Goal: Check status: Check status

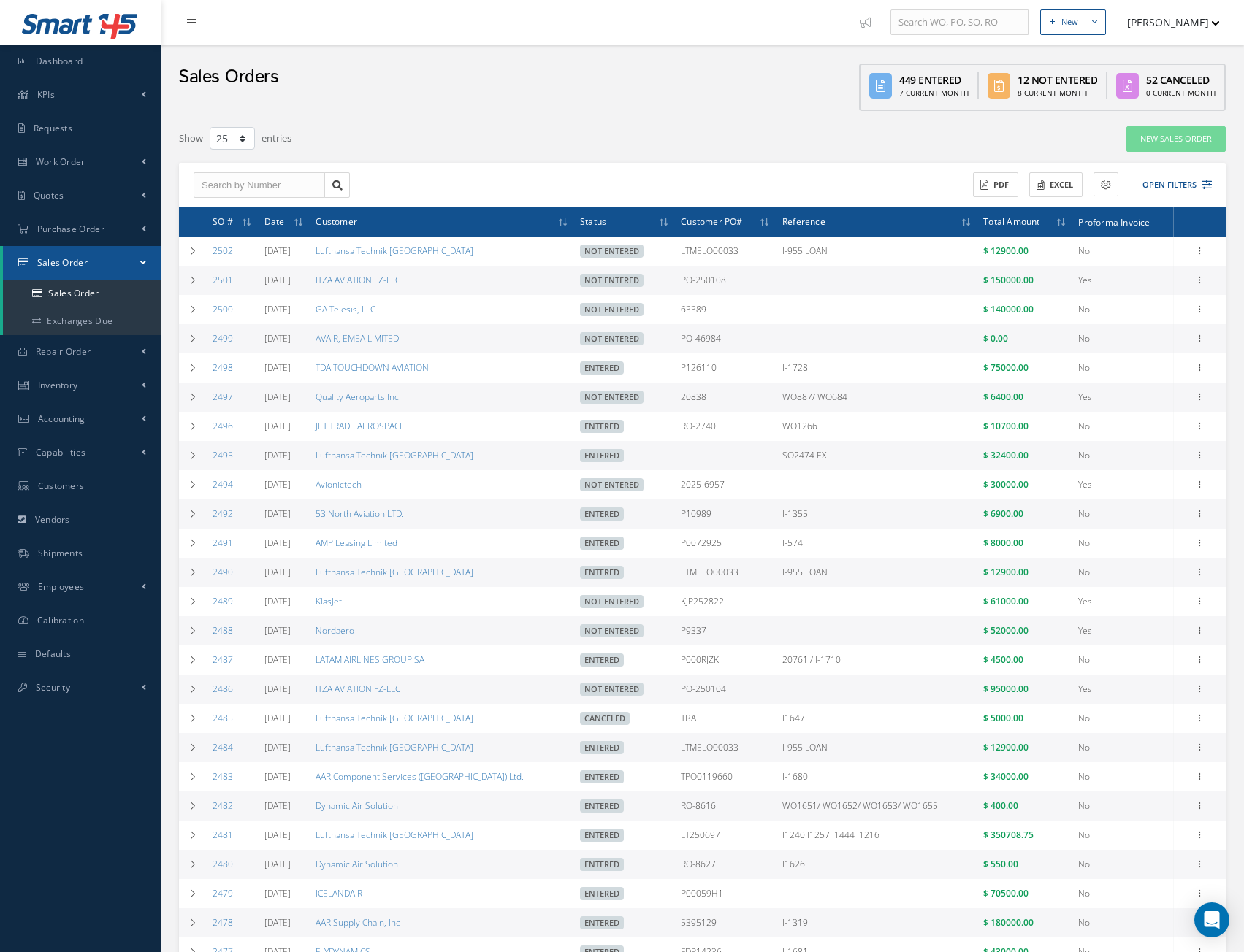
select select "25"
click at [74, 227] on span "Purchase Order" at bounding box center [71, 228] width 67 height 12
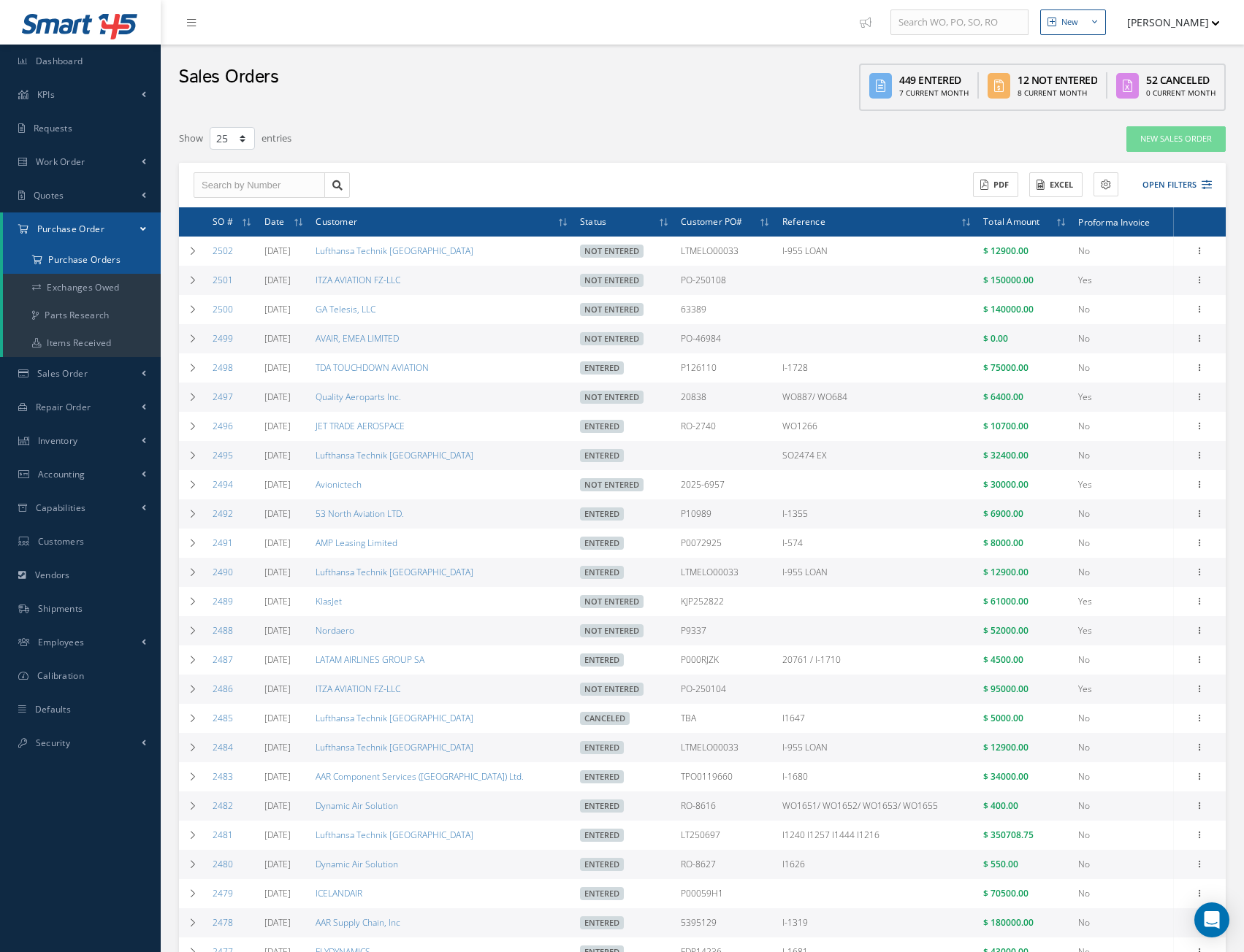
click at [88, 262] on a=1&status_id=2&status_id=3&status_id=5&collapsedFilters"] "Purchase Orders" at bounding box center [82, 260] width 158 height 28
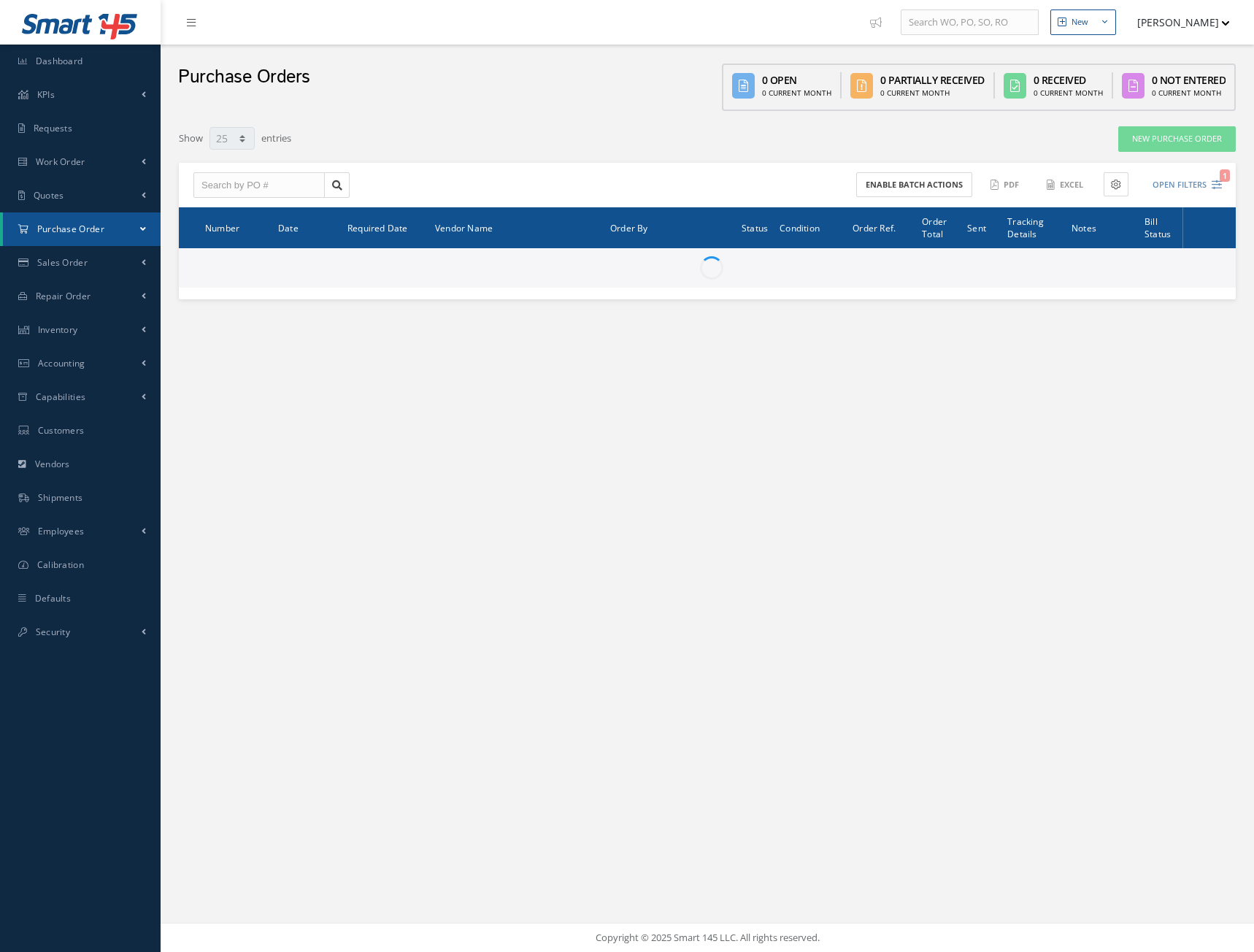
select select "25"
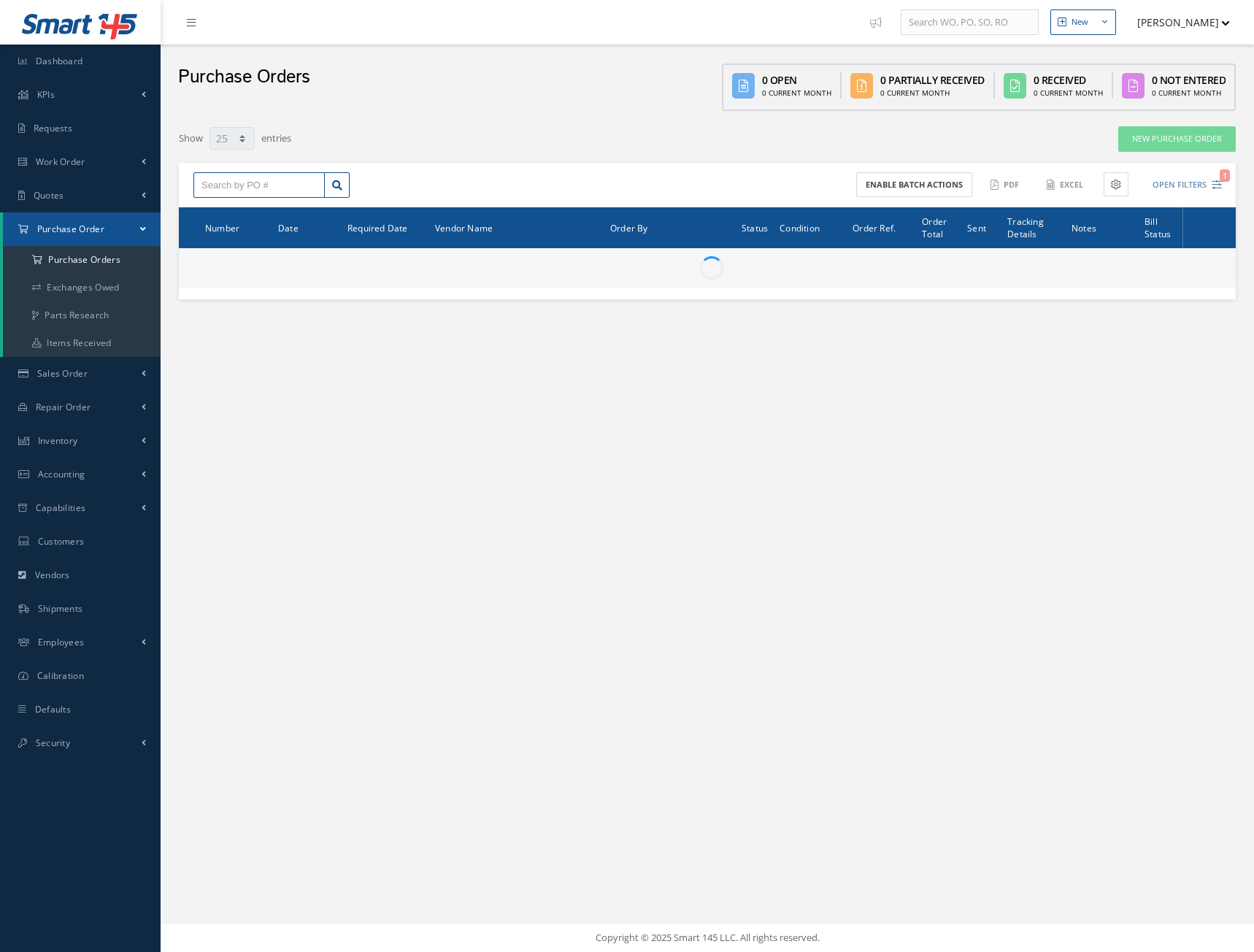
click at [275, 185] on input "text" at bounding box center [260, 186] width 131 height 26
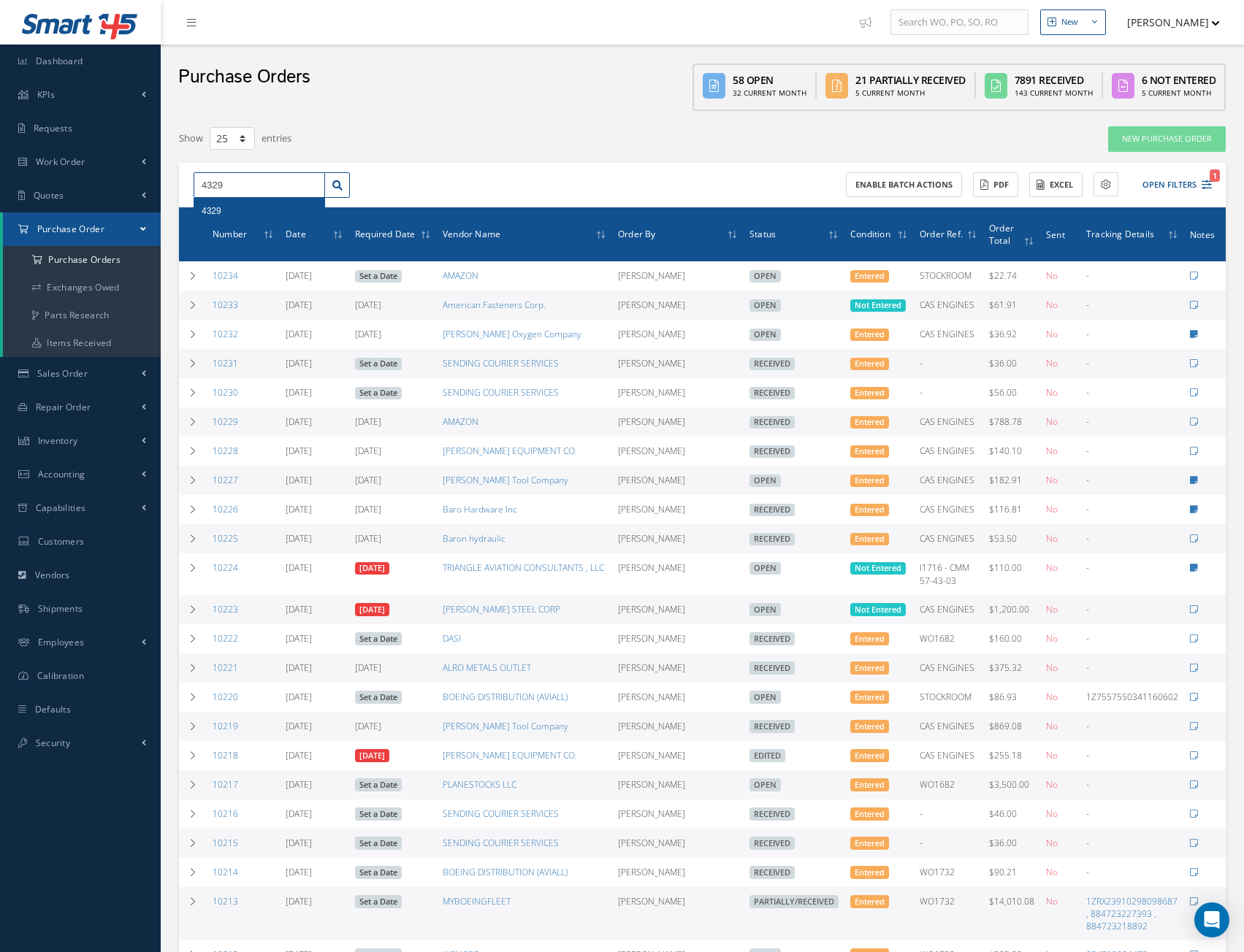
type input "4329"
click at [221, 208] on div "4329" at bounding box center [259, 211] width 115 height 15
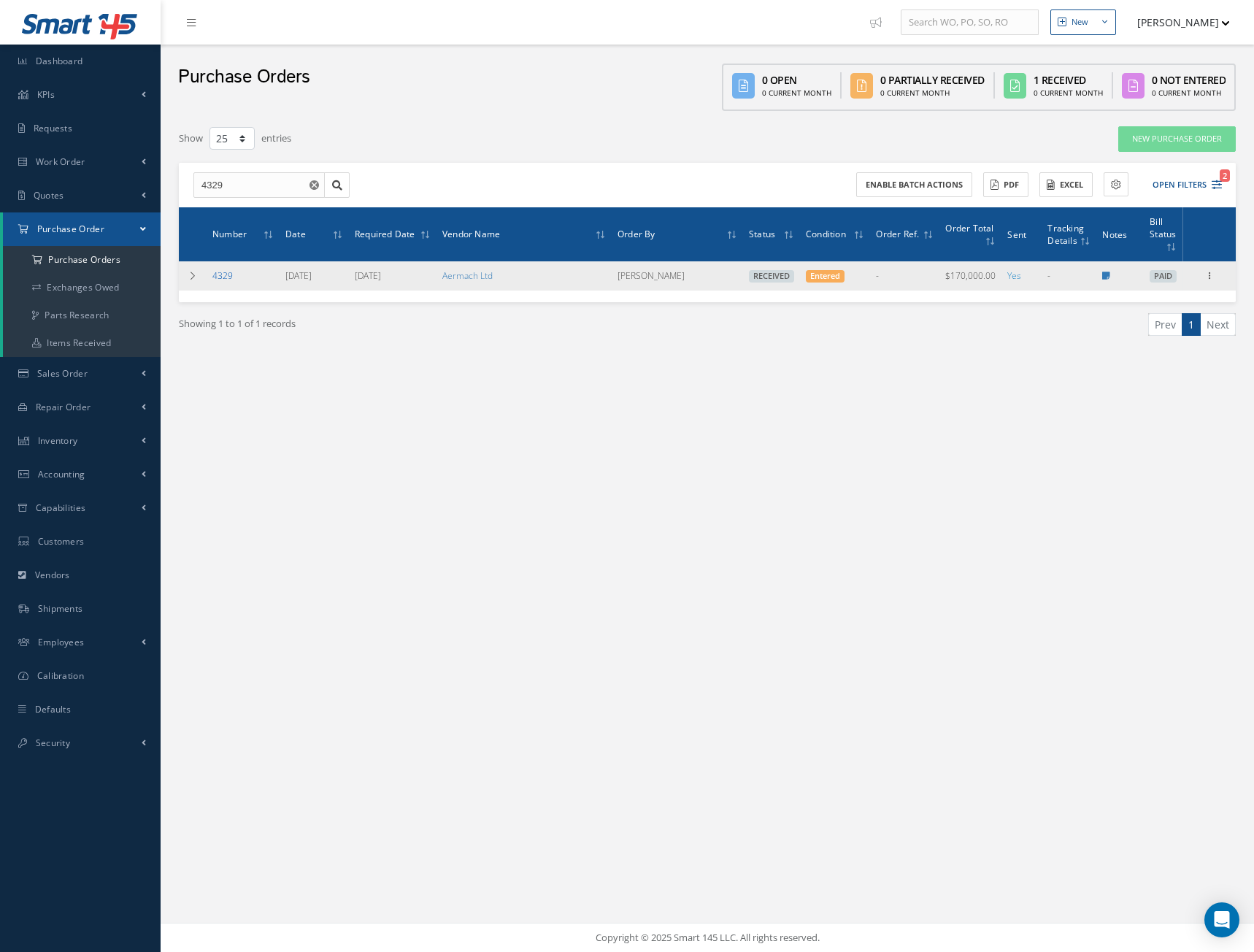
click at [215, 274] on link "4329" at bounding box center [223, 275] width 21 height 12
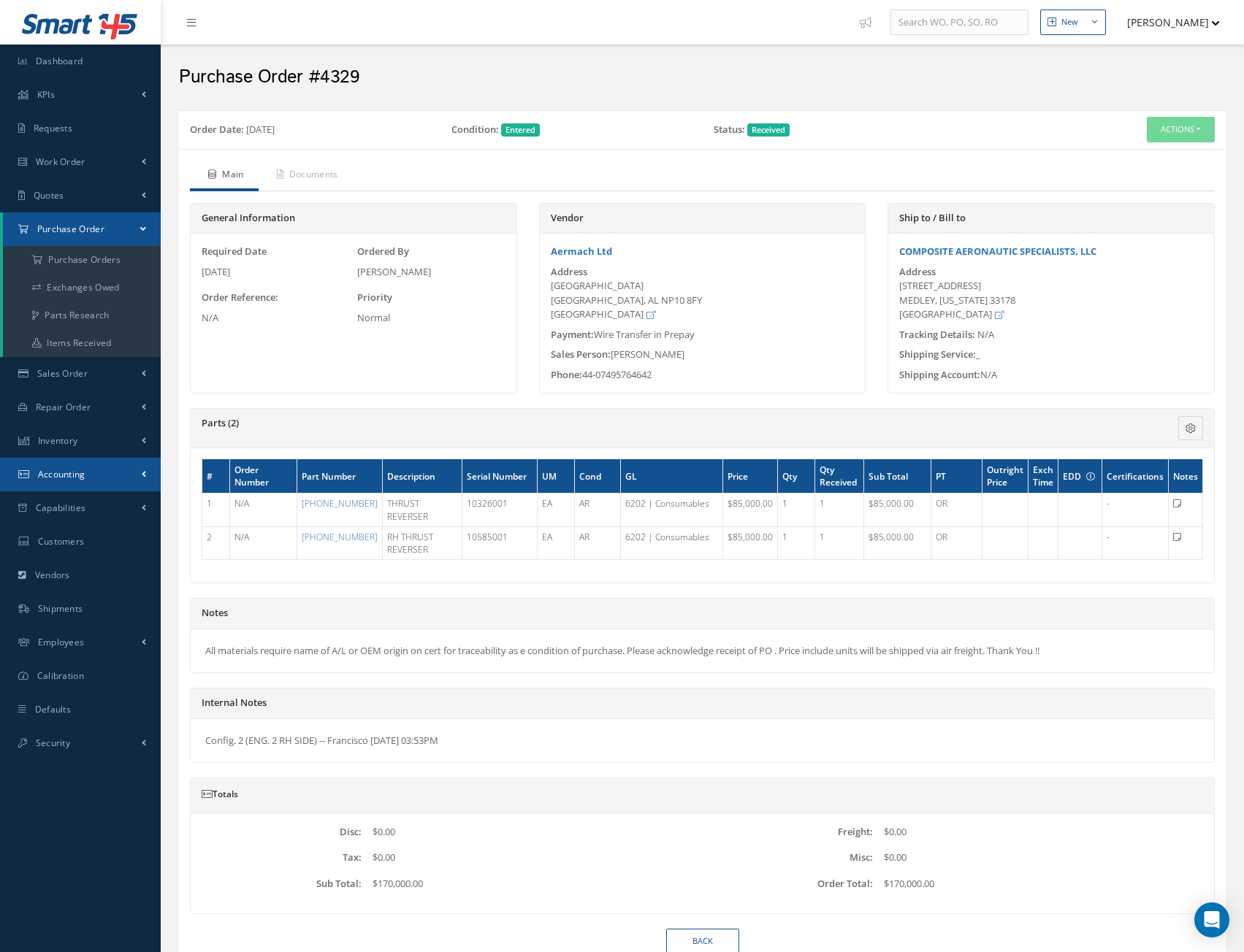
click at [71, 474] on span "Accounting" at bounding box center [62, 474] width 48 height 12
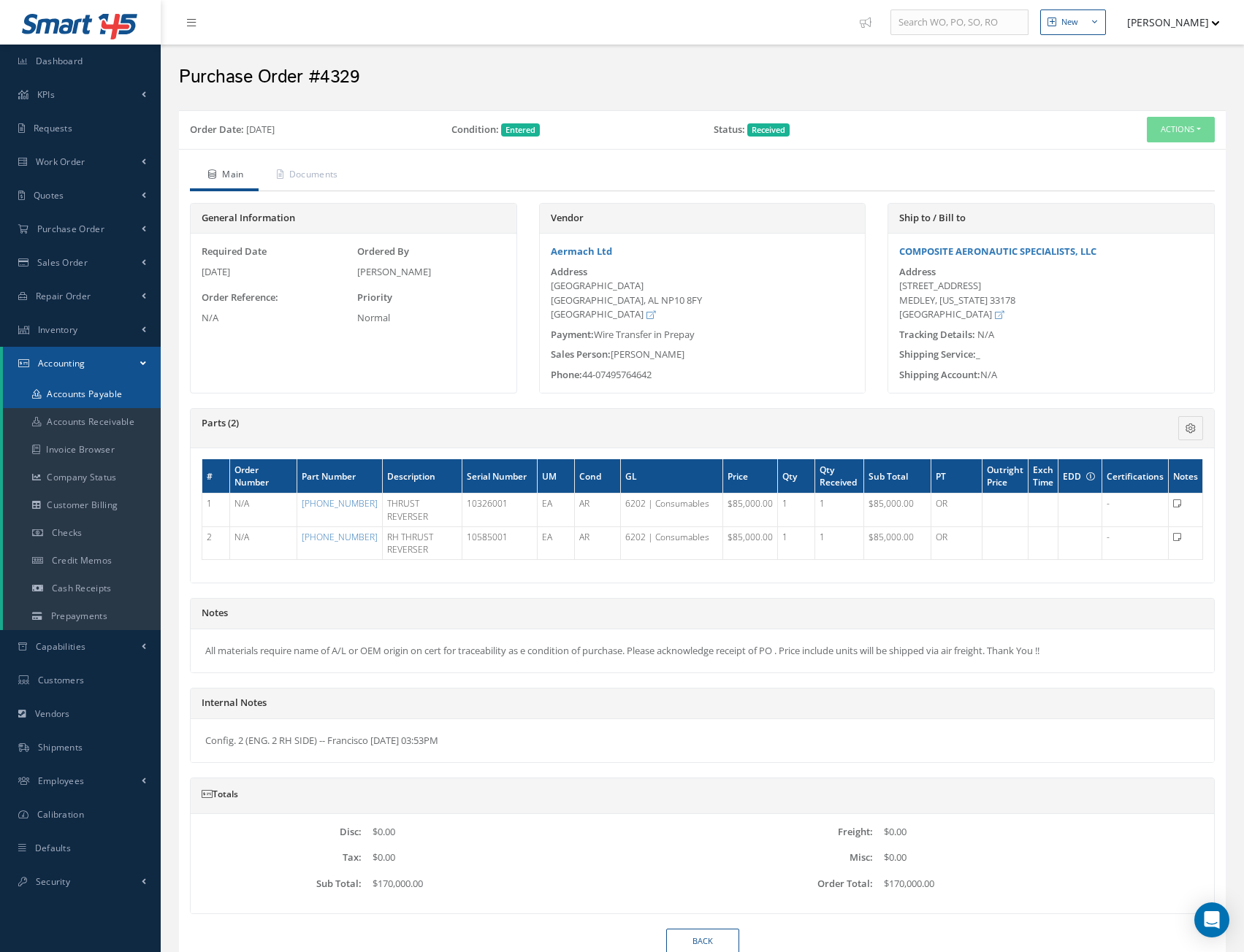
click at [108, 393] on link "Accounts Payable" at bounding box center [82, 394] width 158 height 28
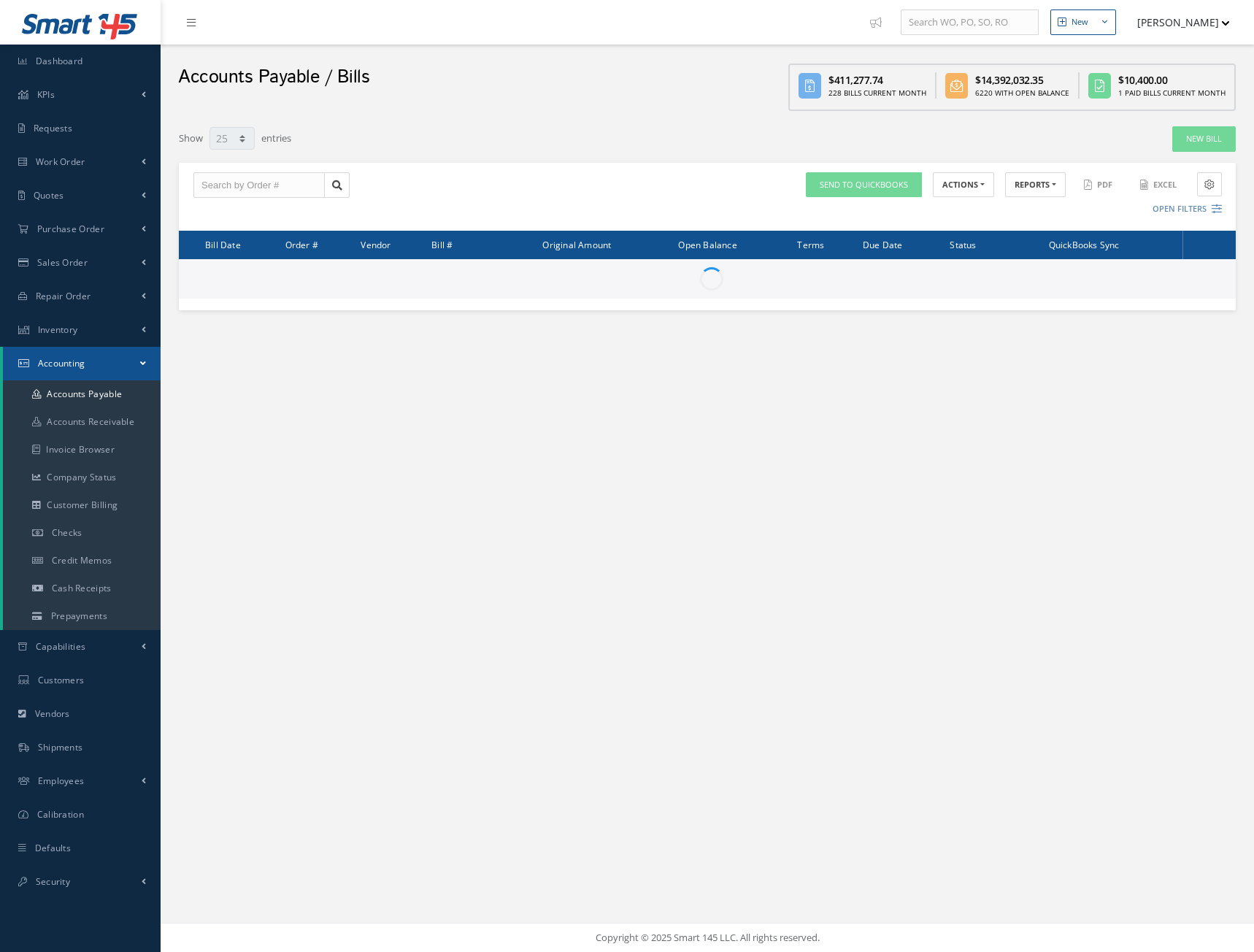
select select "25"
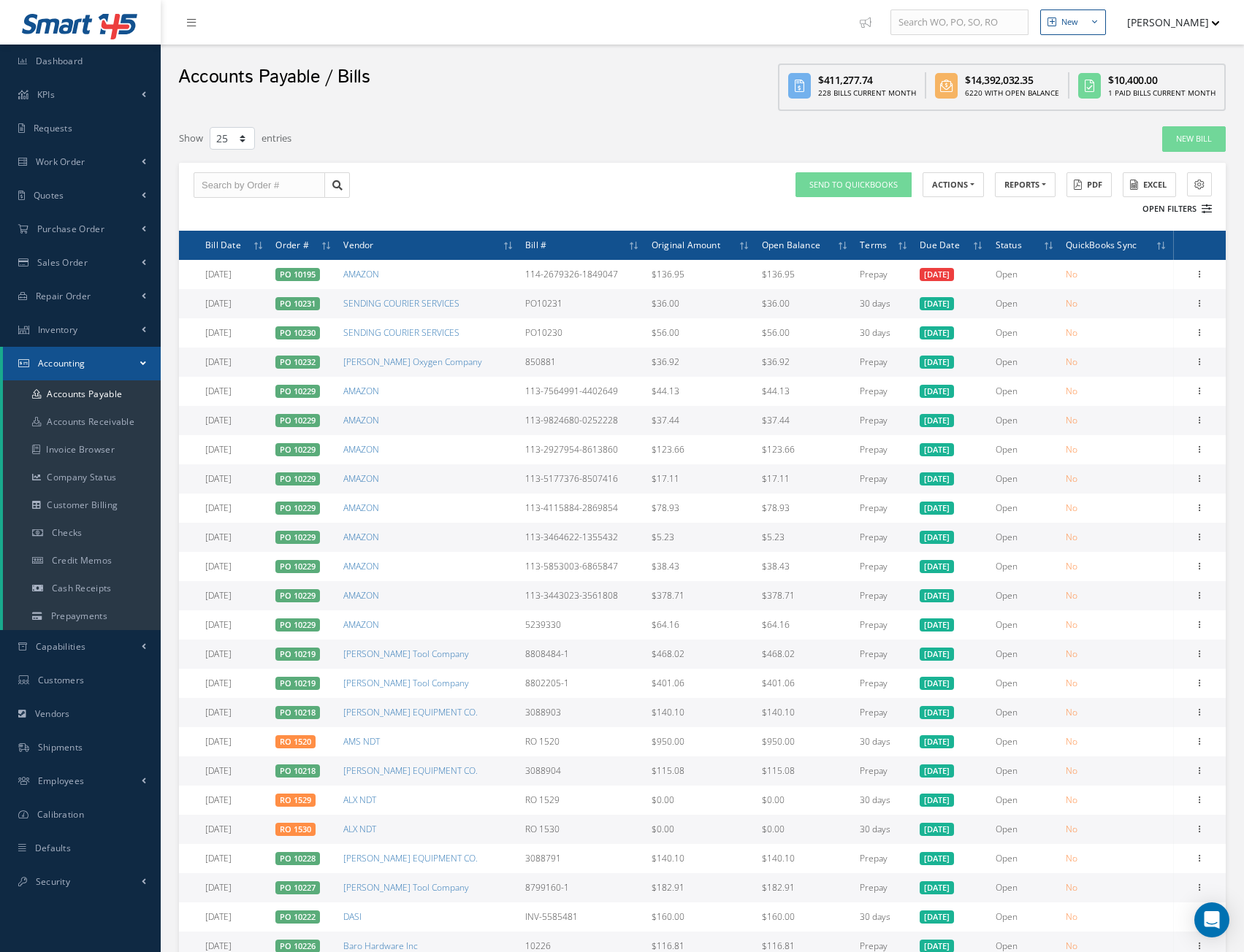
click at [1183, 206] on button "Open Filters" at bounding box center [1170, 209] width 82 height 24
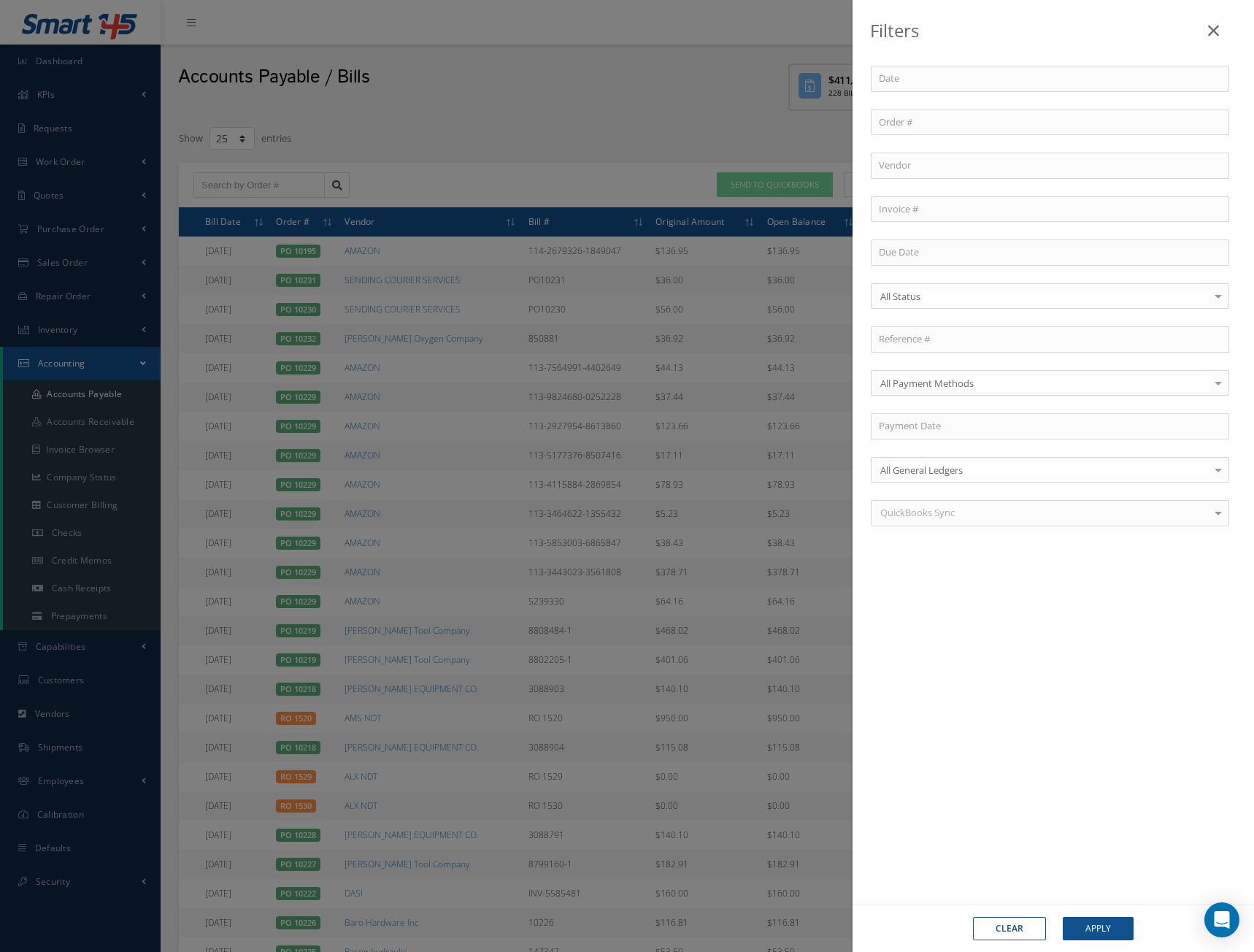
click at [693, 76] on div "Filters Order # Vendor Invoice # All Status All Status Open Paid Partially Paid…" at bounding box center [627, 476] width 1254 height 952
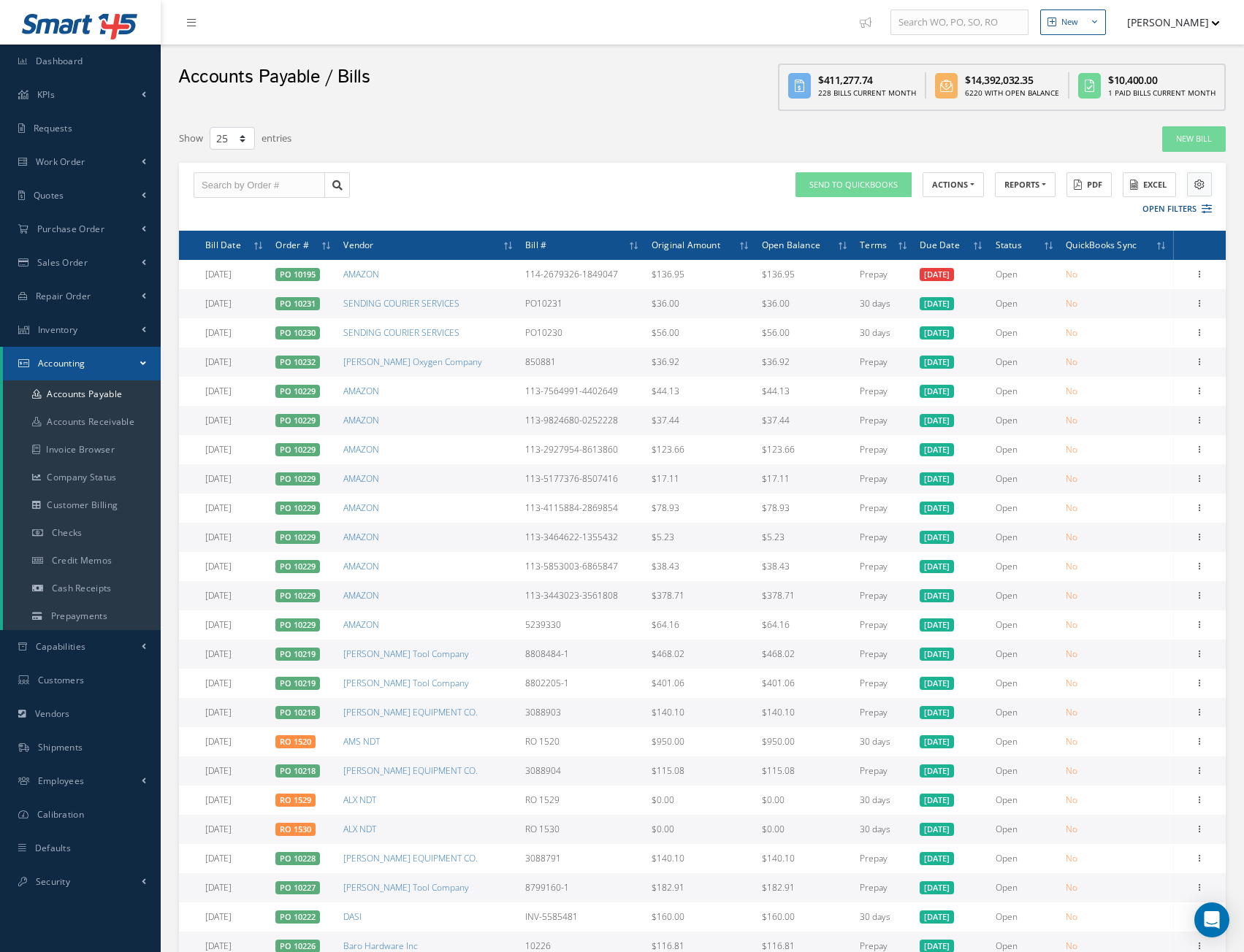
click at [1200, 183] on icon at bounding box center [1199, 185] width 10 height 10
click at [1160, 415] on label "Documents" at bounding box center [1191, 413] width 90 height 13
click at [1141, 415] on input "Documents" at bounding box center [1137, 414] width 10 height 10
checkbox input "true"
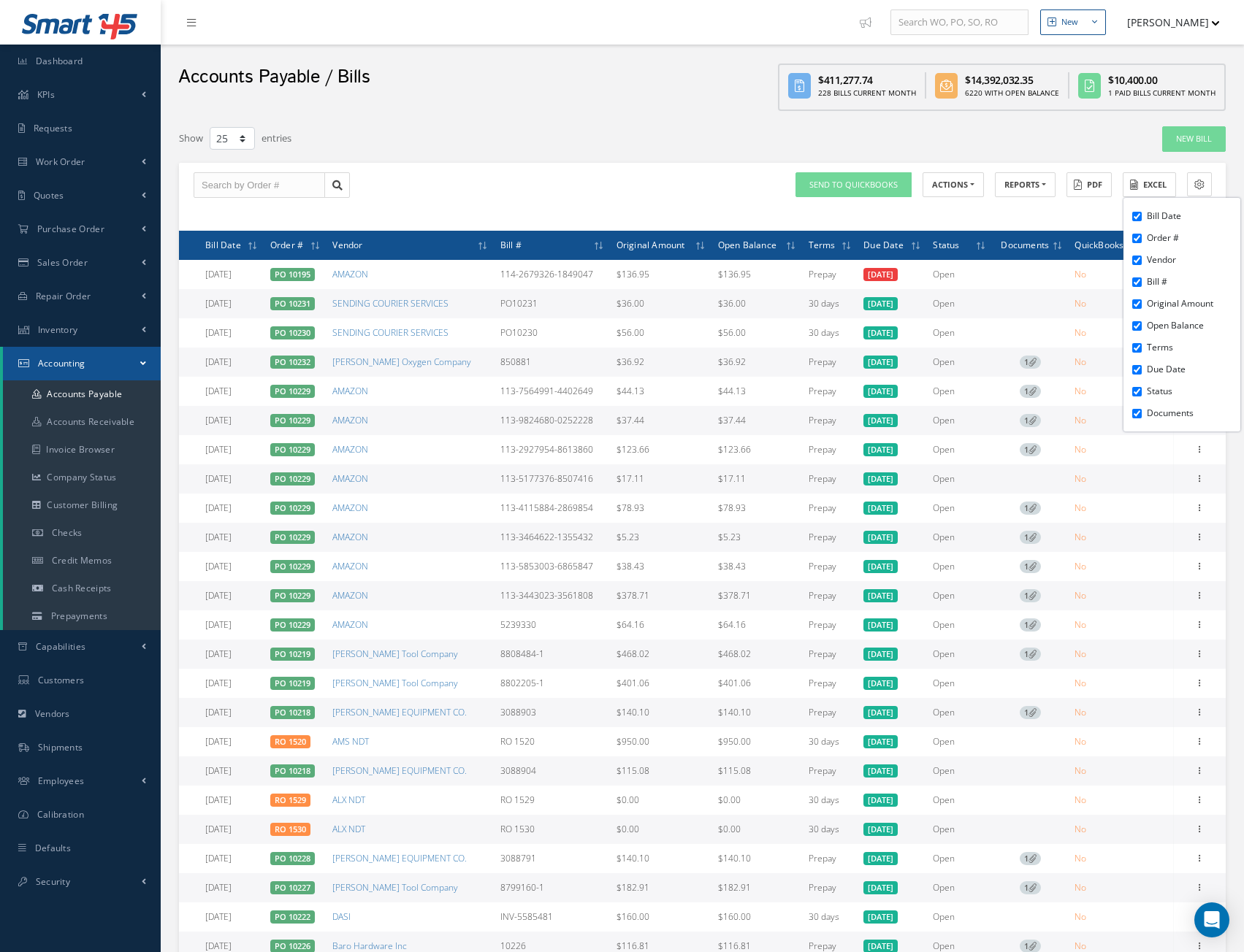
click at [668, 172] on div "SEND TO QUICKBOOKS Send Bill to QuickBooks Select a vendor QuickBooks Sync No Y…" at bounding box center [703, 196] width 1047 height 68
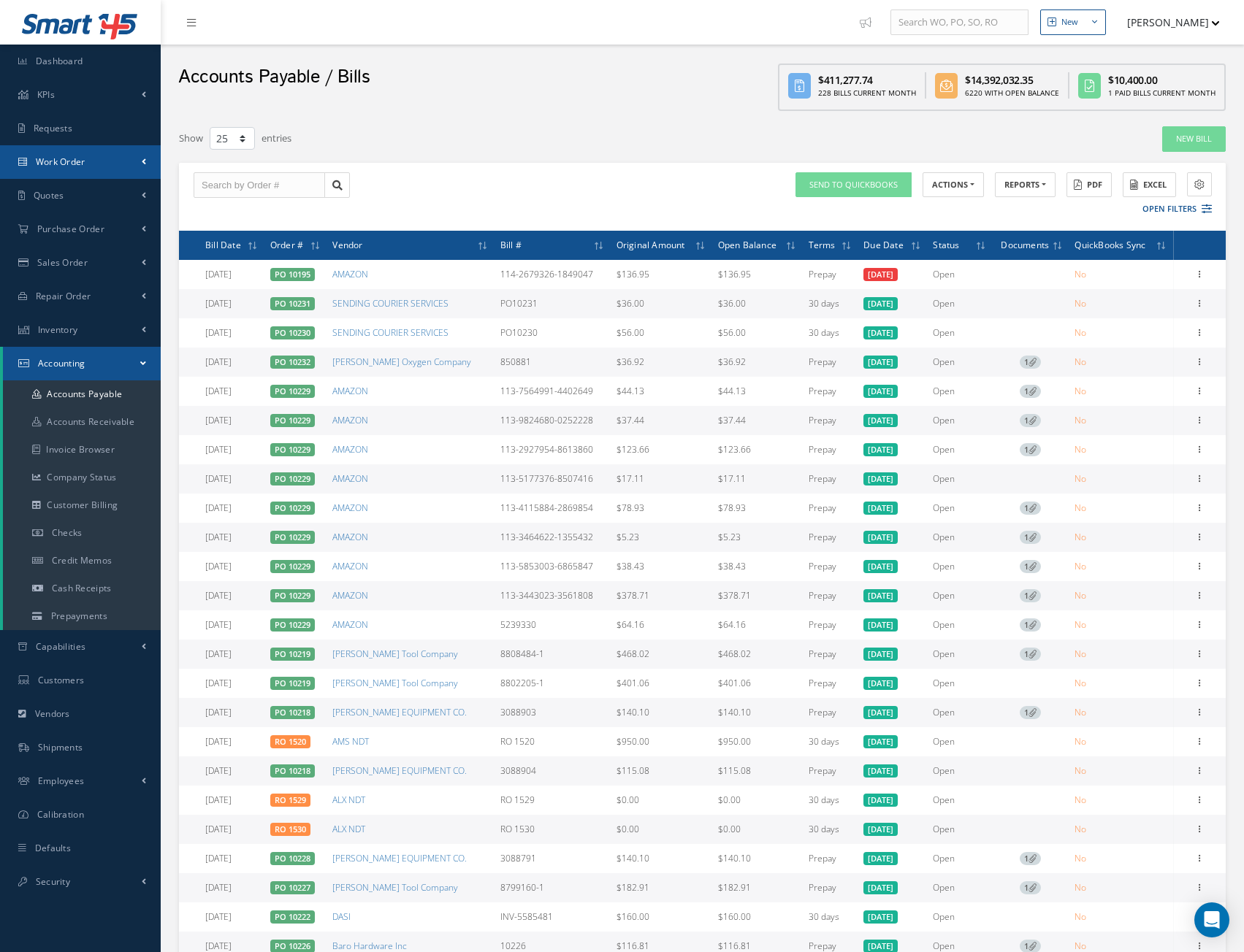
click at [75, 168] on link "Work Order" at bounding box center [81, 162] width 161 height 34
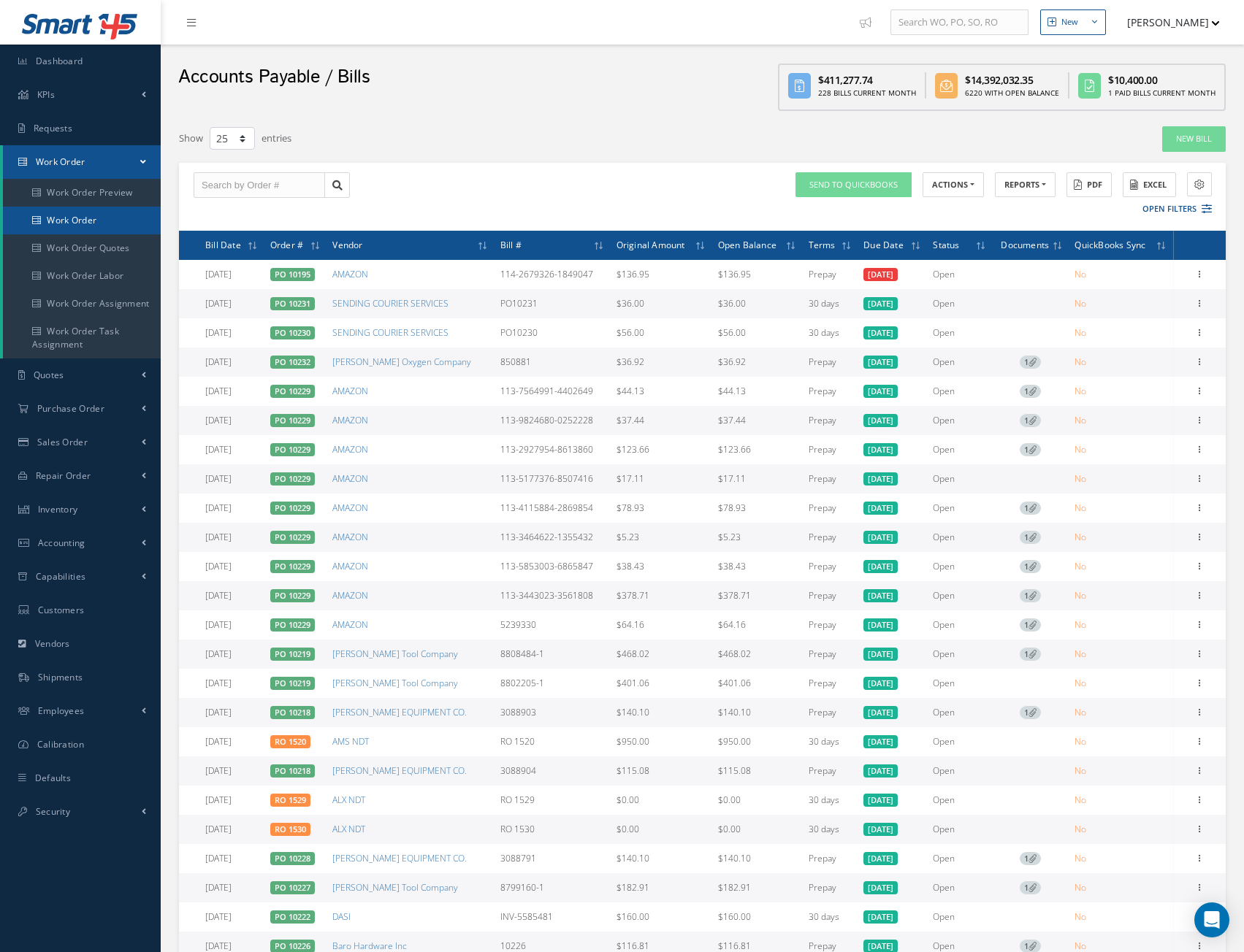
click at [81, 220] on link "Work Order" at bounding box center [82, 221] width 158 height 28
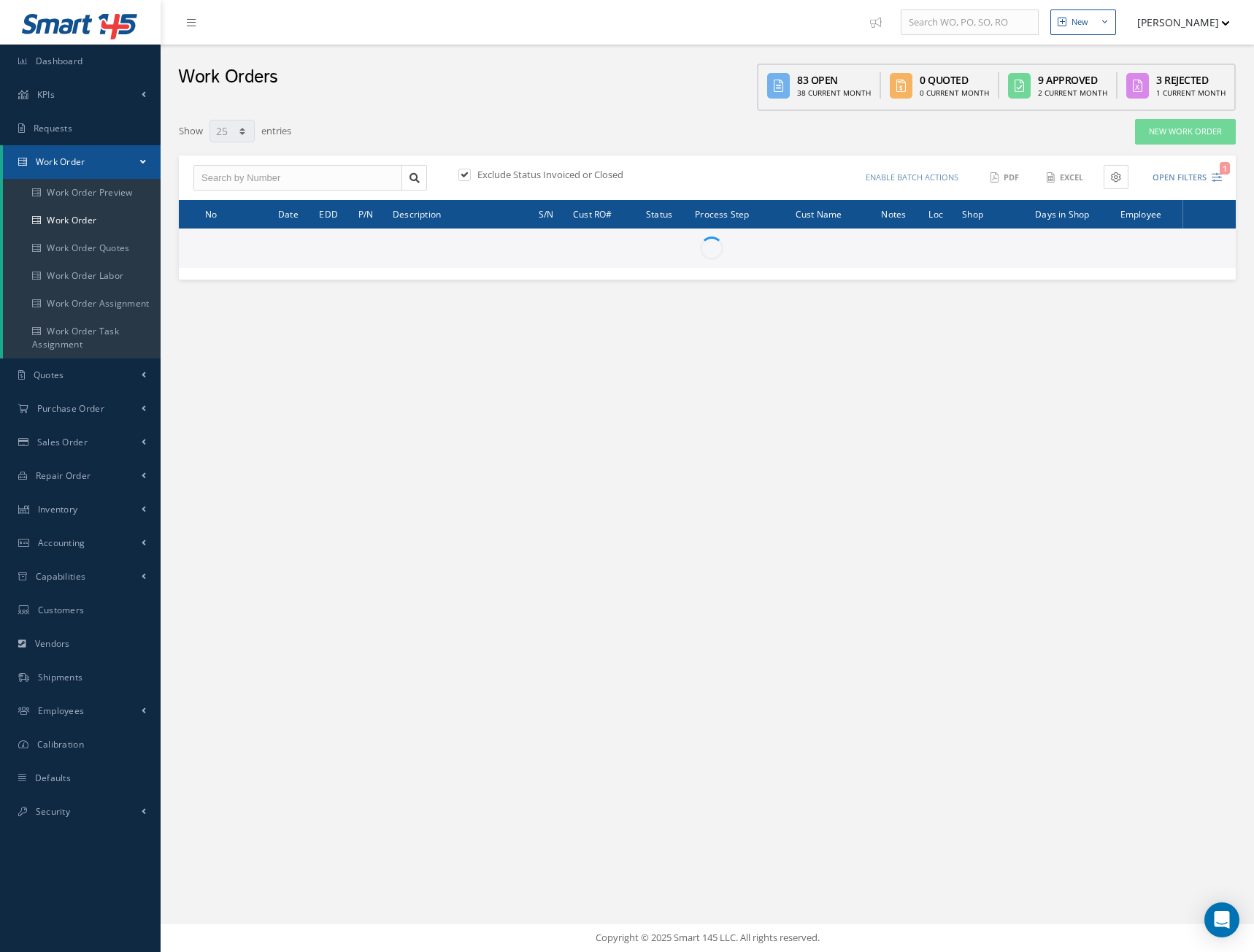
select select "25"
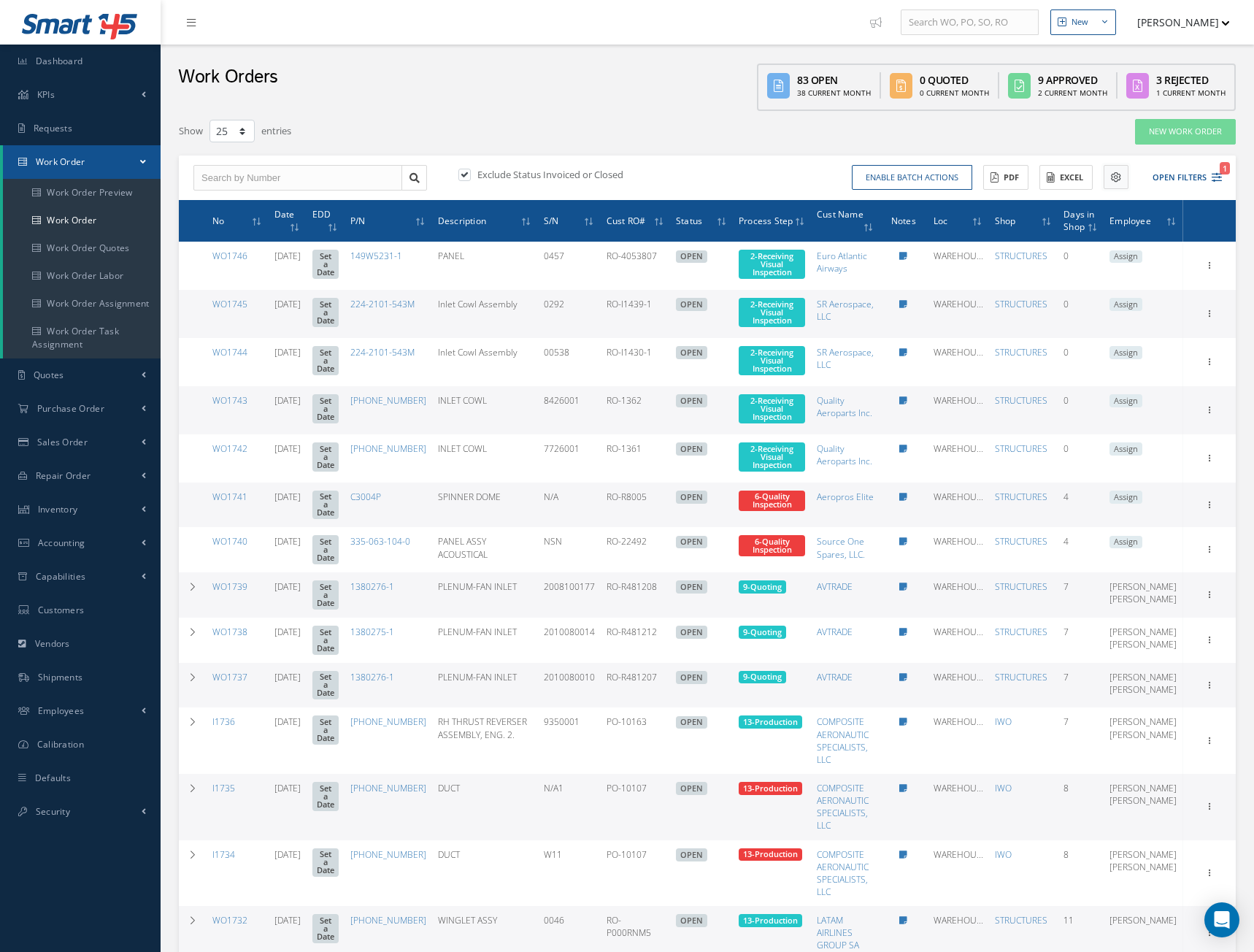
click at [1114, 176] on button at bounding box center [1116, 177] width 25 height 24
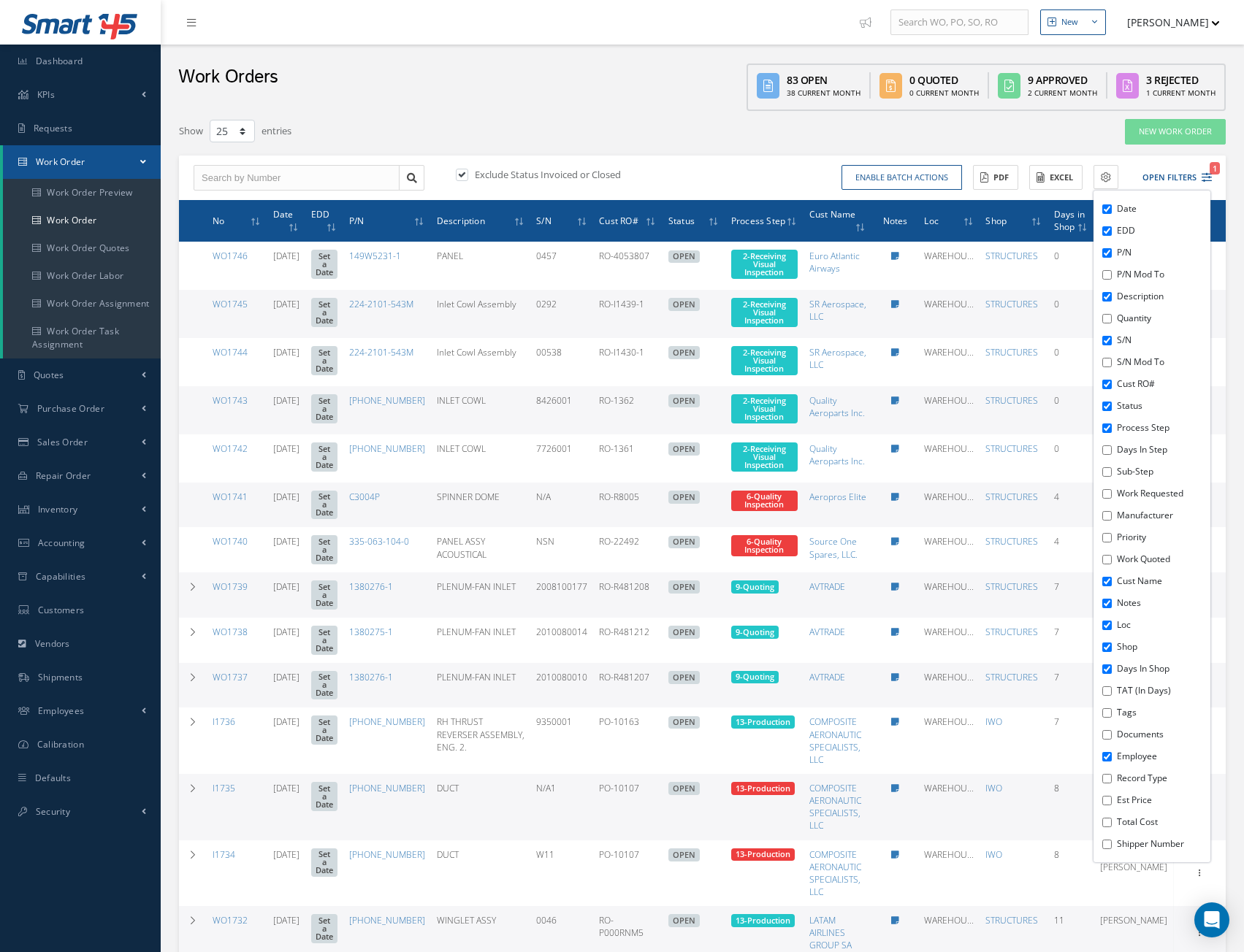
click at [1114, 277] on li "P/N Mod To" at bounding box center [1162, 274] width 97 height 22
click at [1111, 277] on input "P/N Mod To" at bounding box center [1107, 275] width 10 height 10
checkbox input "true"
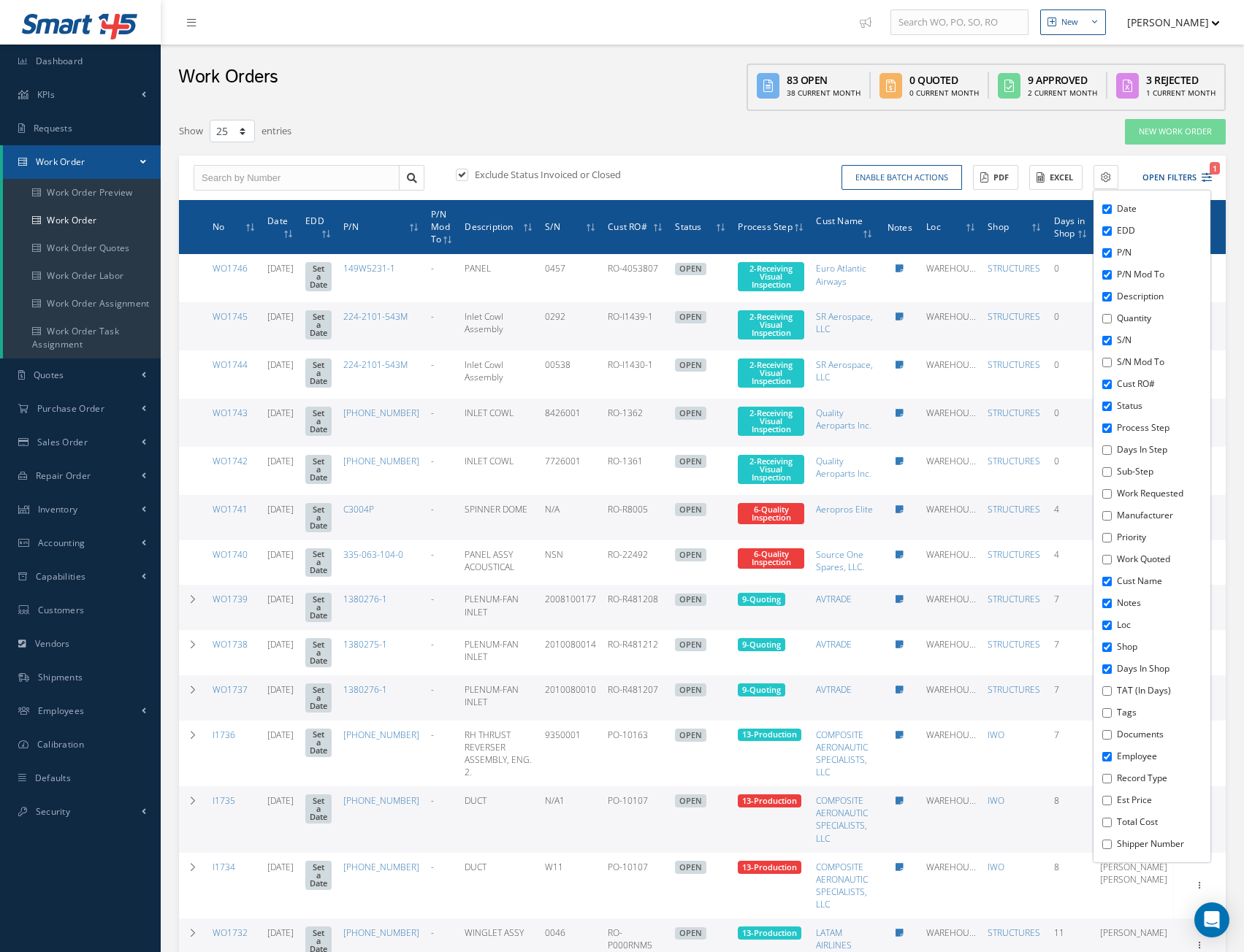
click at [1113, 325] on div "Date EDD P/N P/N Mod To Description Quantity S/N S/N Mod To Cust RO# Status Pro…" at bounding box center [1152, 527] width 117 height 672
click at [1107, 320] on input "Quantity" at bounding box center [1107, 319] width 10 height 10
checkbox input "true"
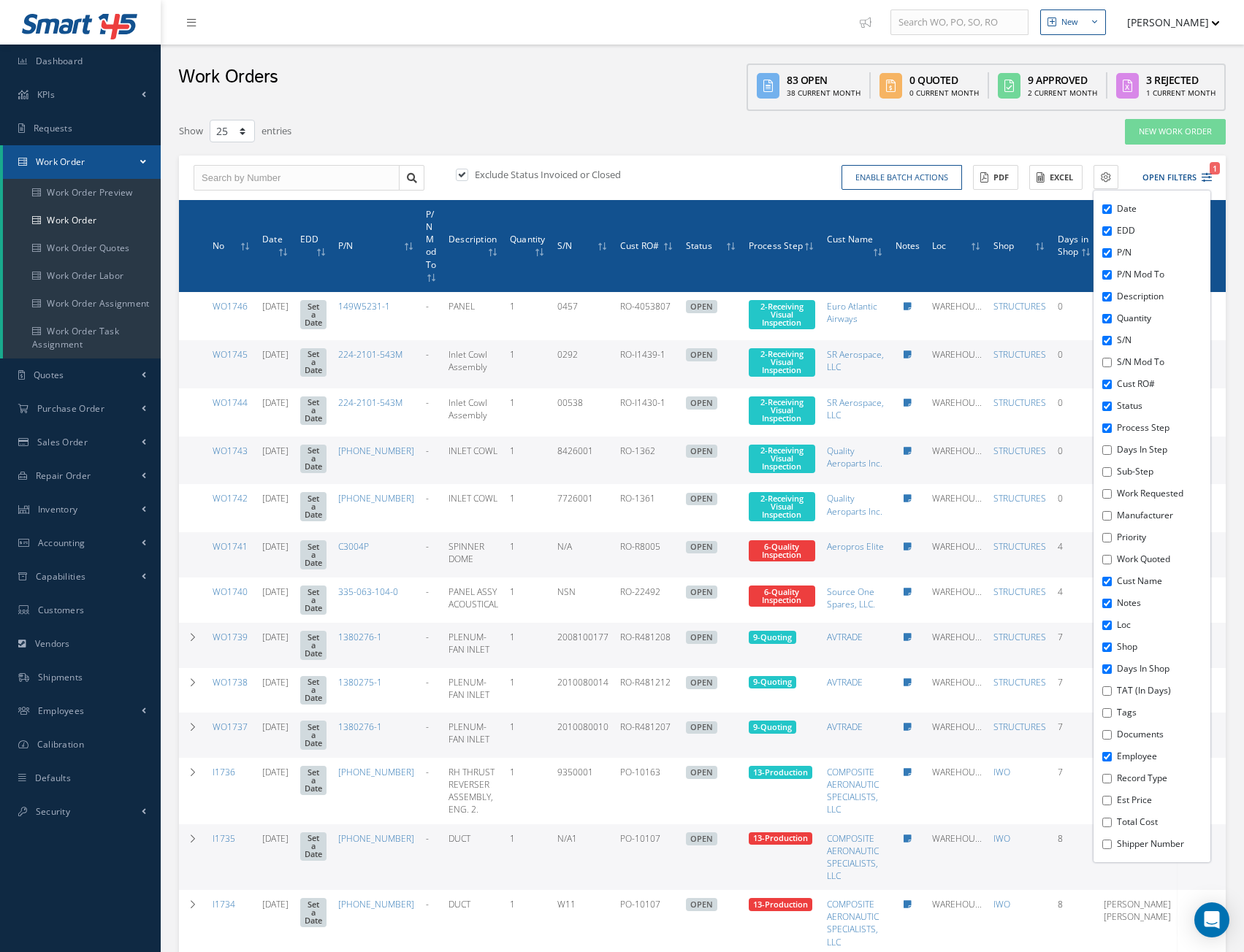
click at [1108, 365] on input "S/N Mod To" at bounding box center [1107, 363] width 10 height 10
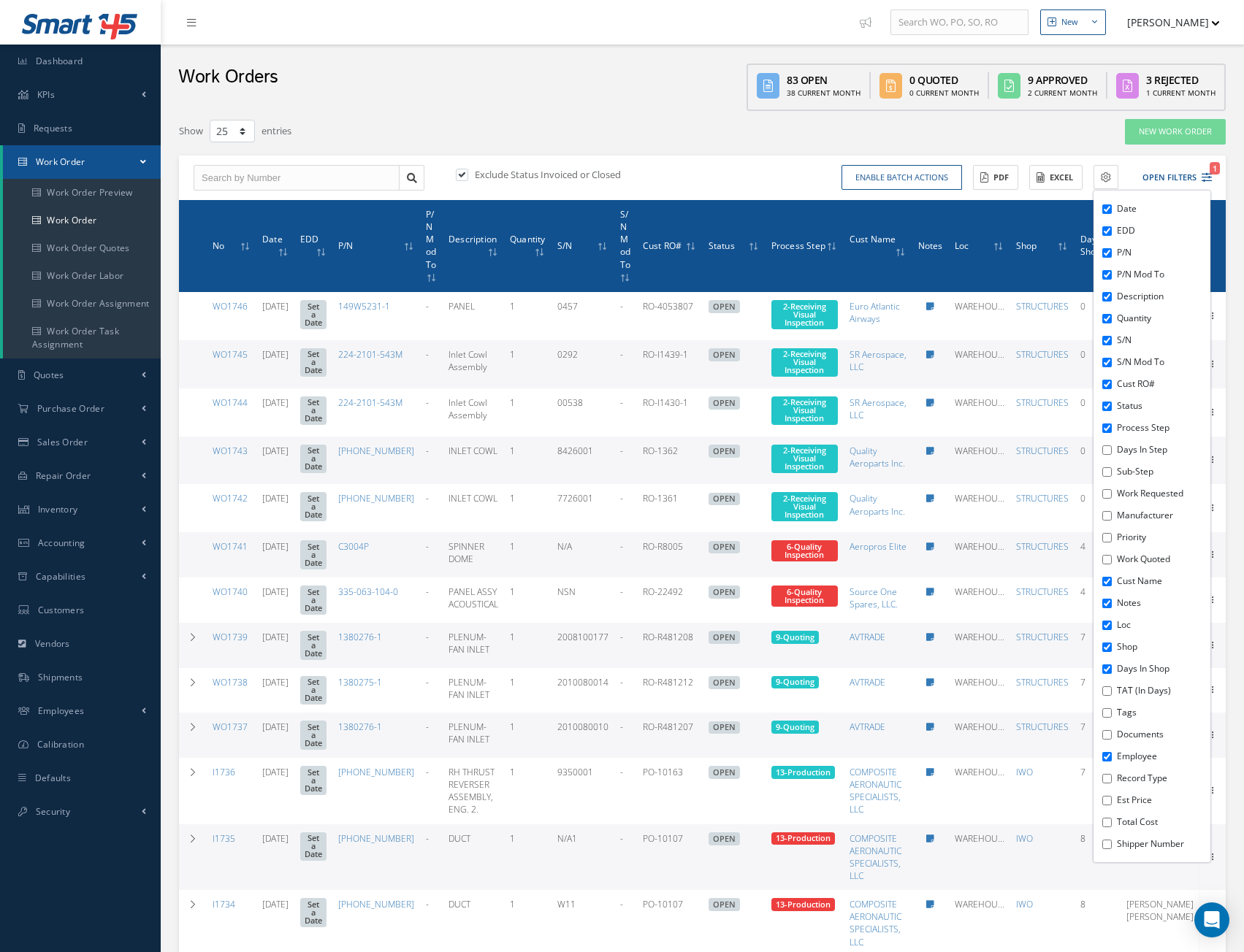
checkbox input "true"
click at [1105, 450] on input "Days in Step" at bounding box center [1107, 450] width 10 height 10
checkbox input "true"
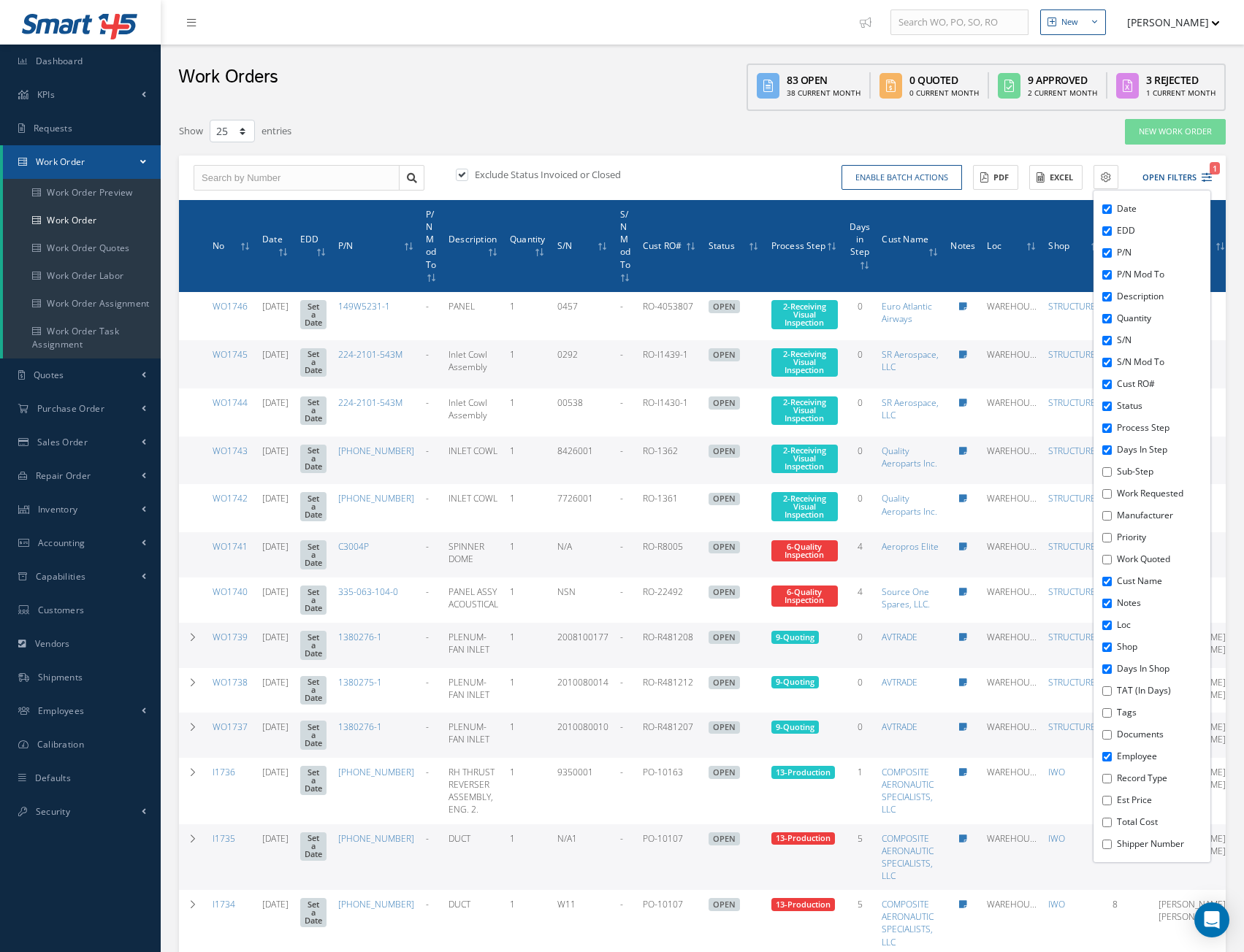
click at [1106, 472] on input "Sub-Step" at bounding box center [1107, 472] width 10 height 10
checkbox input "true"
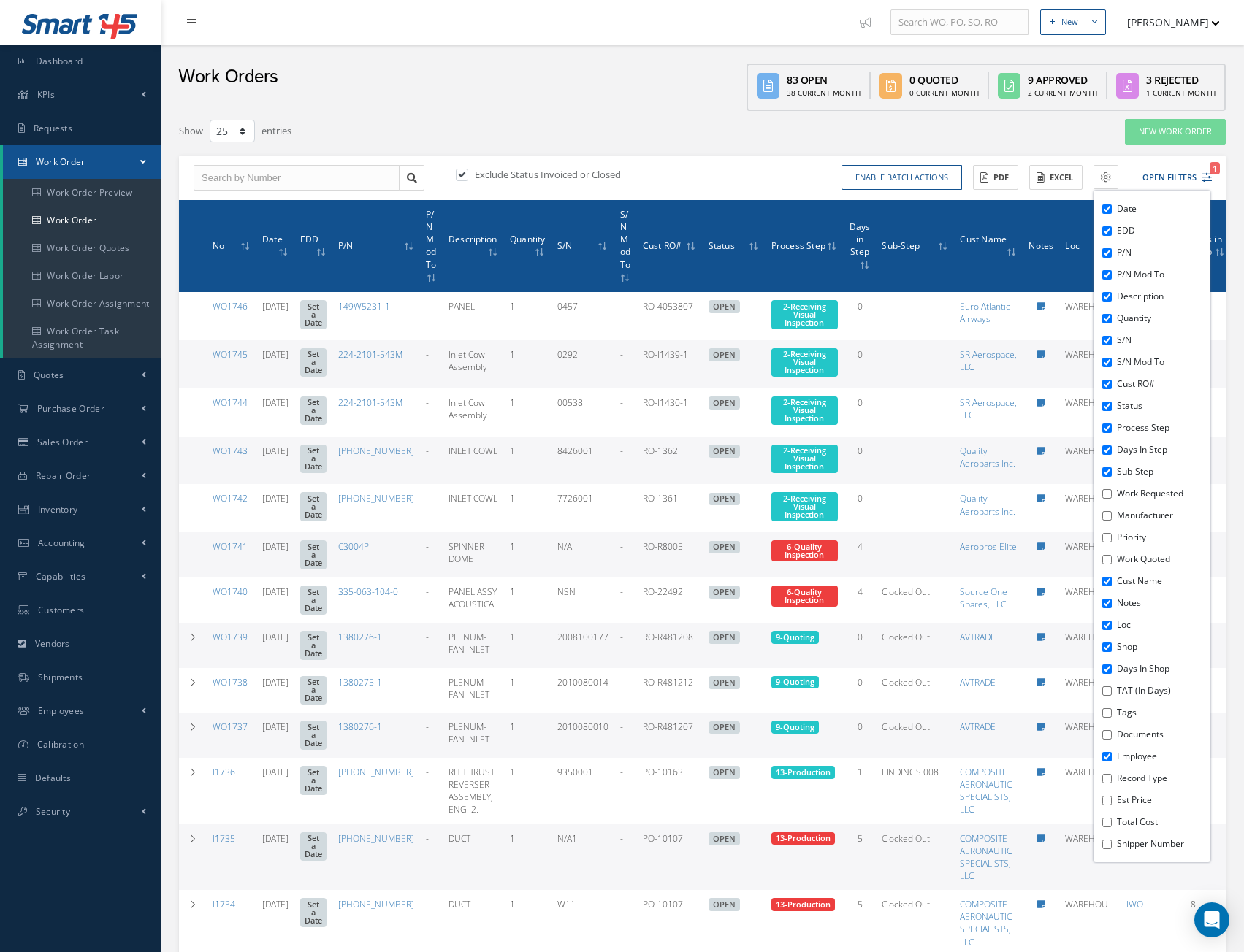
click at [1104, 499] on div "Date EDD P/N P/N Mod To Description Quantity S/N S/N Mod To Cust RO# Status Pro…" at bounding box center [1152, 527] width 117 height 672
click at [1107, 517] on input "Manufacturer" at bounding box center [1107, 516] width 10 height 10
checkbox input "true"
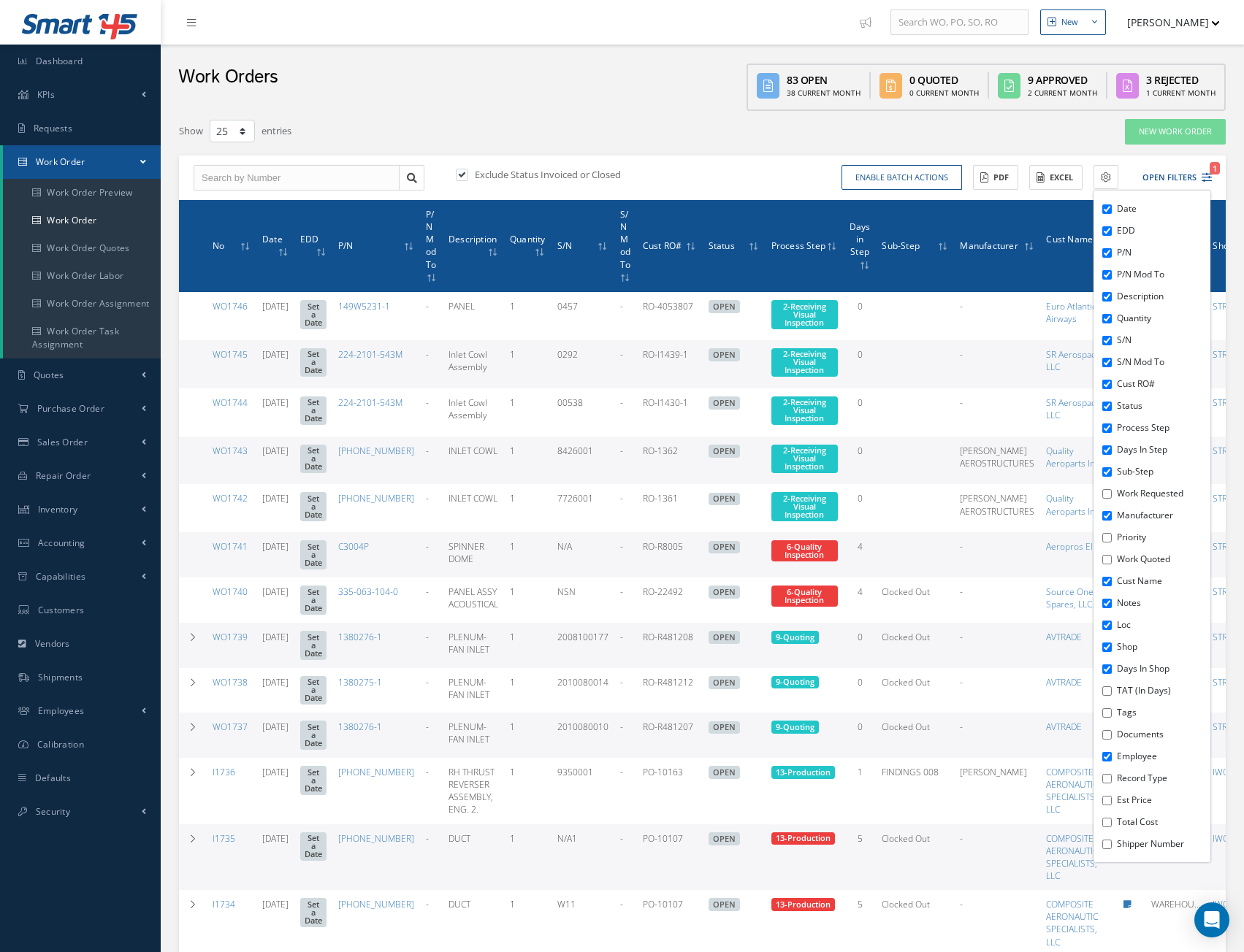
click at [1111, 497] on input "Work Requested" at bounding box center [1107, 494] width 10 height 10
checkbox input "true"
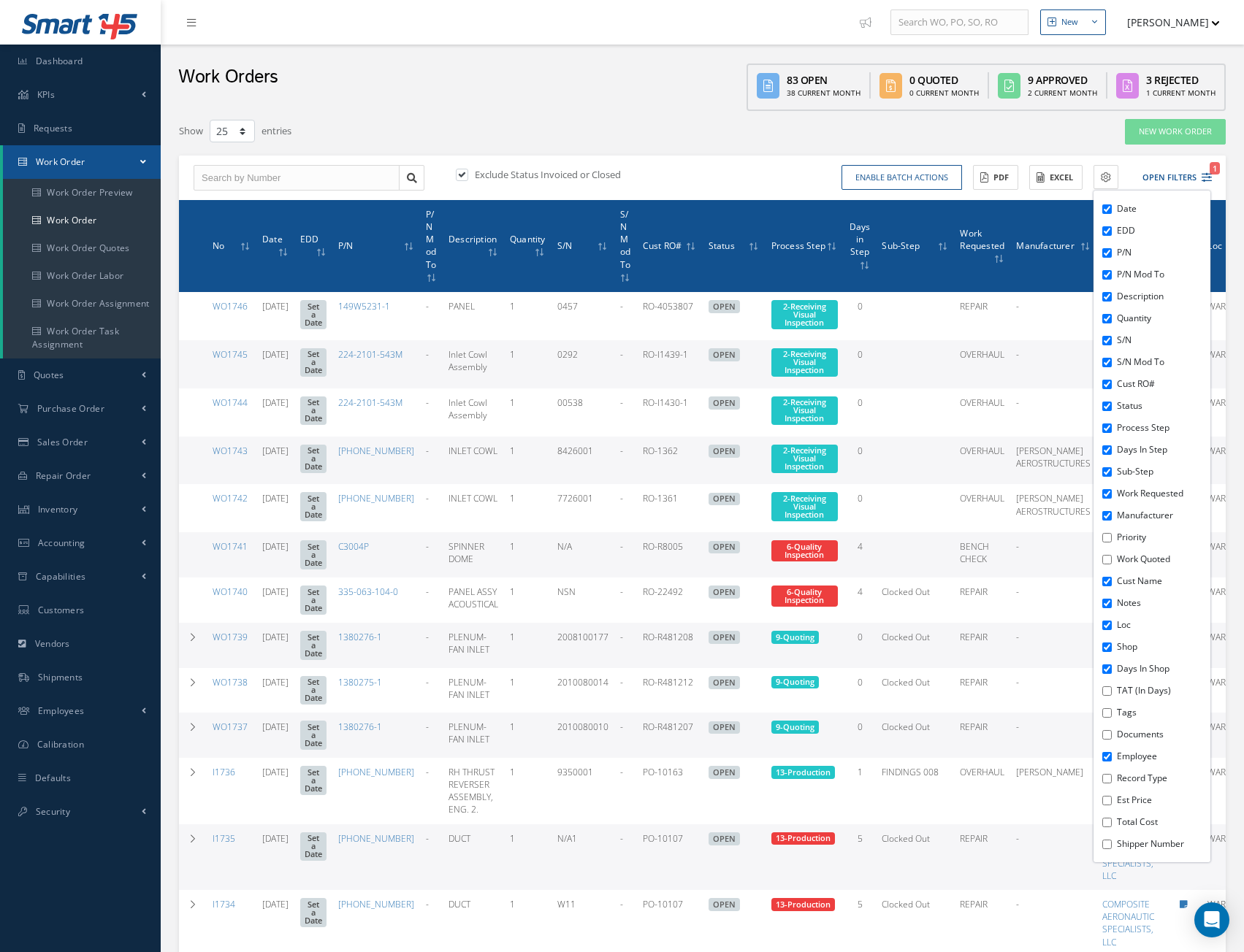
click at [1104, 539] on input "Priority" at bounding box center [1107, 538] width 10 height 10
checkbox input "true"
click at [1103, 555] on input "Work Quoted" at bounding box center [1107, 560] width 10 height 10
checkbox input "true"
click at [1106, 690] on input "TAT (in days)" at bounding box center [1107, 692] width 10 height 10
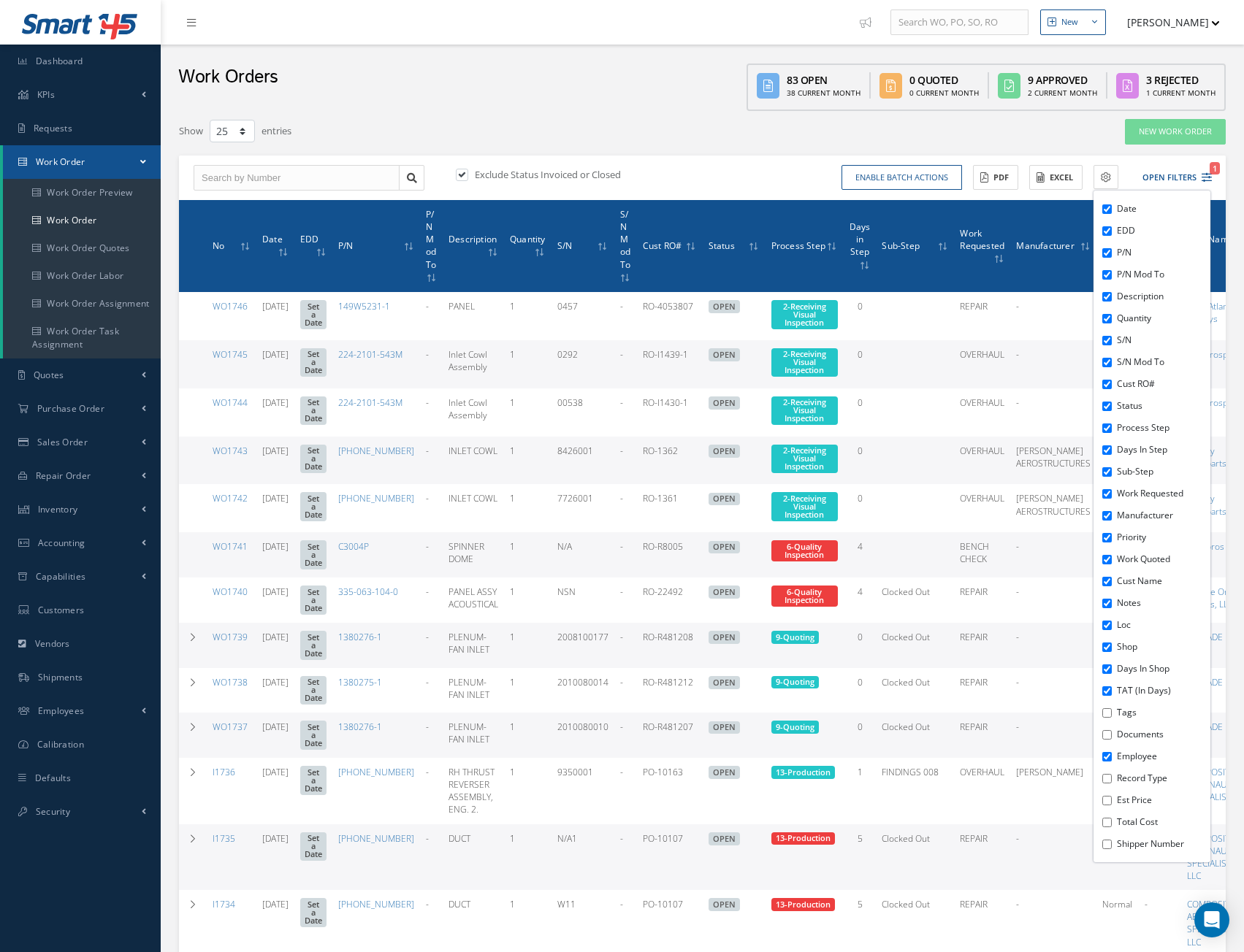
checkbox input "true"
click at [1106, 711] on input "Tags" at bounding box center [1107, 713] width 10 height 10
checkbox input "true"
drag, startPoint x: 1103, startPoint y: 733, endPoint x: 1107, endPoint y: 746, distance: 13.6
click at [1103, 733] on input "Documents" at bounding box center [1107, 735] width 10 height 10
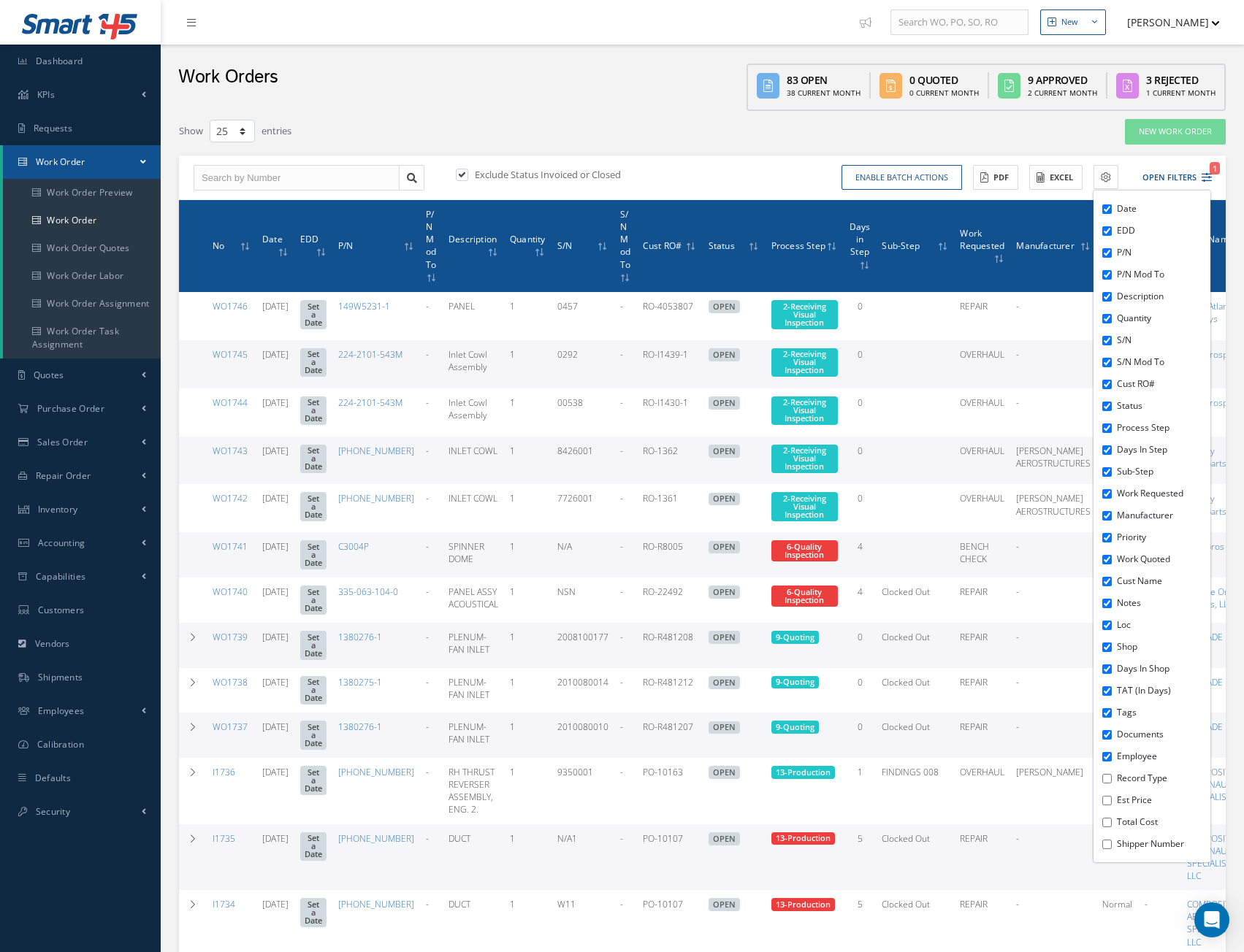
checkbox input "true"
click at [1107, 780] on input "Record Type" at bounding box center [1107, 779] width 10 height 10
checkbox input "true"
click at [1107, 805] on div "Date EDD P/N P/N Mod To Description Quantity S/N S/N Mod To Cust RO# Status Pro…" at bounding box center [1152, 527] width 117 height 672
click at [1108, 822] on input "Total Cost" at bounding box center [1107, 823] width 10 height 10
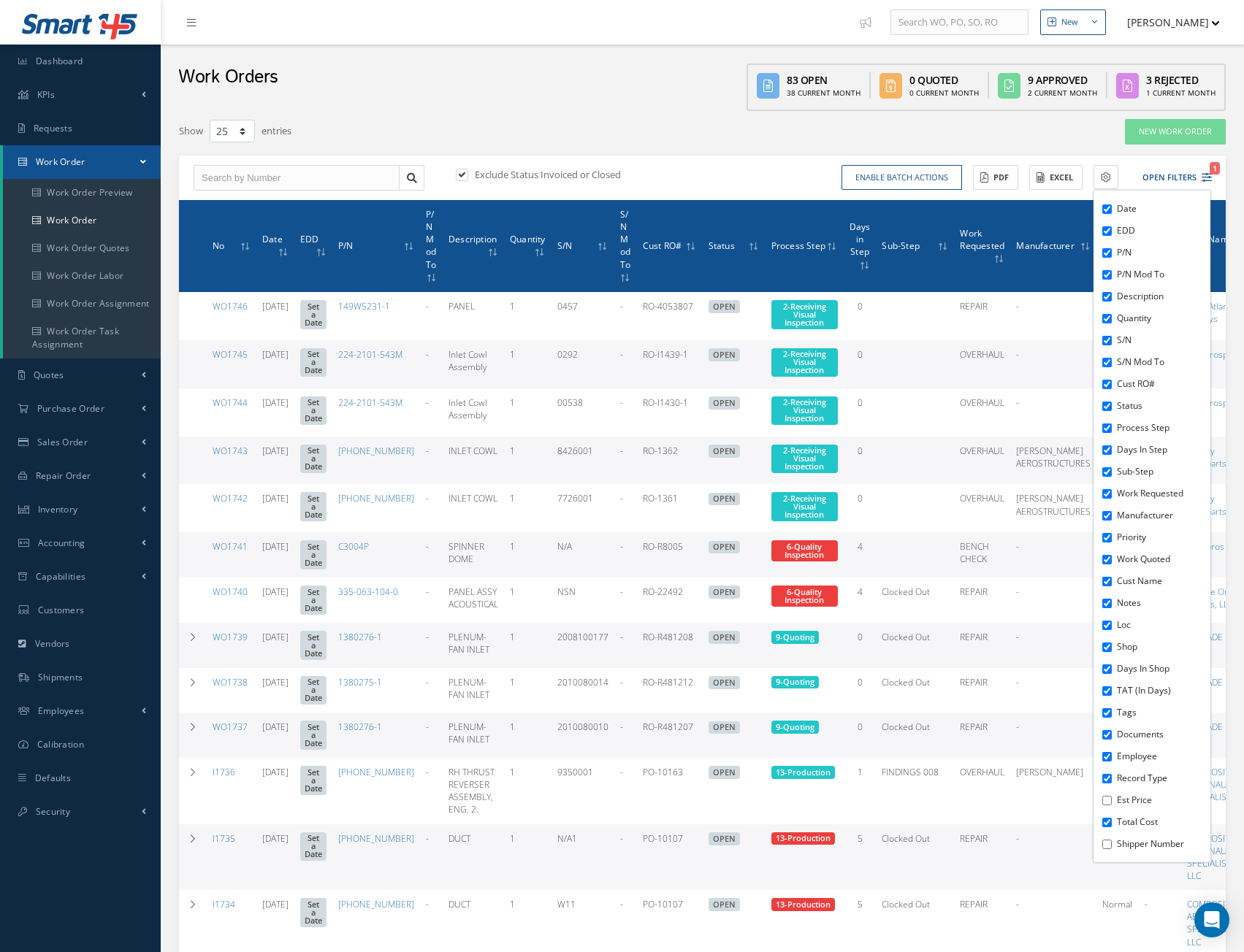
checkbox input "true"
click at [1108, 841] on input "Shipper Number" at bounding box center [1107, 844] width 10 height 10
checkbox input "true"
click at [1108, 801] on input "Est Price" at bounding box center [1107, 801] width 10 height 10
checkbox input "true"
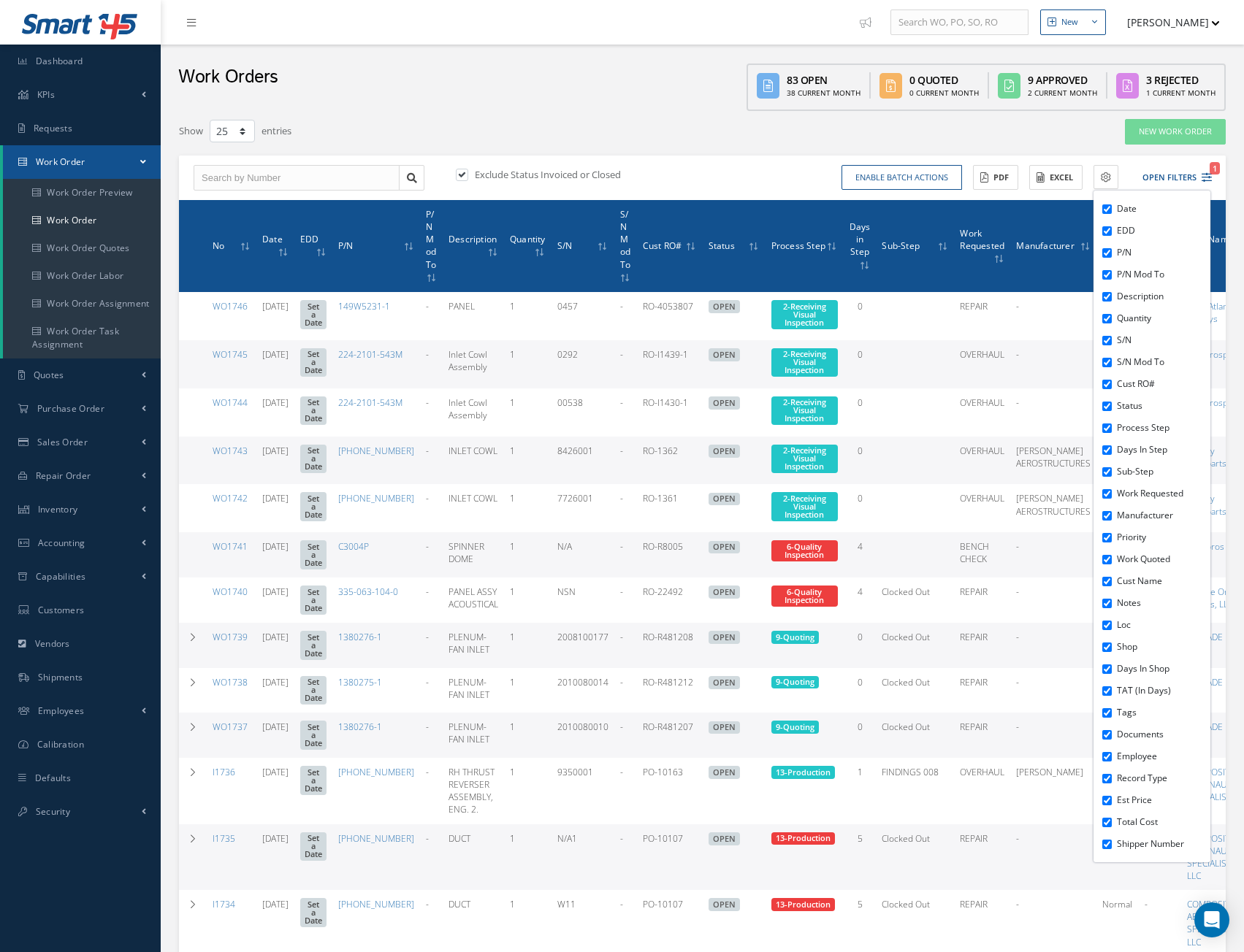
click at [1068, 135] on div "New Work Order" at bounding box center [1014, 131] width 445 height 26
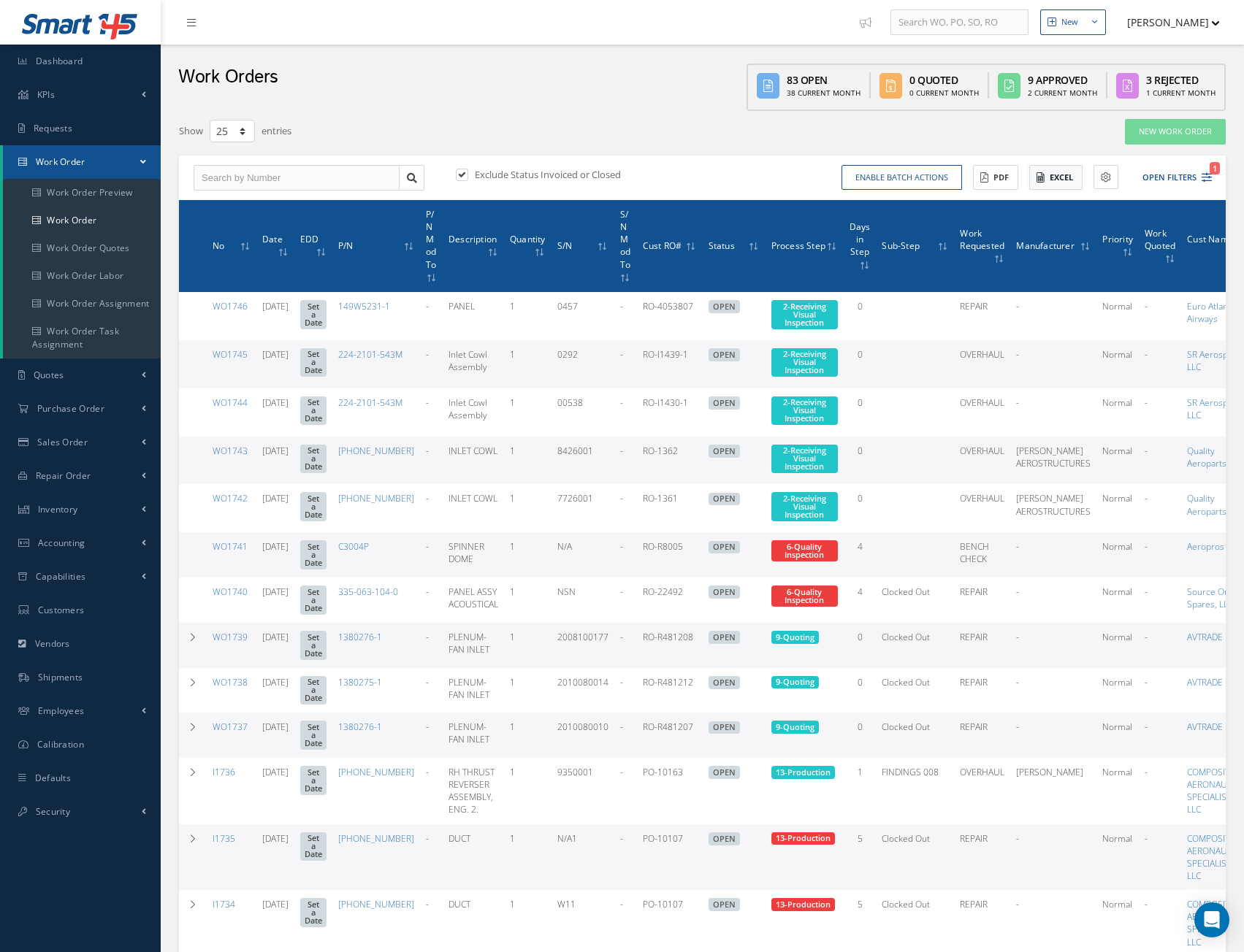
click at [1059, 181] on button "Excel" at bounding box center [1055, 177] width 53 height 25
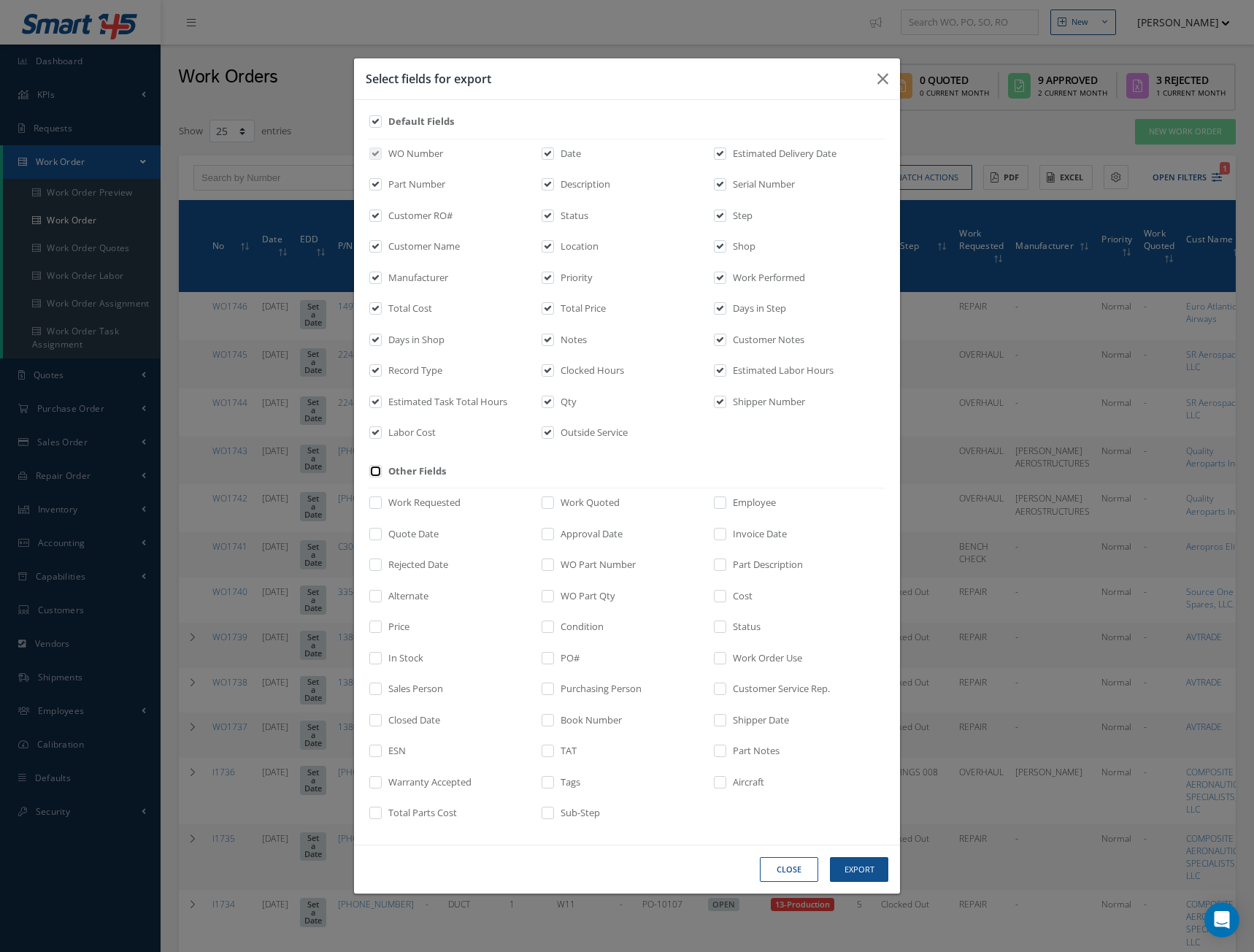
click at [380, 473] on input "checkbox" at bounding box center [376, 476] width 10 height 16
checkbox input "true"
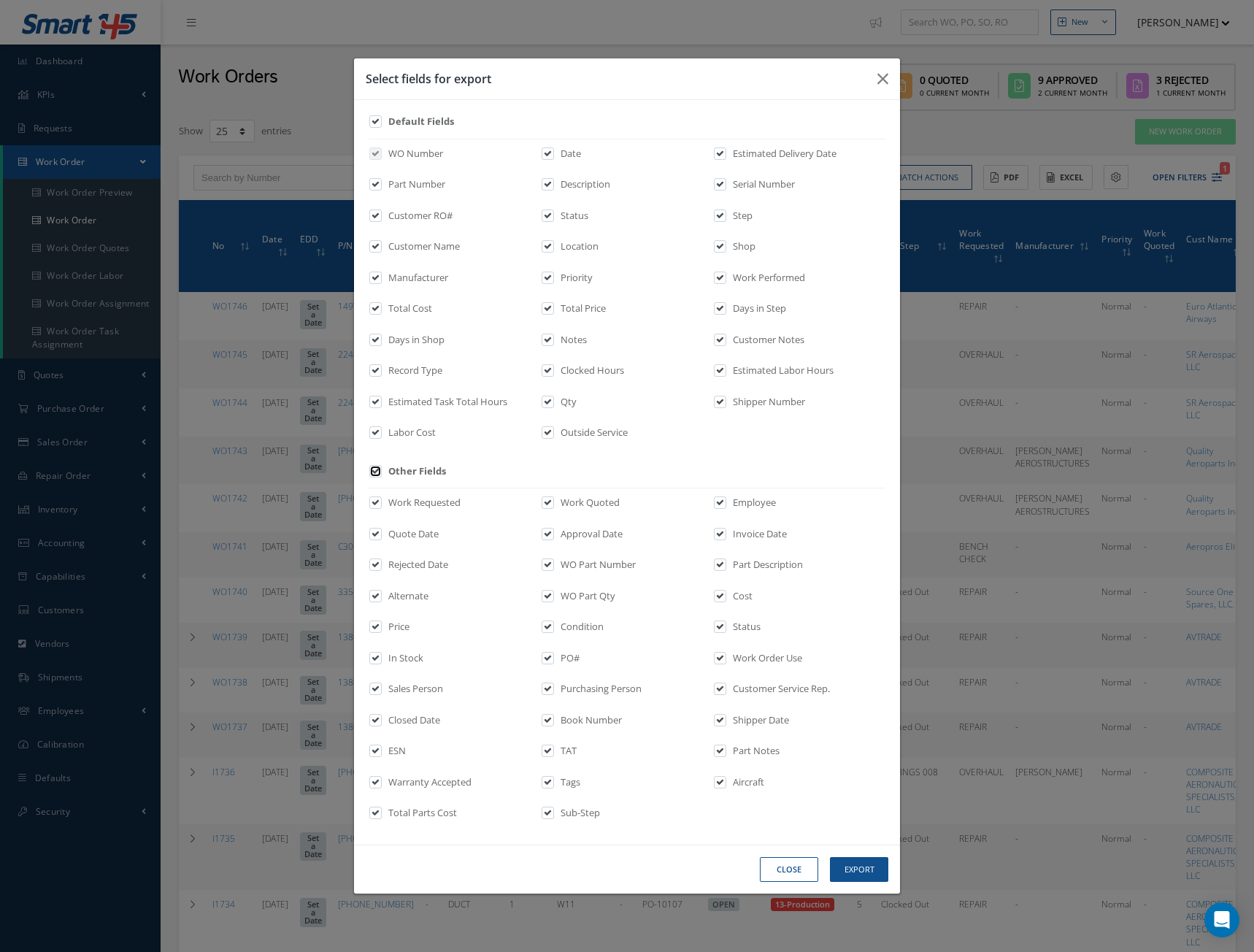
checkbox input "true"
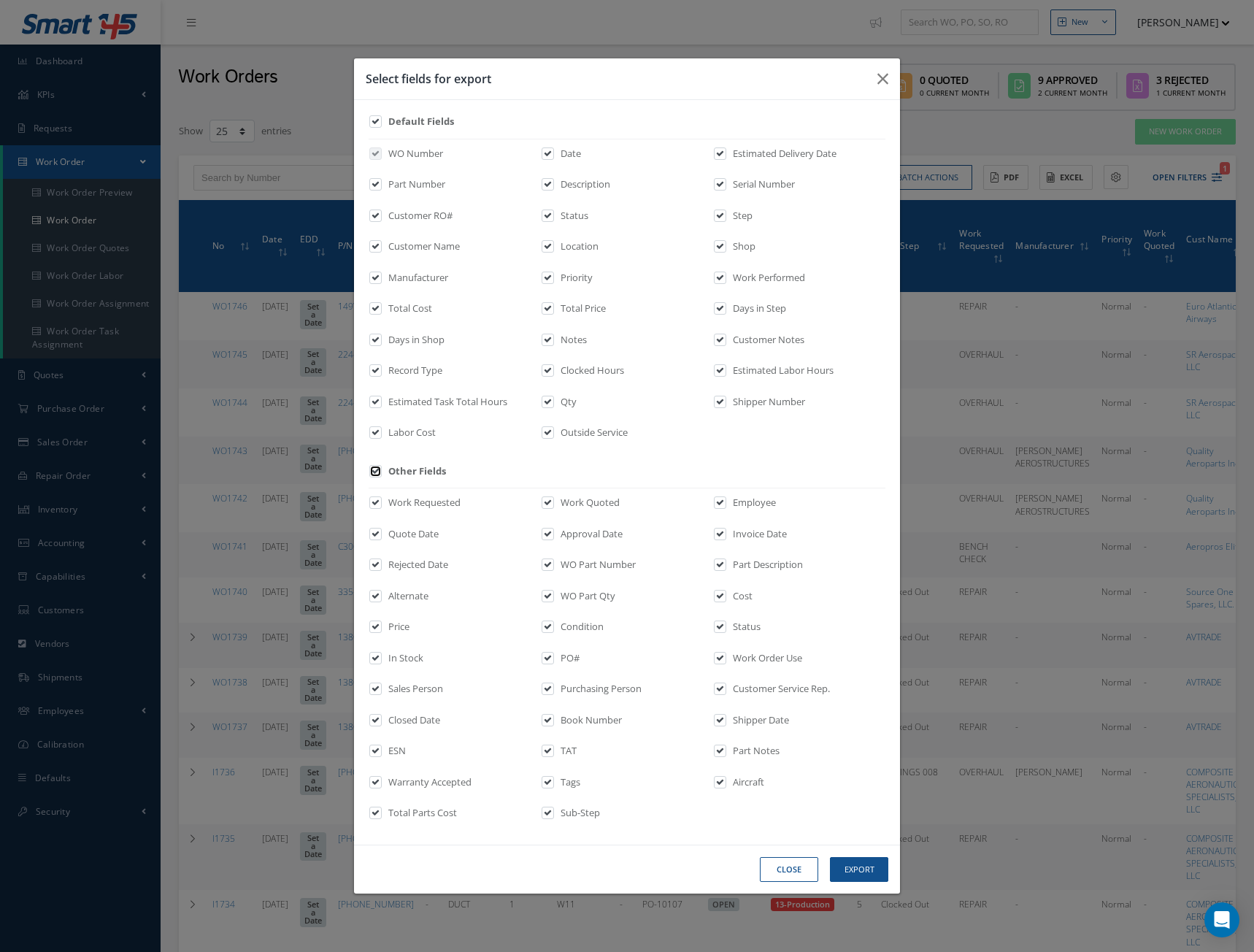
checkbox input "true"
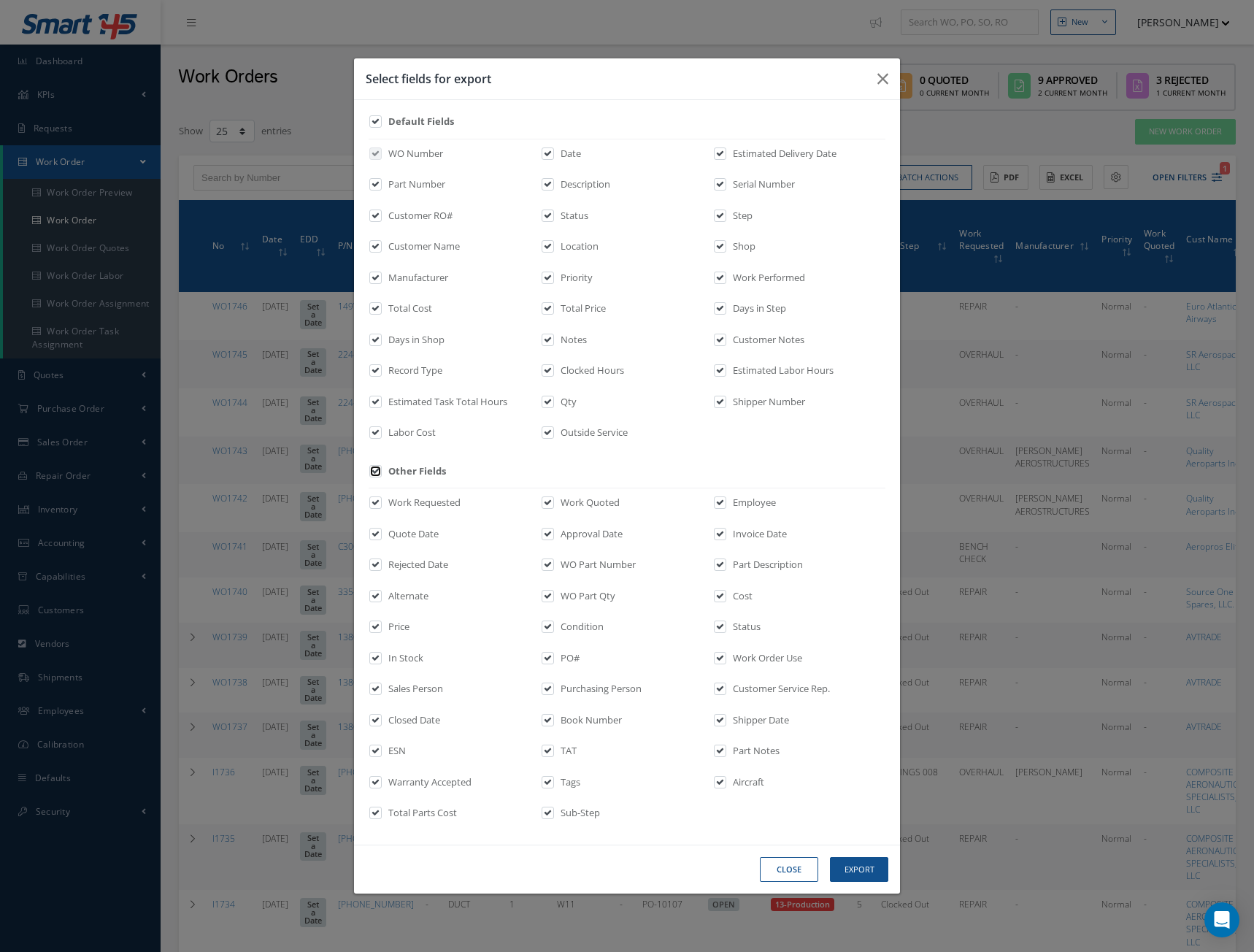
checkbox input "true"
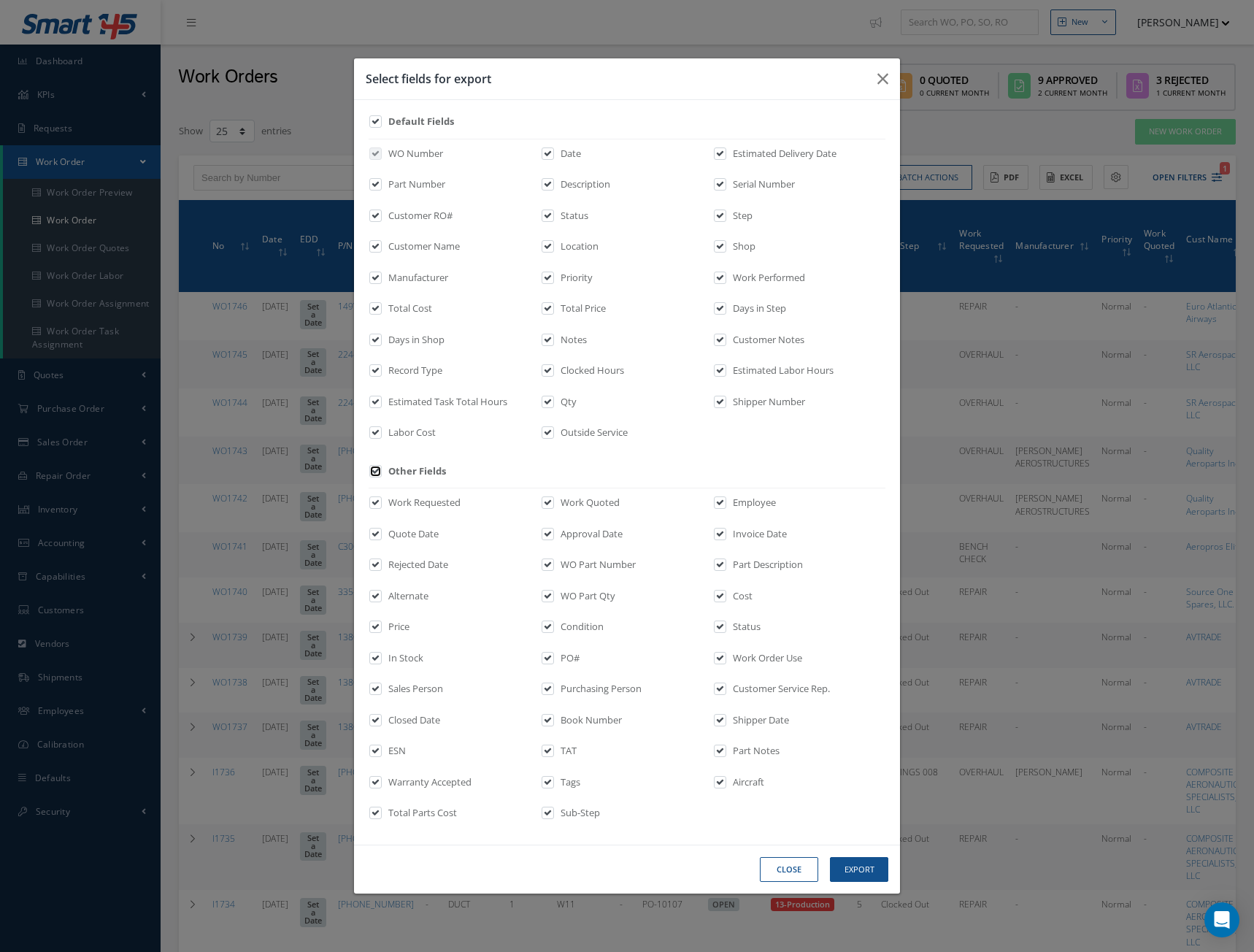
checkbox input "true"
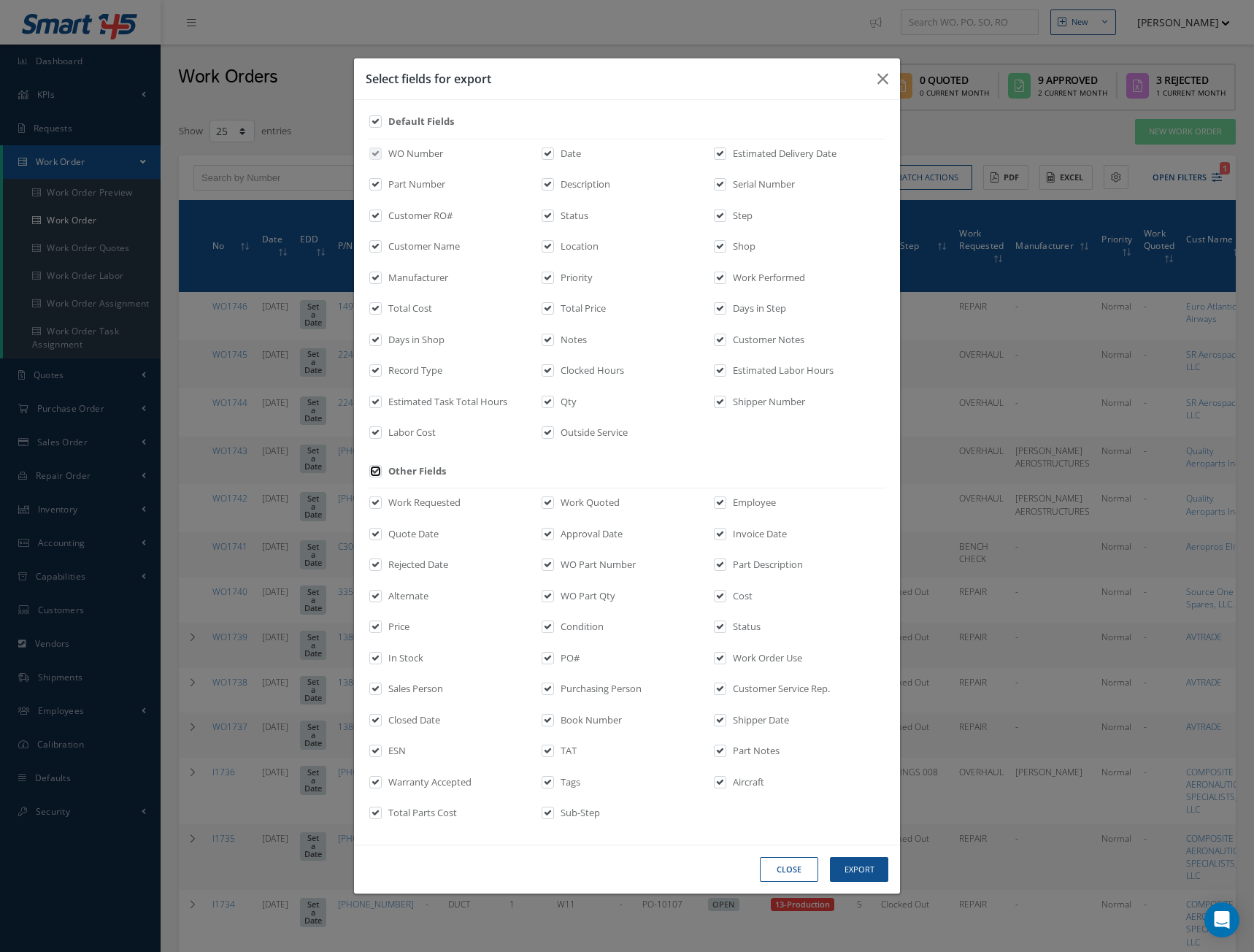
checkbox input "true"
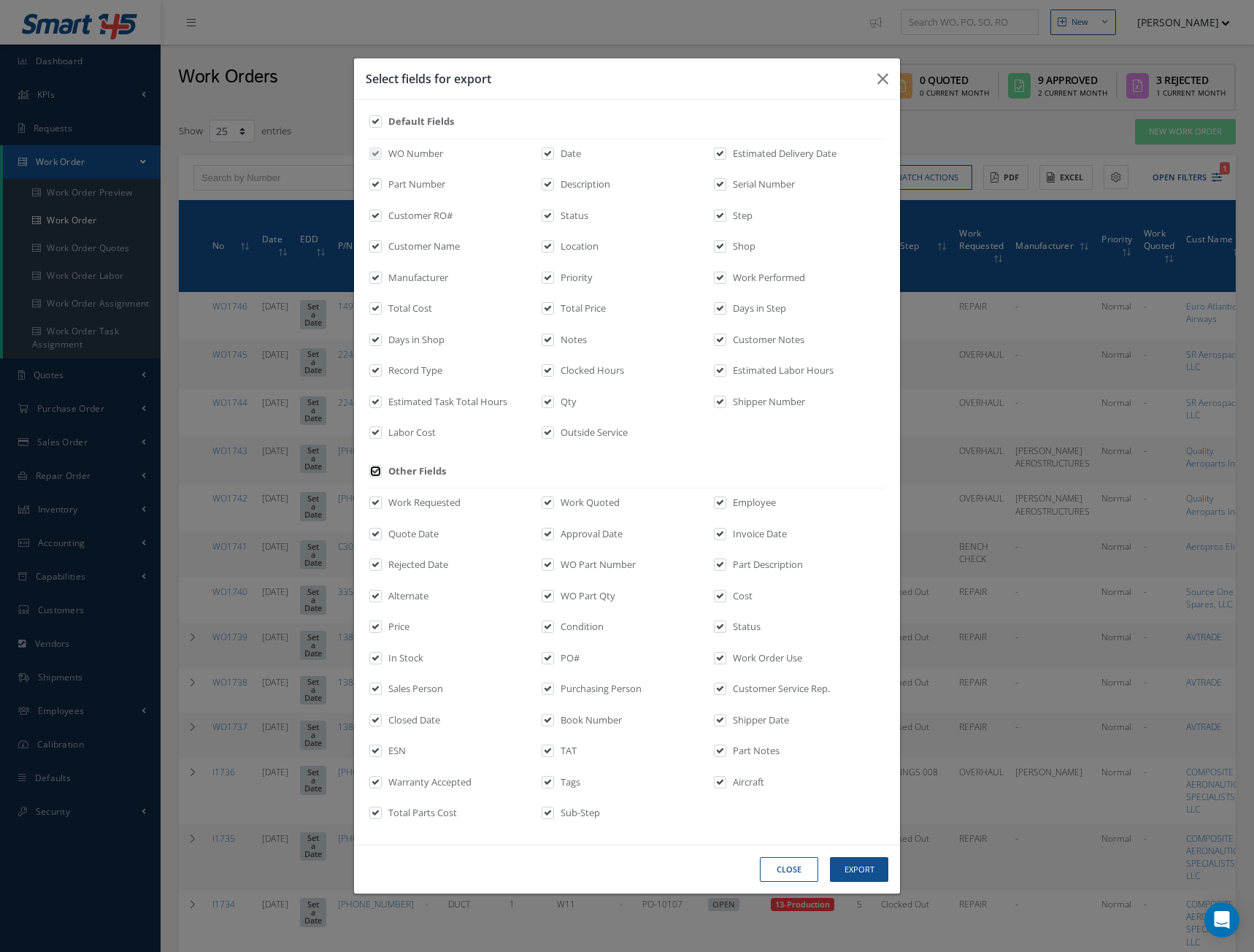
checkbox input "true"
click at [865, 870] on button "Export" at bounding box center [859, 870] width 58 height 25
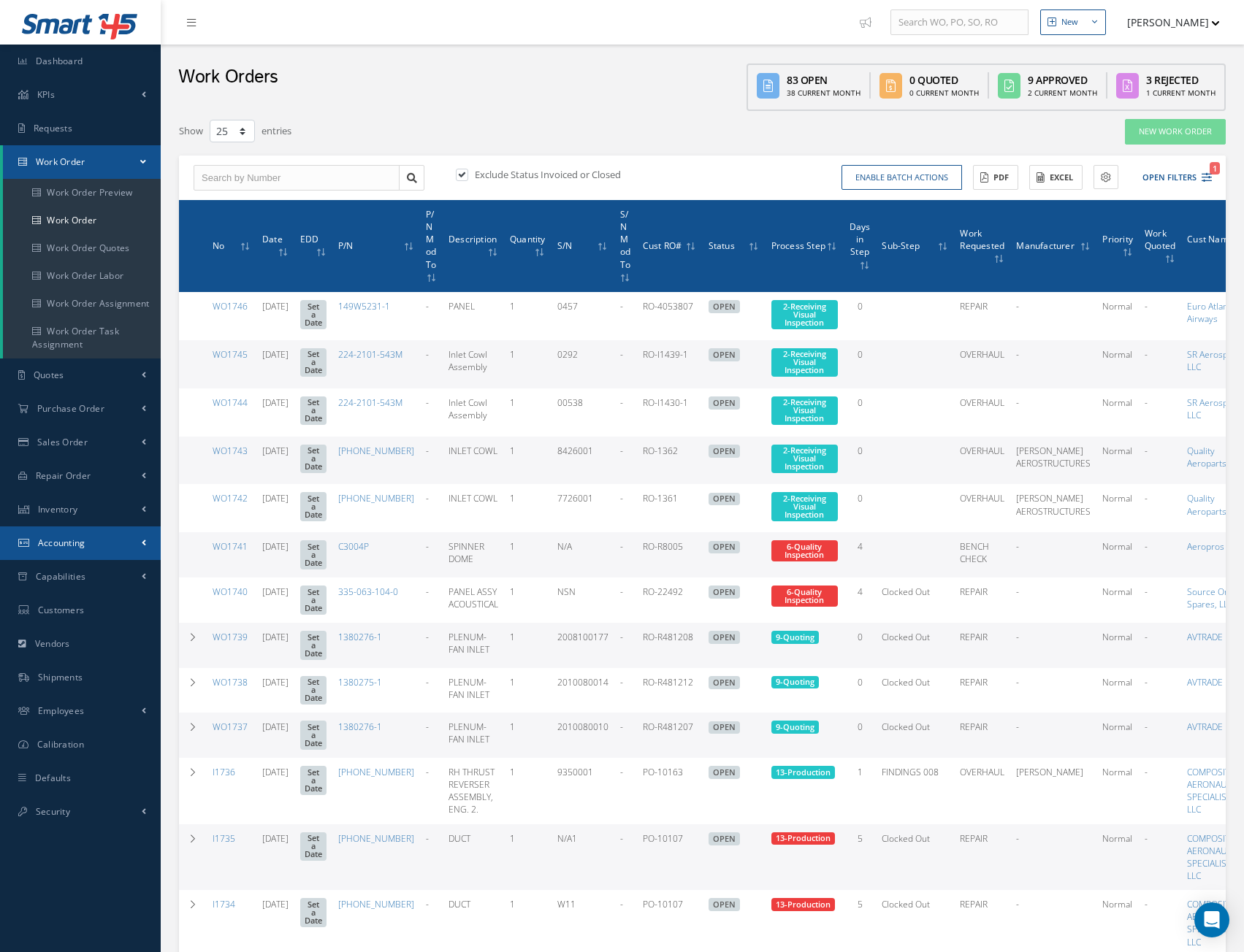
click at [67, 540] on span "Accounting" at bounding box center [62, 542] width 48 height 12
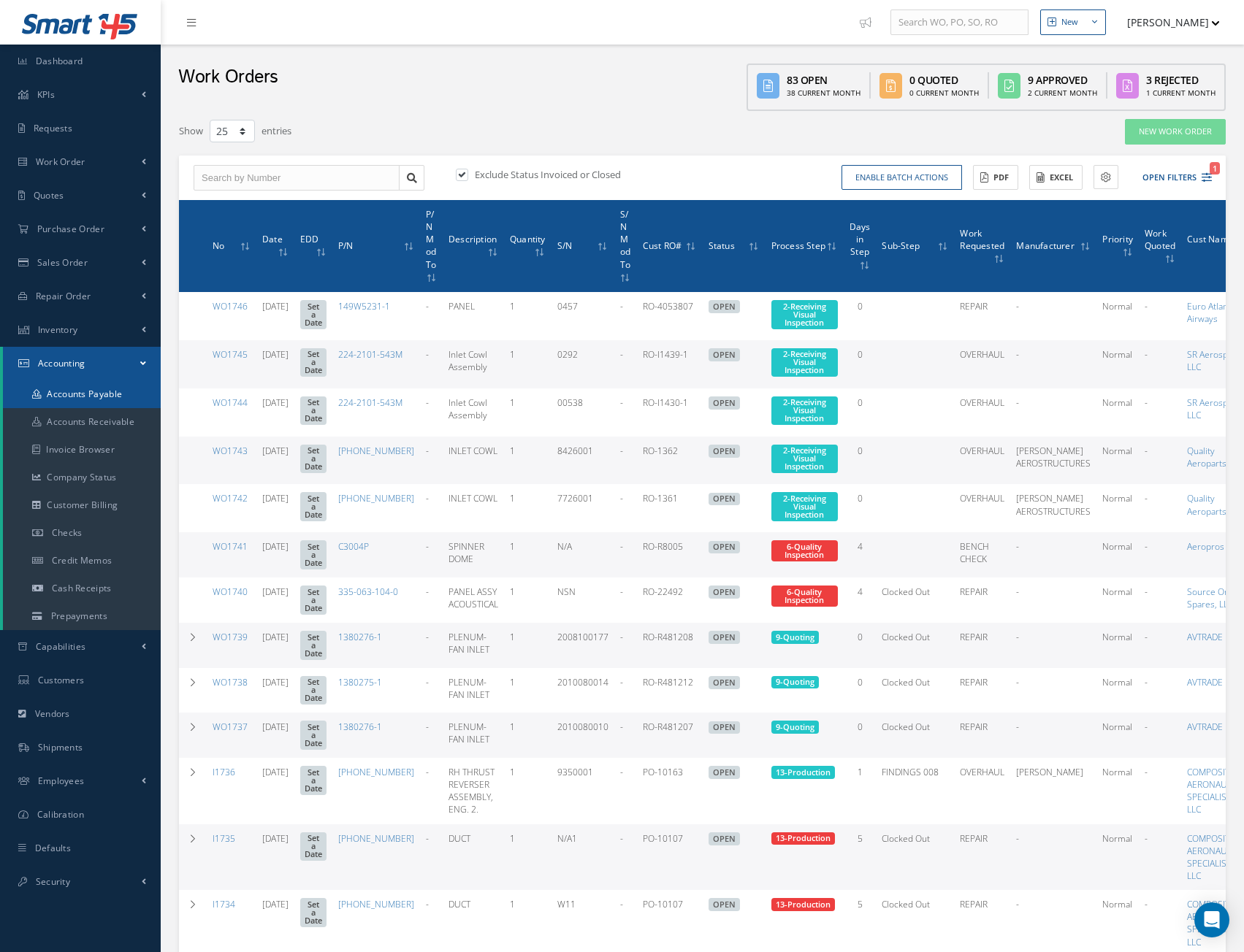
click at [78, 402] on link "Accounts Payable" at bounding box center [82, 394] width 158 height 28
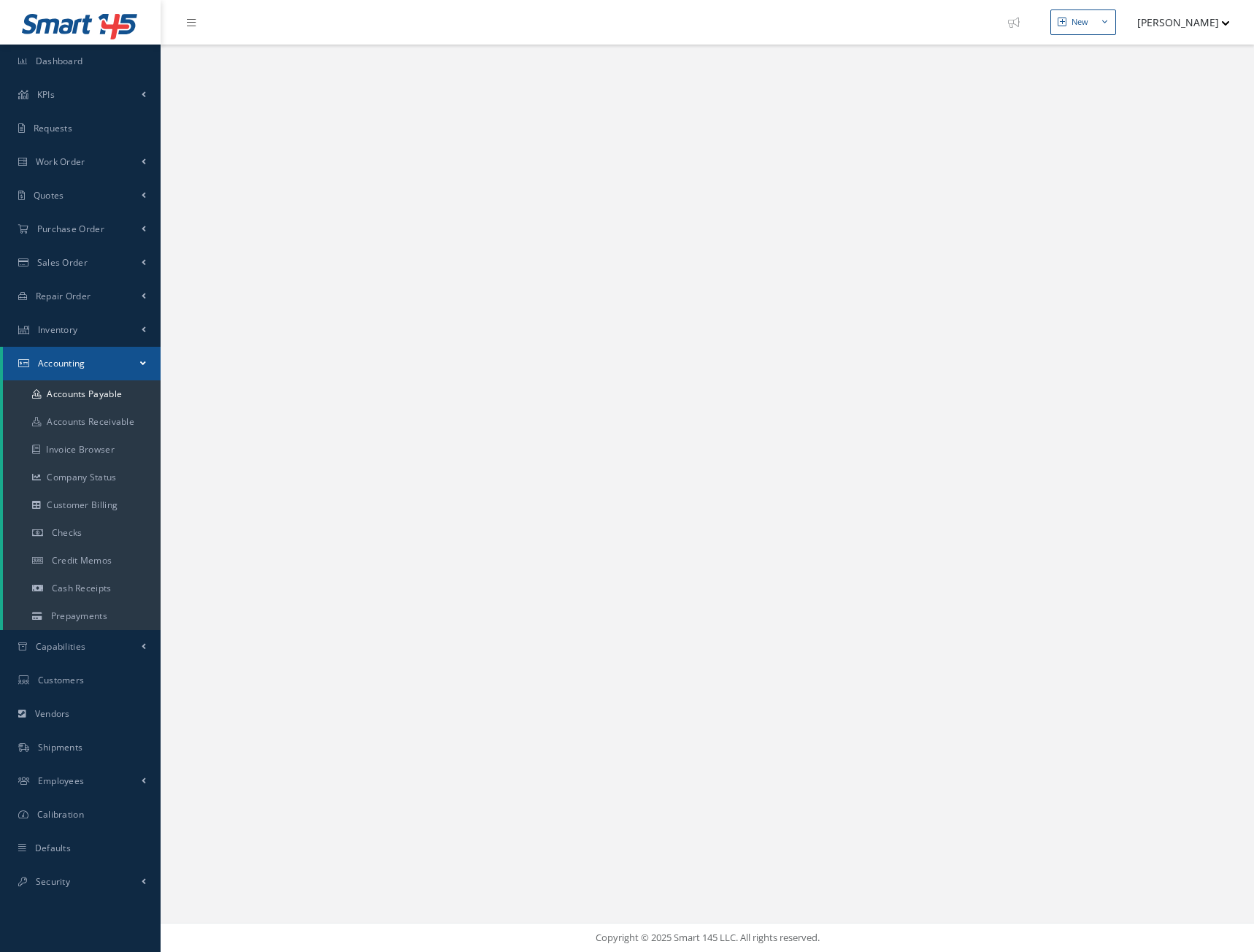
select select "25"
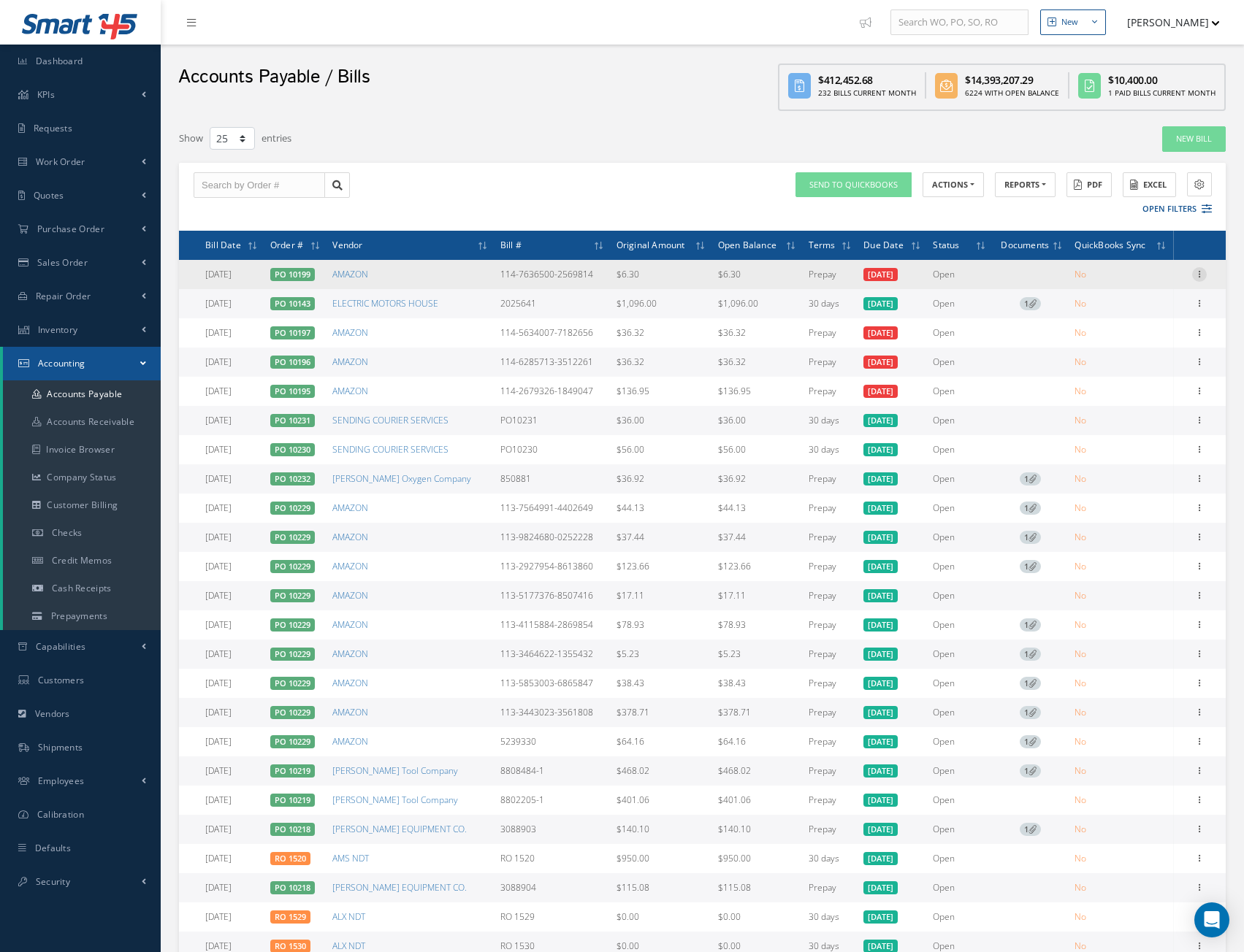
click at [1206, 274] on icon at bounding box center [1200, 273] width 15 height 11
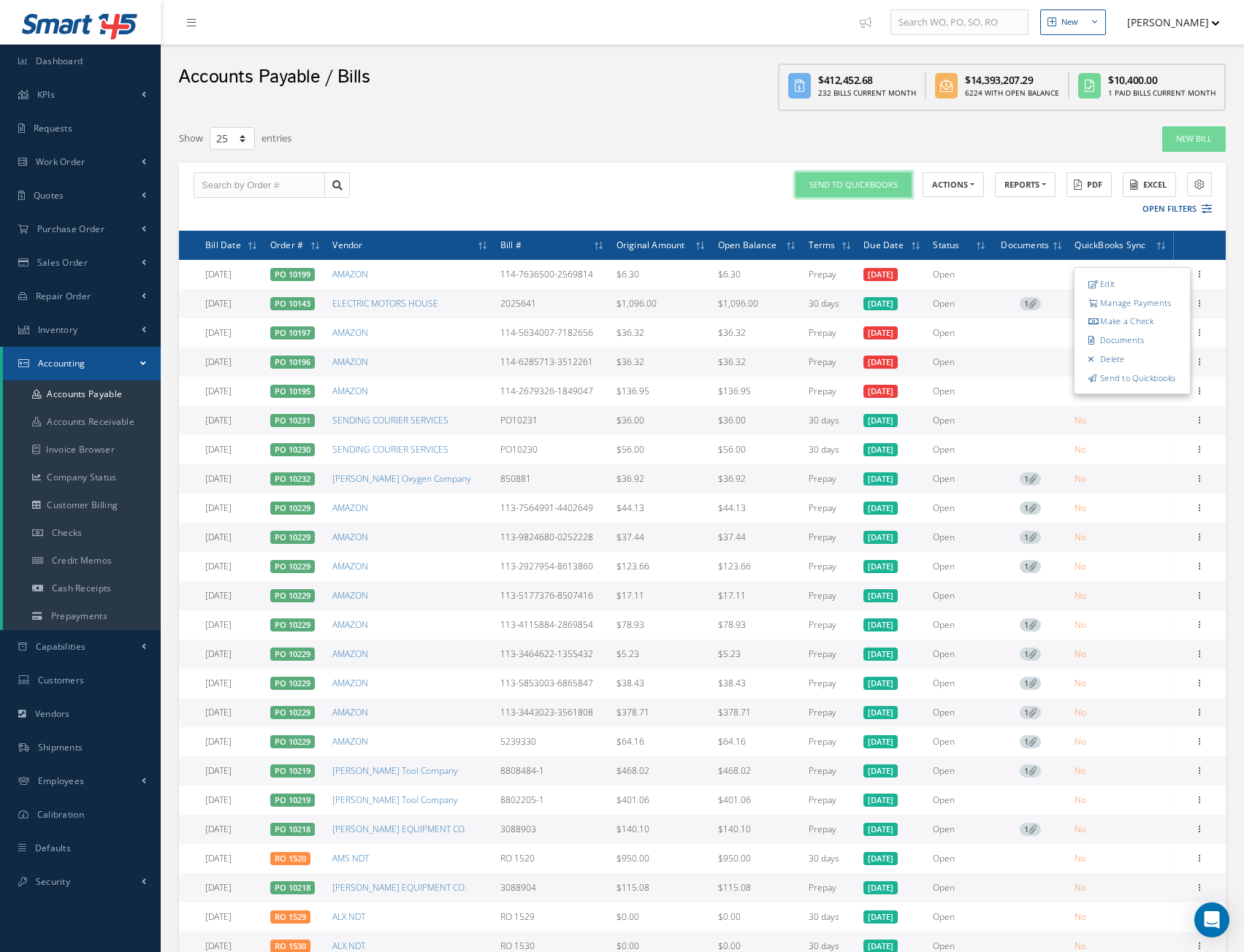
click at [833, 182] on button "SEND TO QUICKBOOKS" at bounding box center [853, 185] width 116 height 25
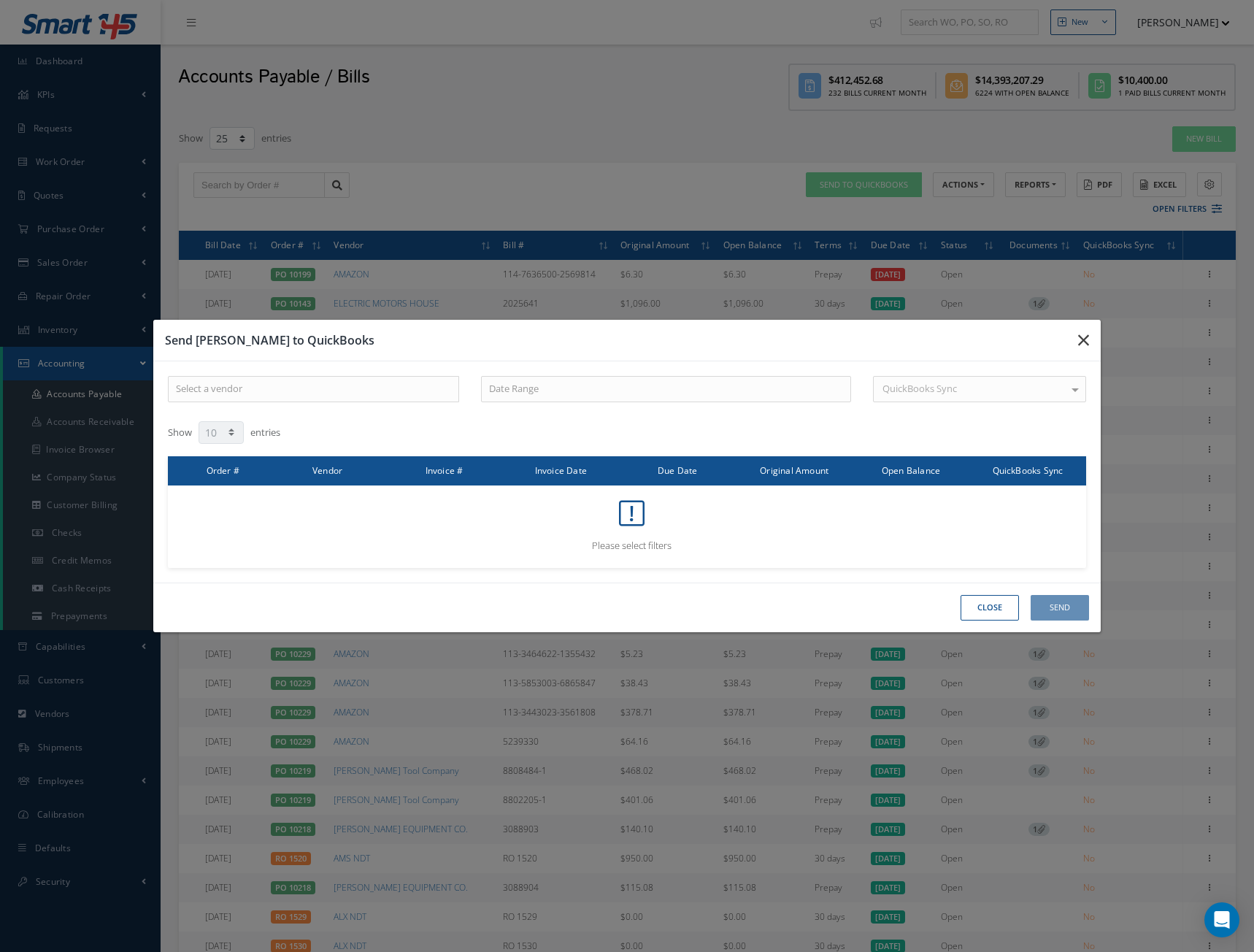
click at [1090, 337] on button "button" at bounding box center [1084, 340] width 34 height 41
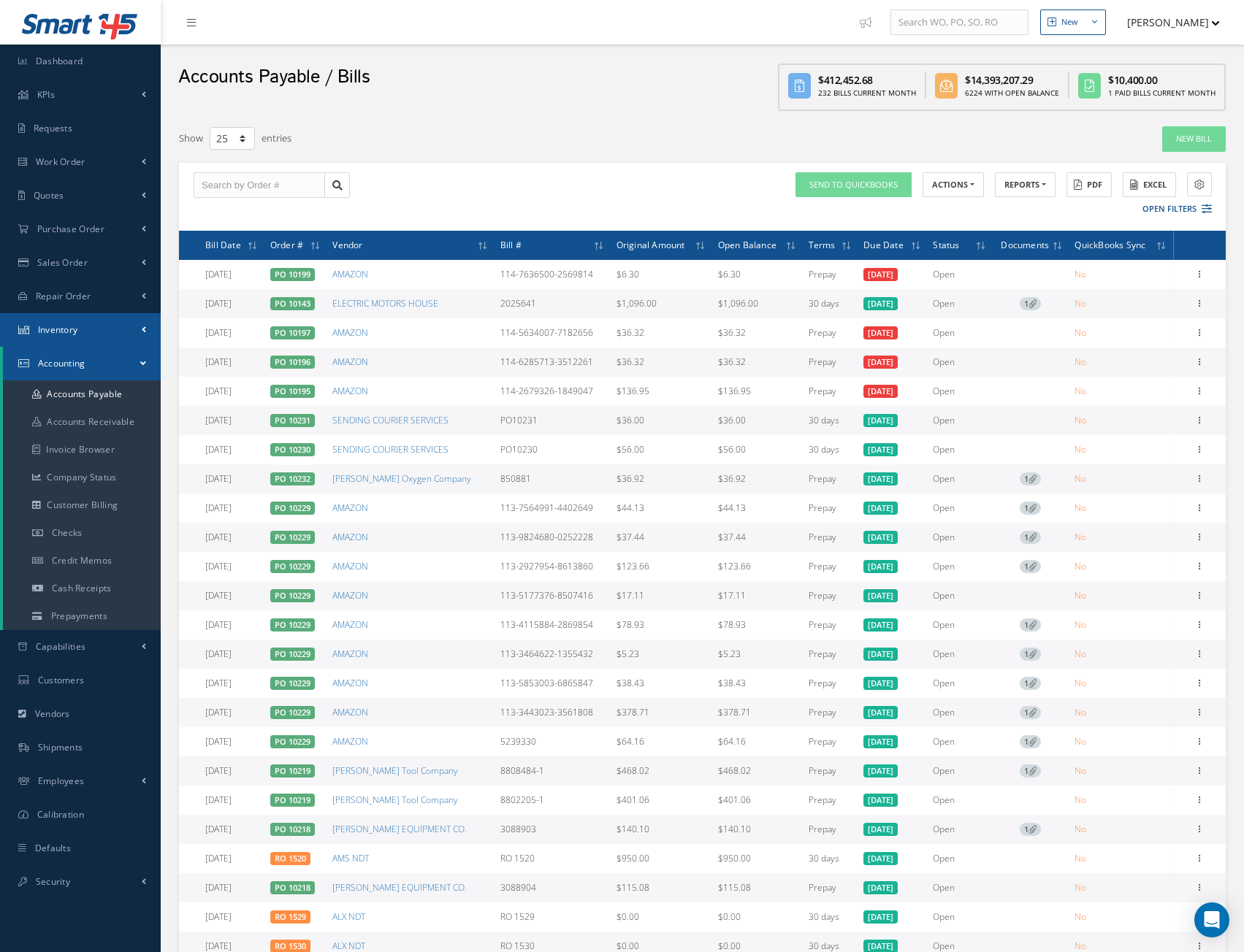
click at [60, 328] on span "Inventory" at bounding box center [58, 329] width 40 height 12
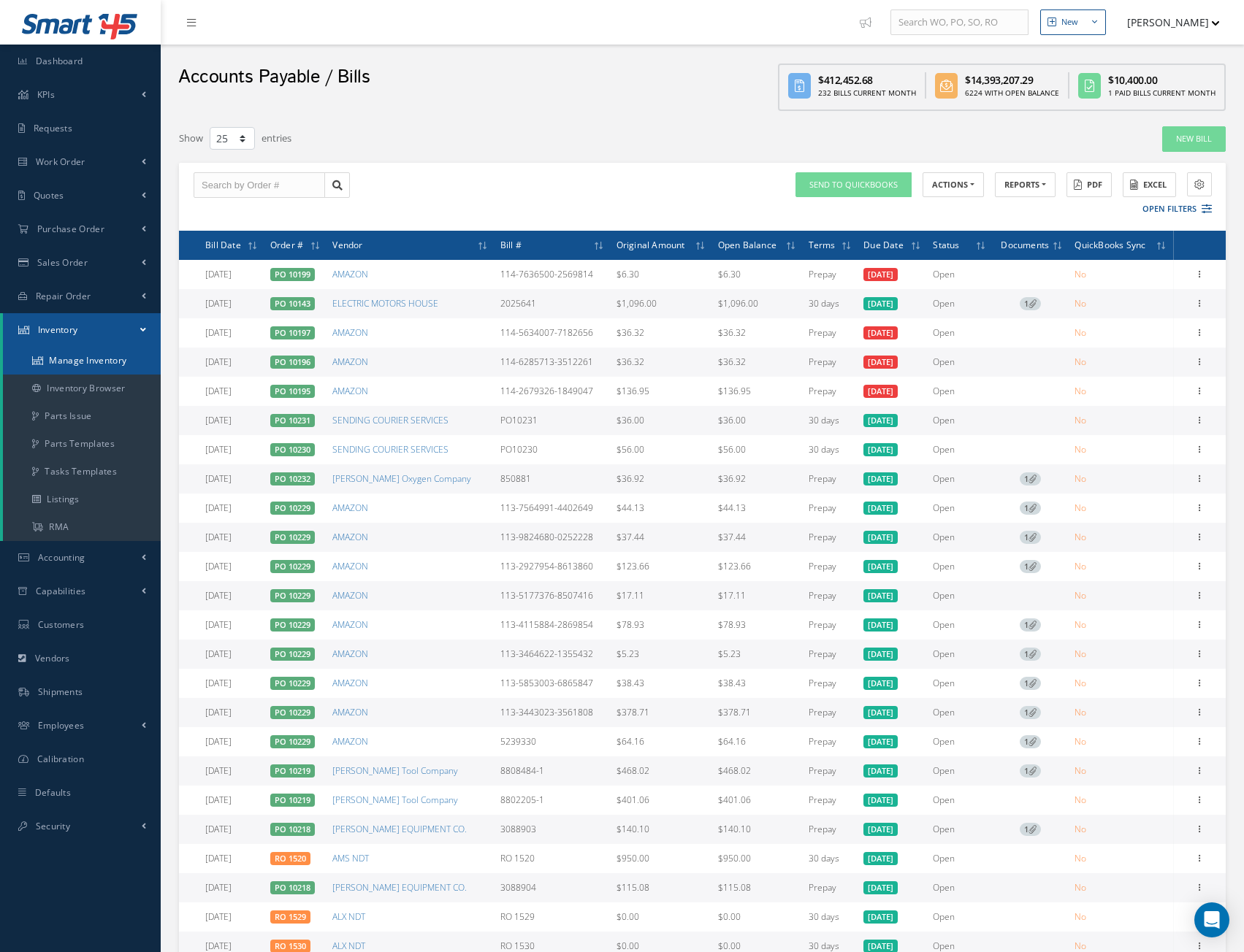
click at [65, 365] on link "Manage Inventory" at bounding box center [82, 361] width 158 height 28
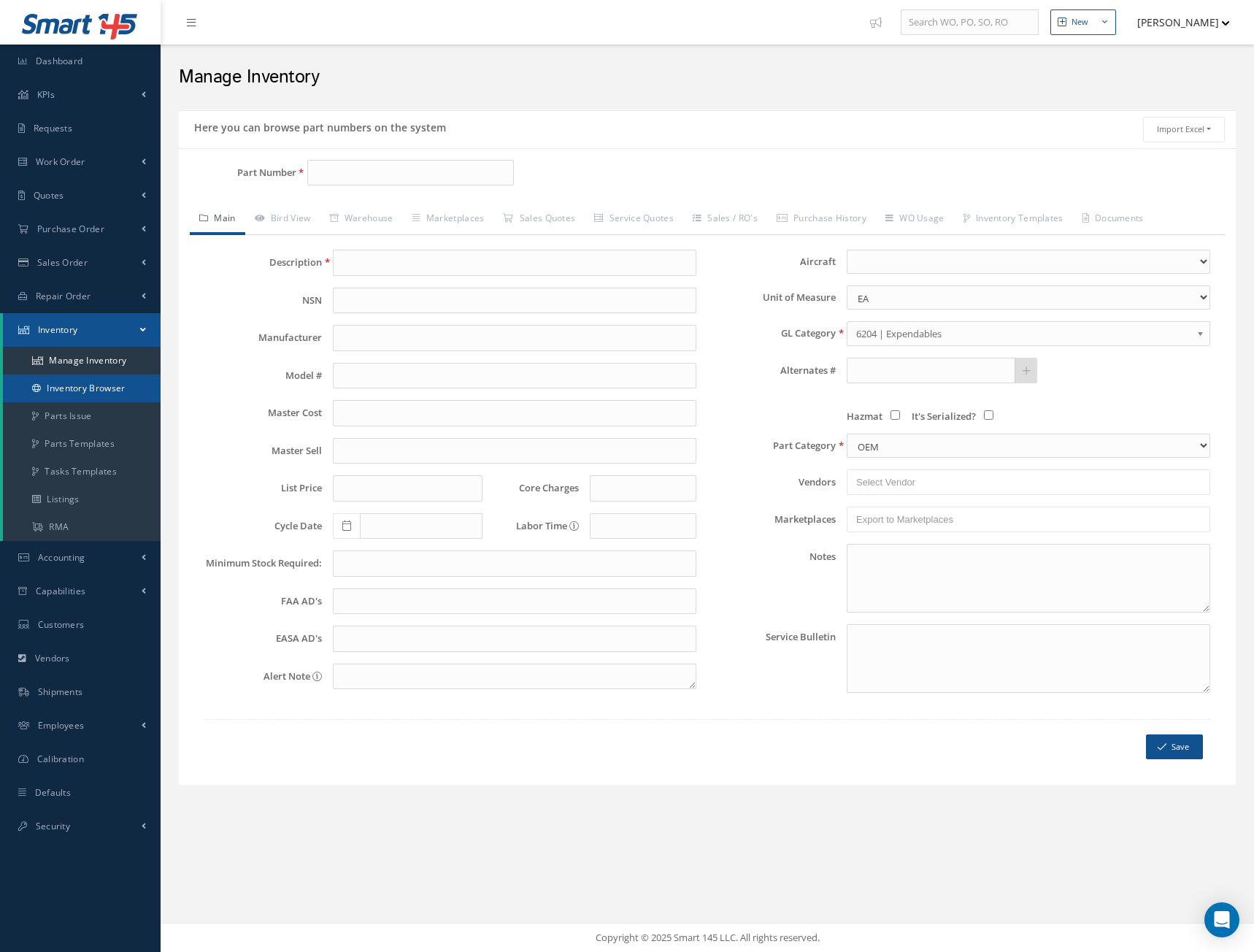
click at [113, 389] on link "Inventory Browser" at bounding box center [82, 389] width 158 height 28
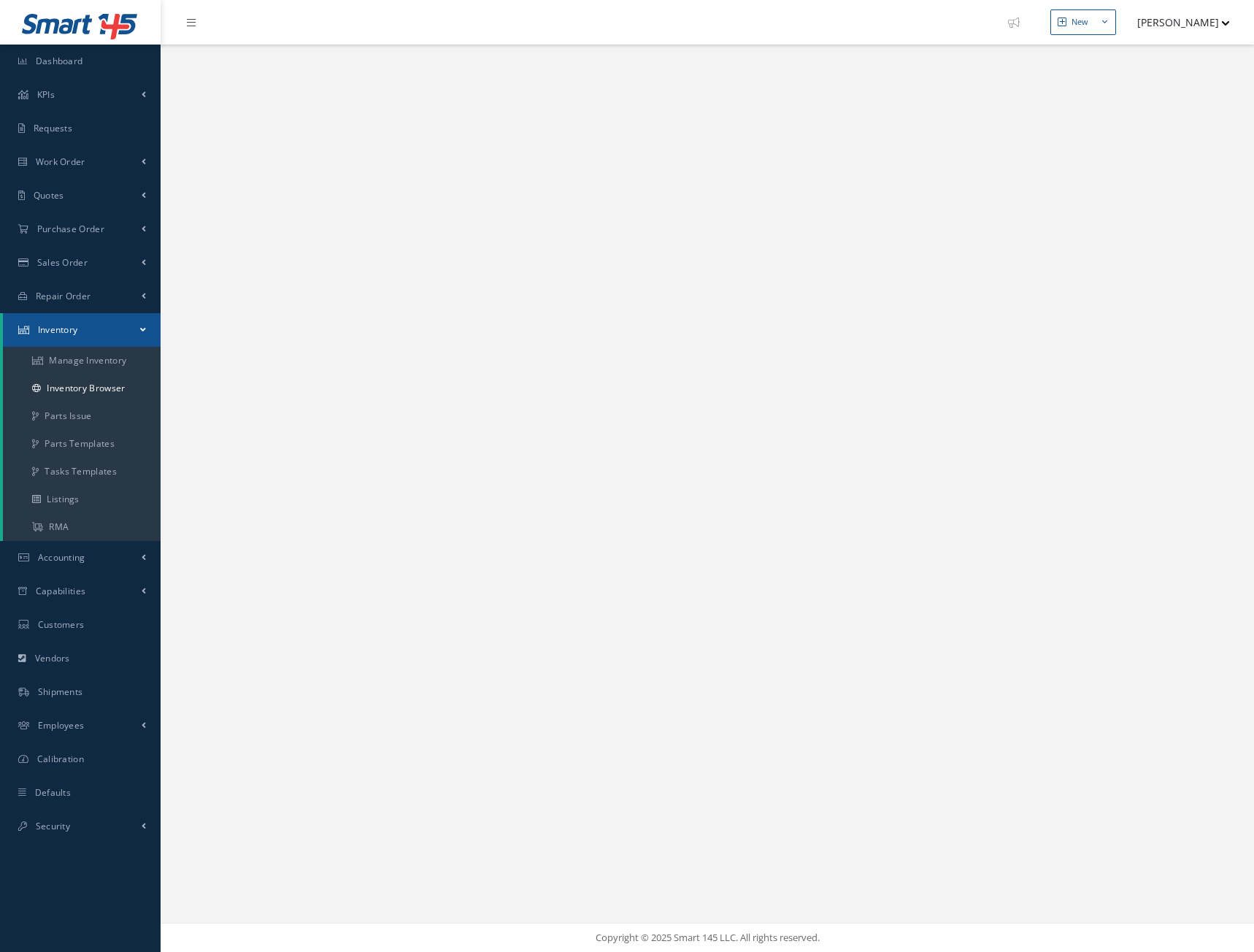
select select "25"
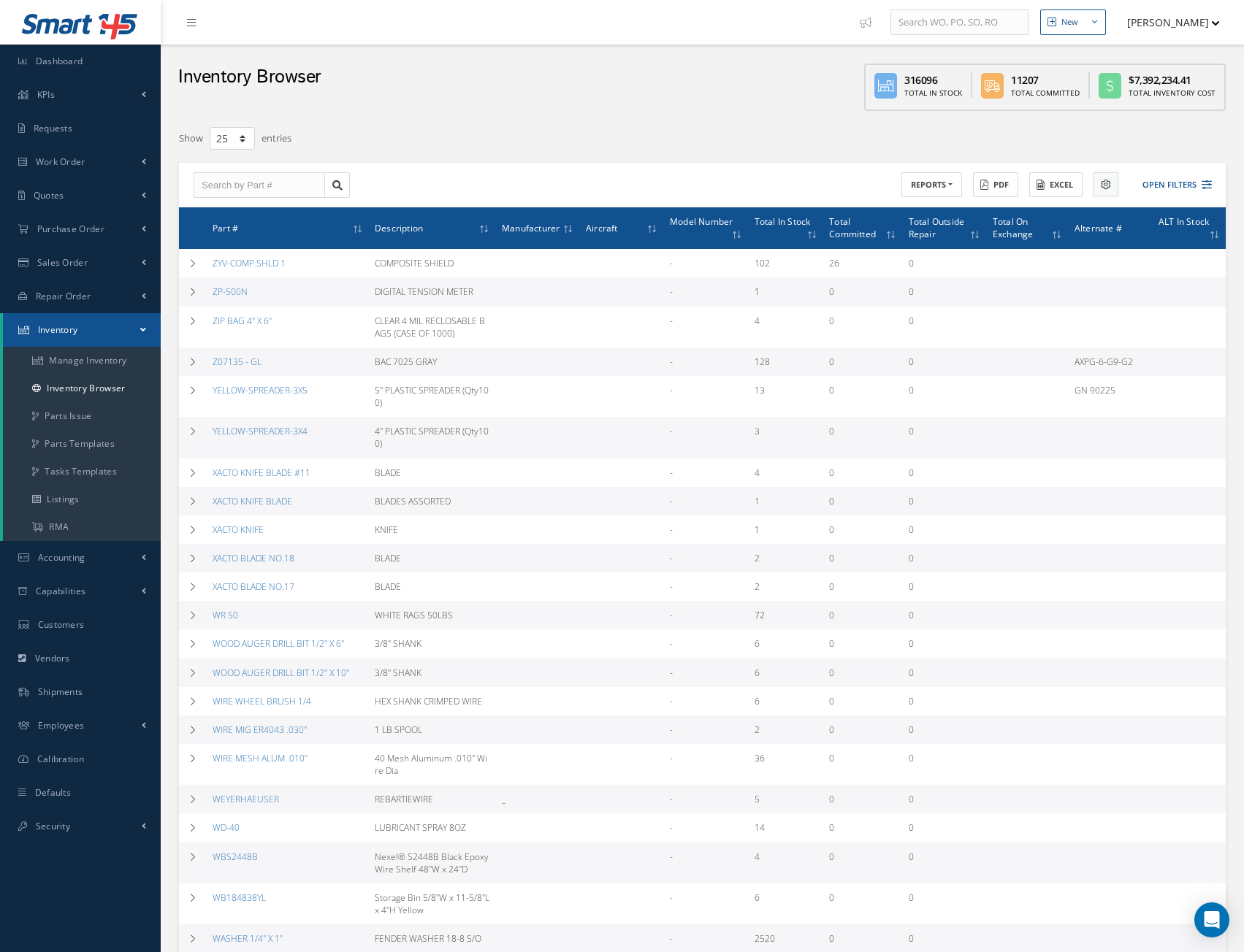
click at [1103, 185] on icon at bounding box center [1106, 185] width 10 height 10
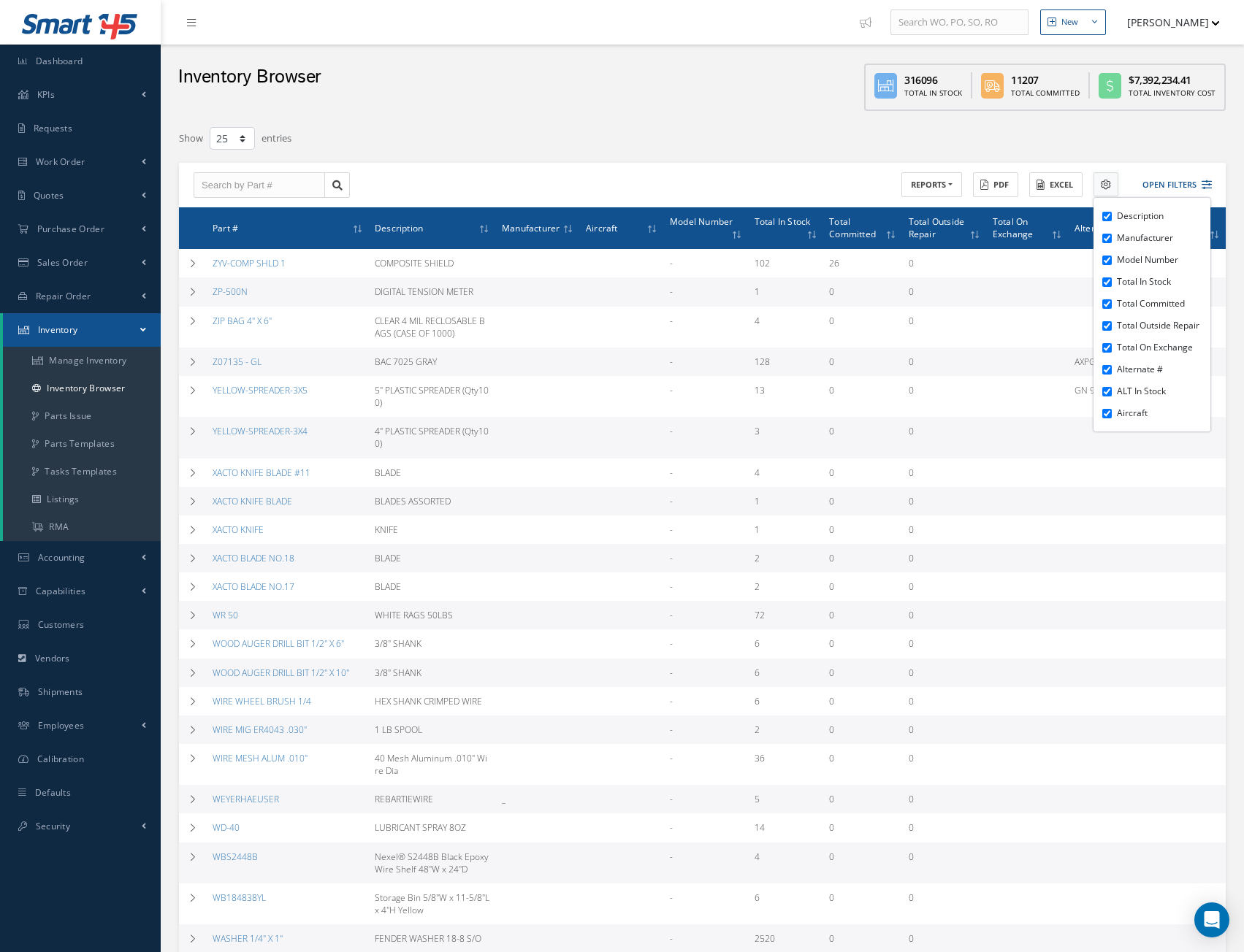
click at [1108, 181] on icon at bounding box center [1106, 185] width 10 height 10
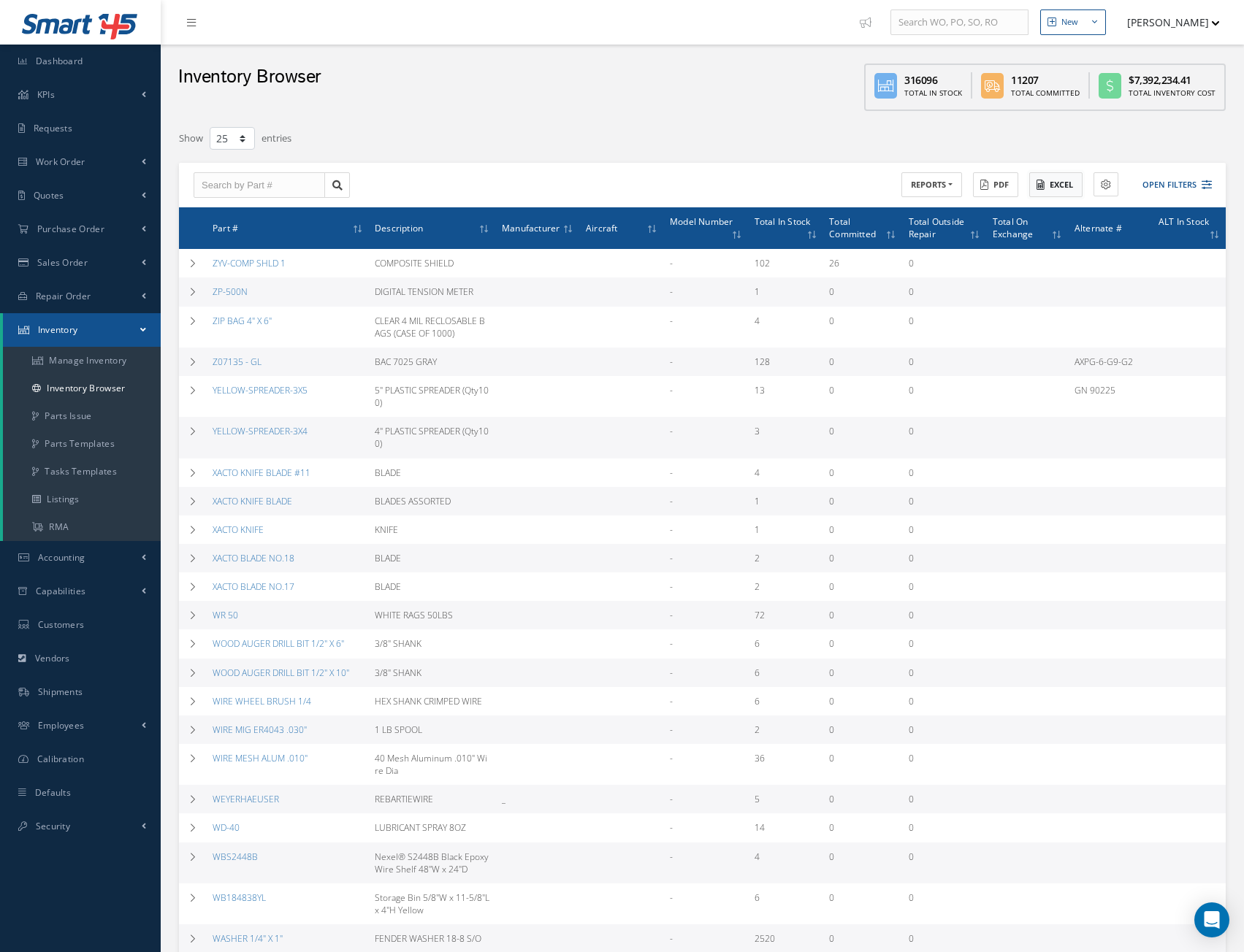
click at [1061, 184] on button "Excel" at bounding box center [1055, 185] width 53 height 25
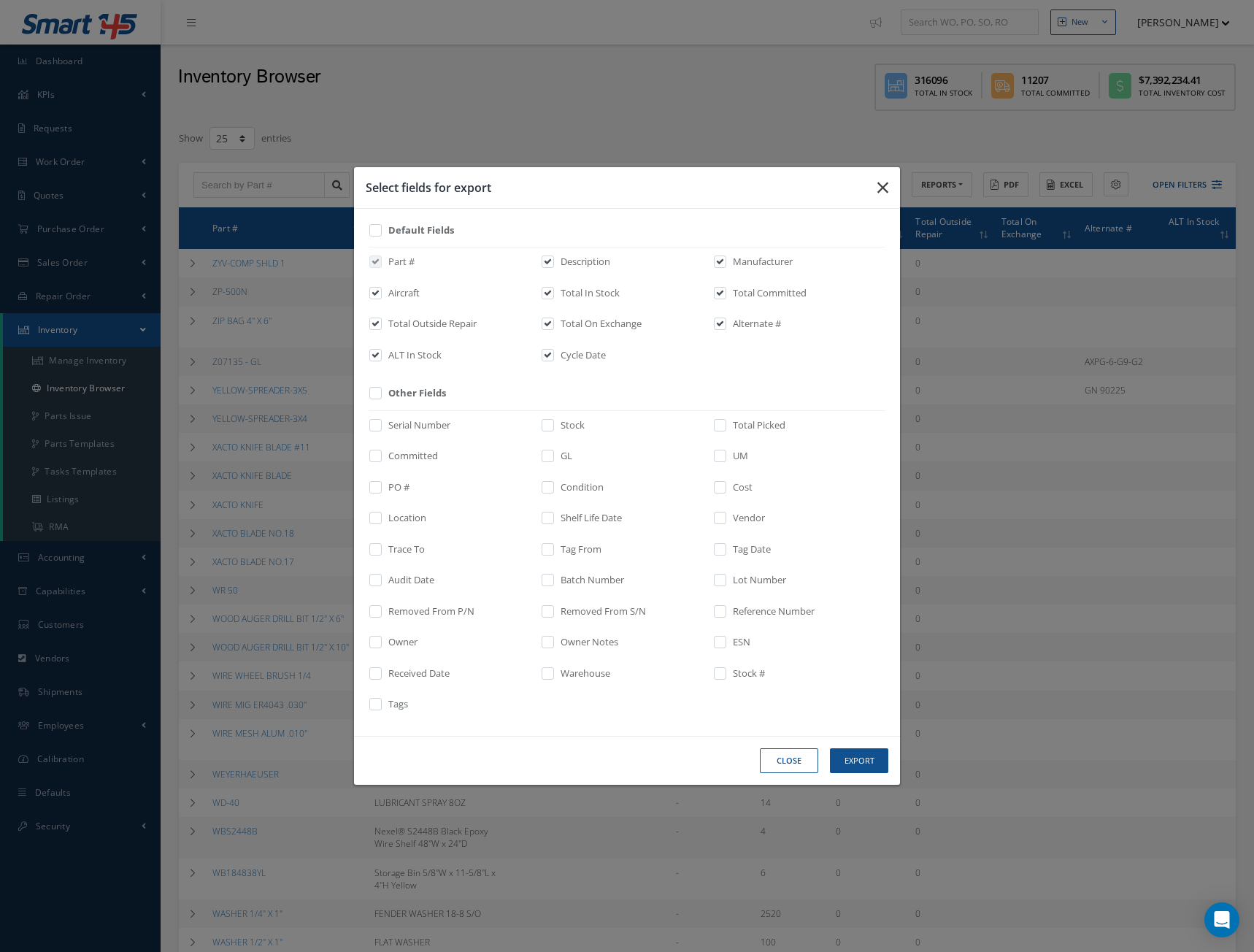
click at [888, 189] on icon "button" at bounding box center [882, 187] width 11 height 17
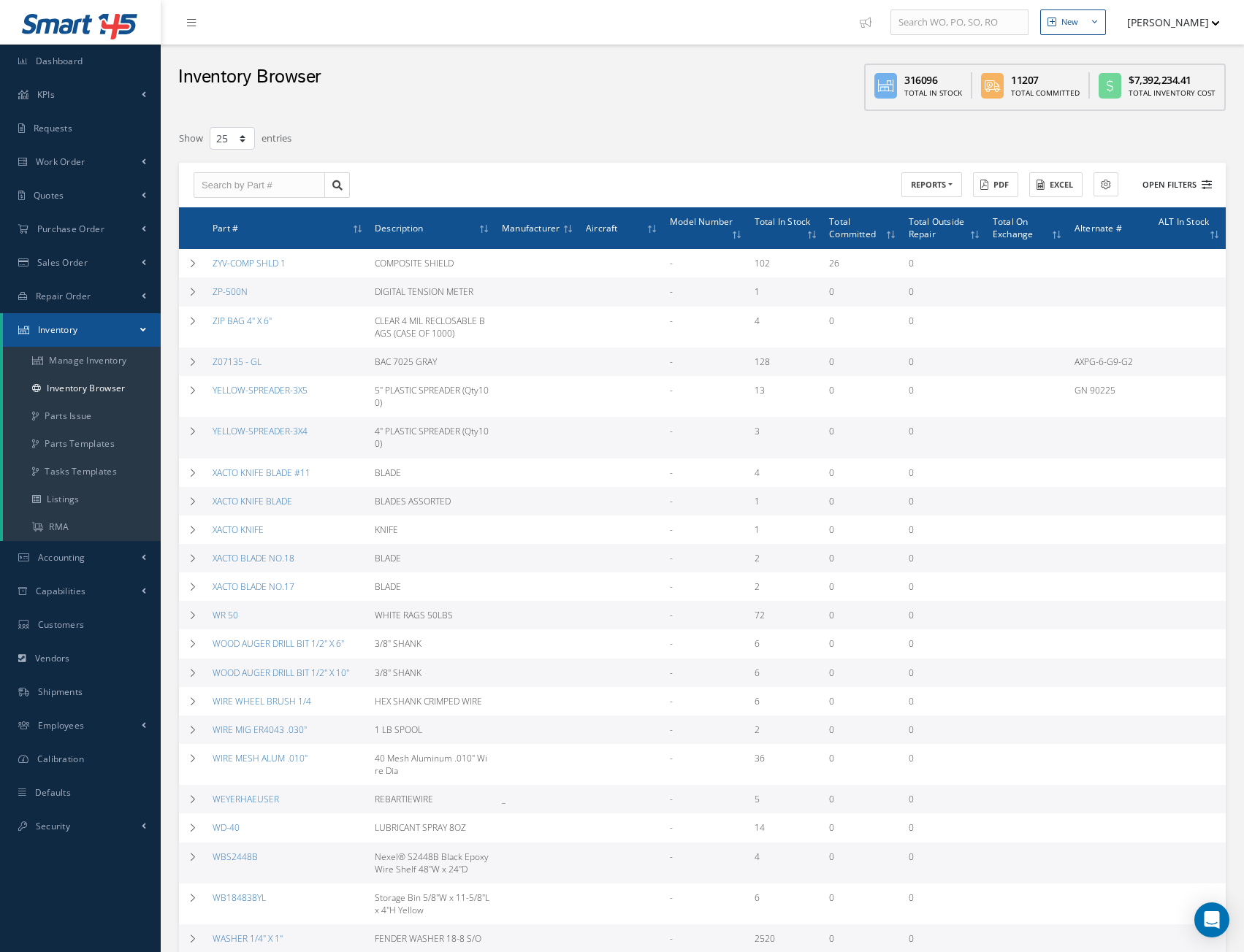
click at [1153, 185] on button "Open Filters" at bounding box center [1170, 185] width 82 height 24
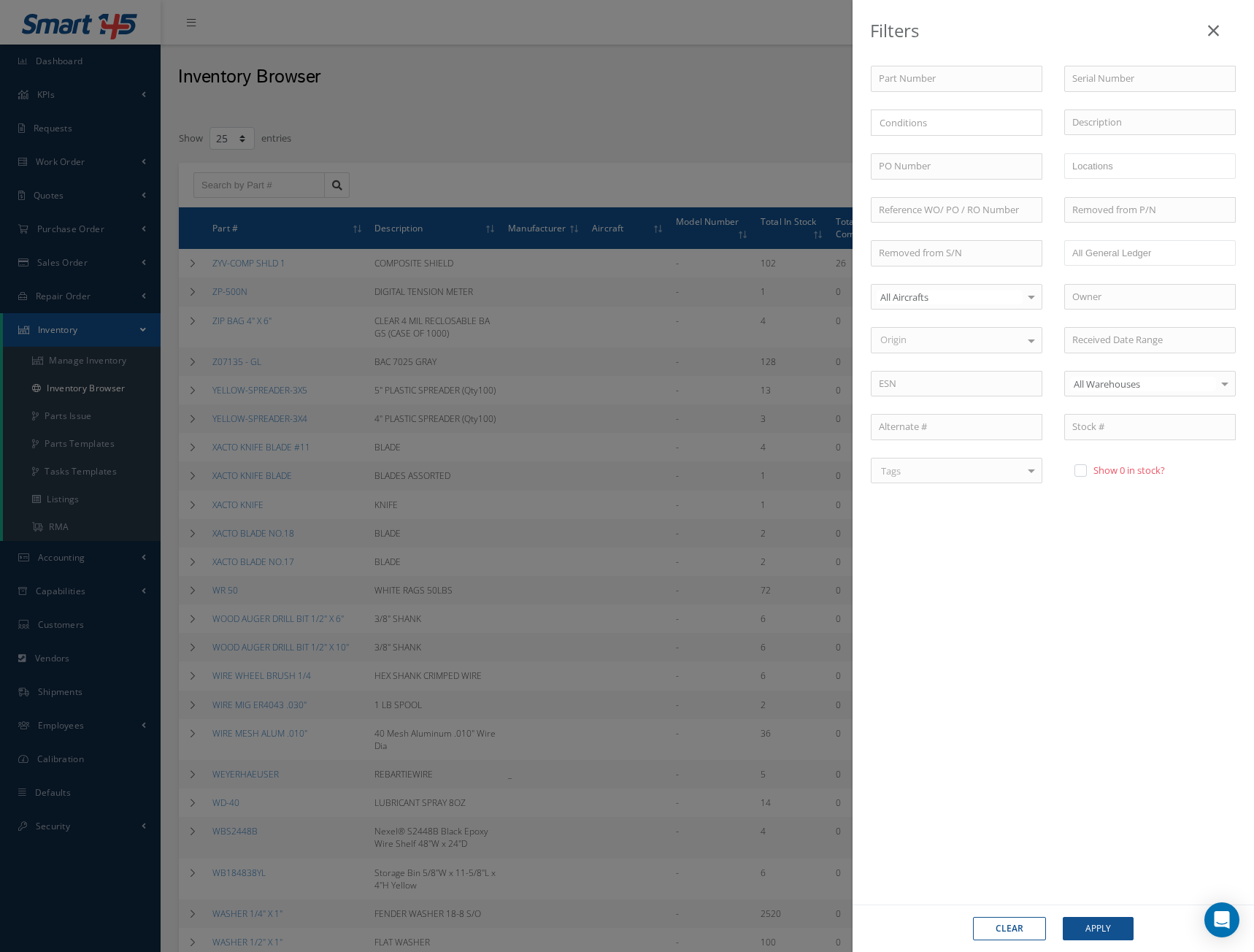
click at [949, 336] on div "Origin" at bounding box center [956, 340] width 172 height 26
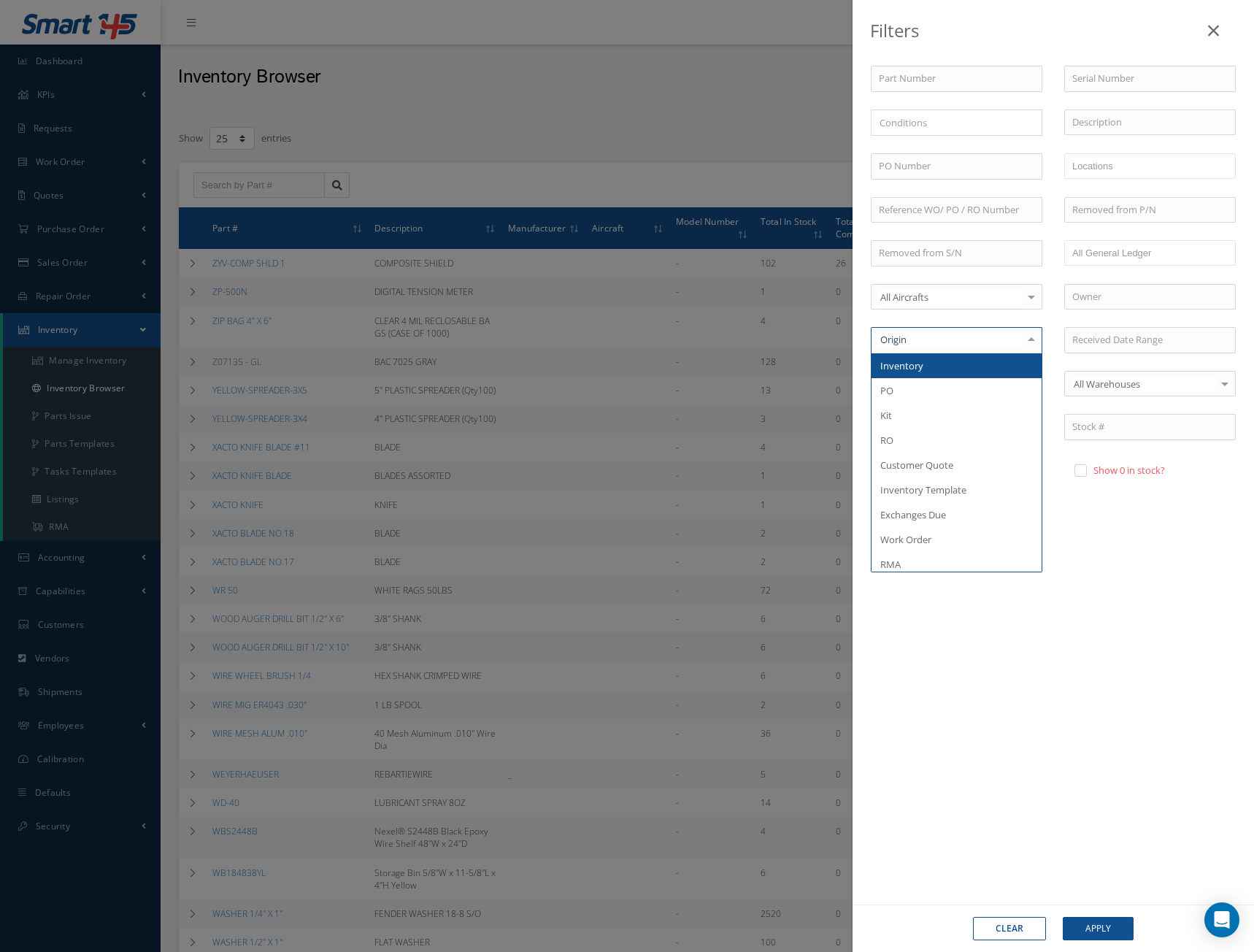
click at [735, 161] on div "Filters Part Number Serial Number × Loading... Description PO Number _ WAREHOUS…" at bounding box center [627, 476] width 1254 height 952
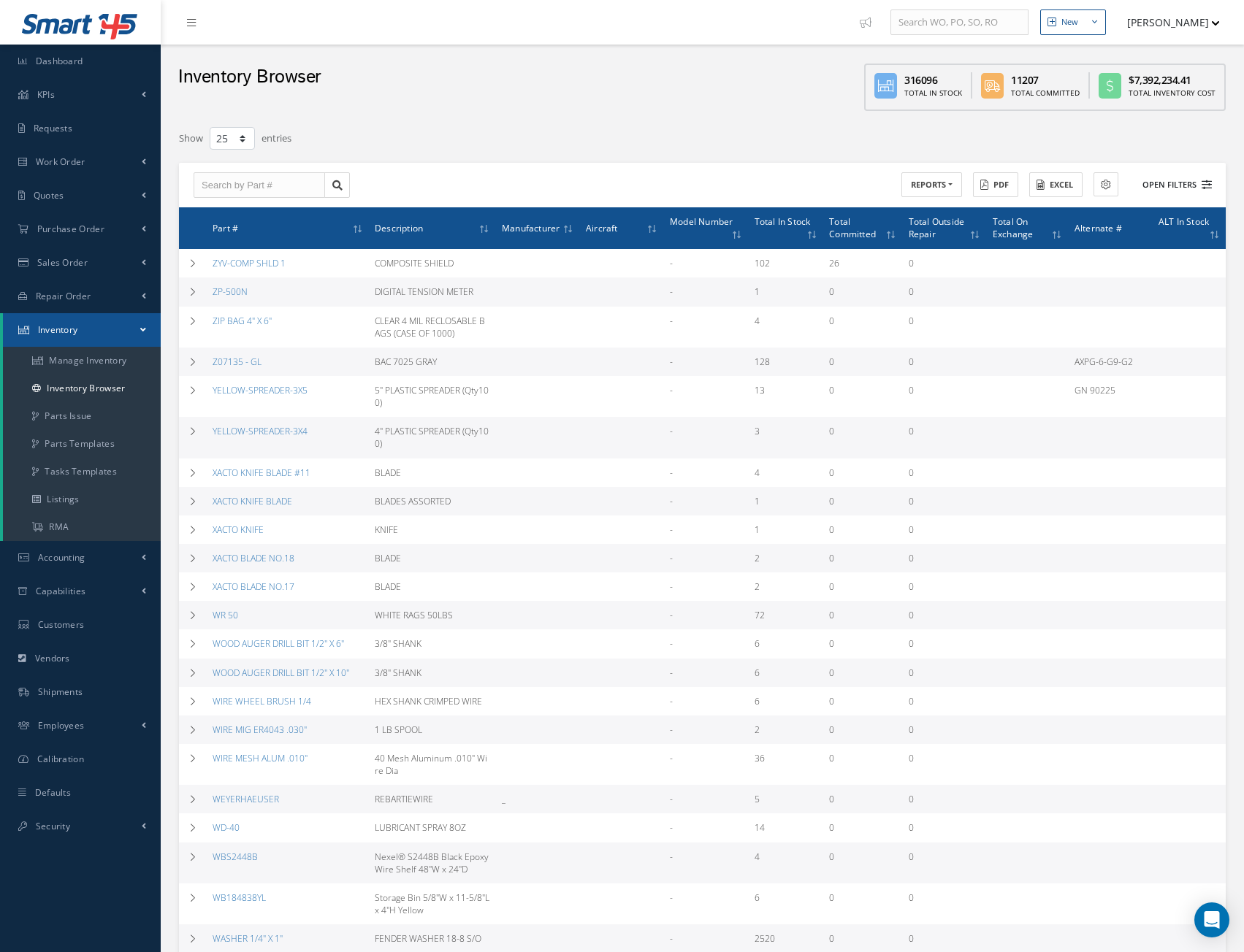
click at [1173, 177] on button "Open Filters" at bounding box center [1170, 185] width 82 height 24
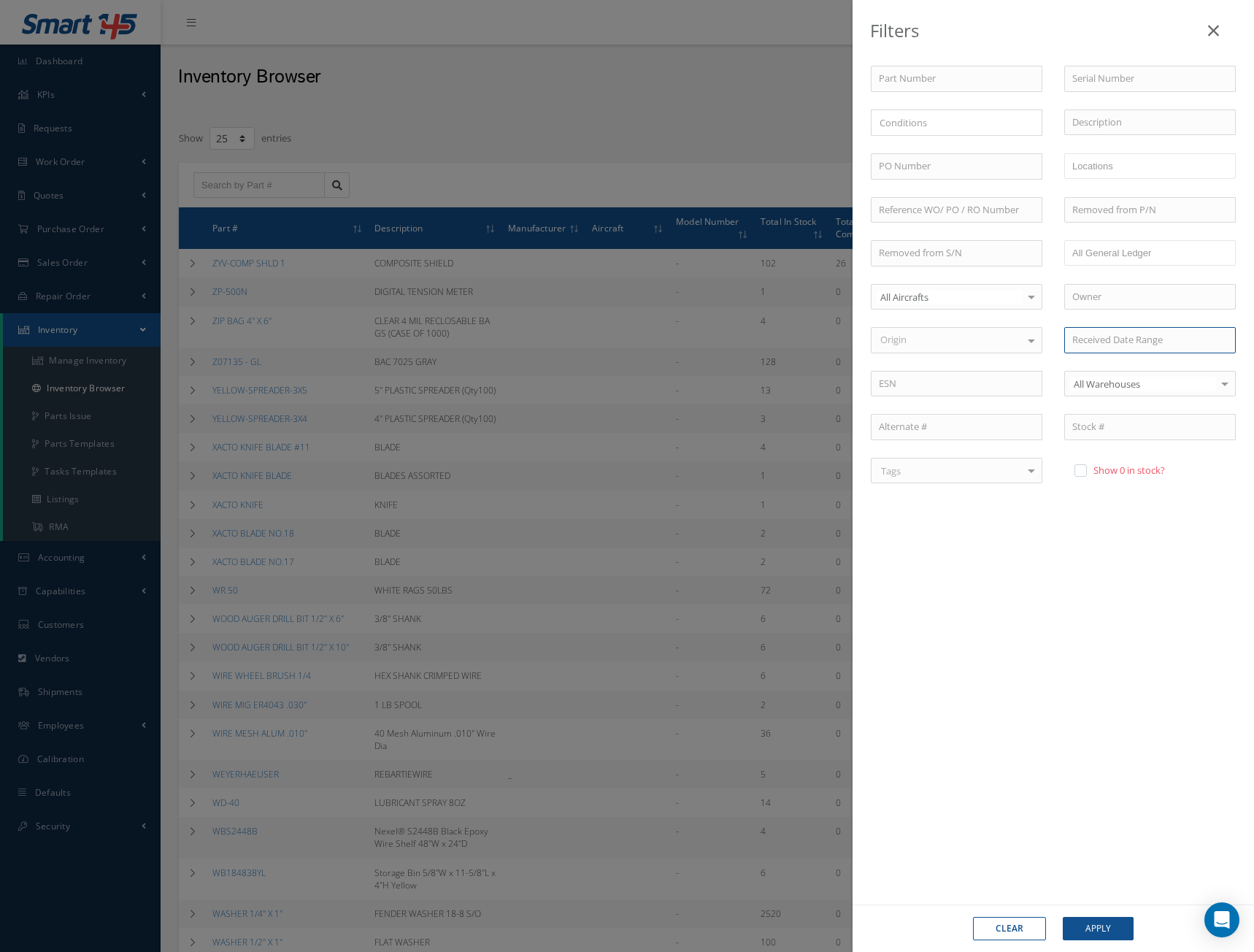
click at [1098, 346] on input at bounding box center [1150, 340] width 172 height 26
click at [904, 122] on th at bounding box center [901, 117] width 23 height 22
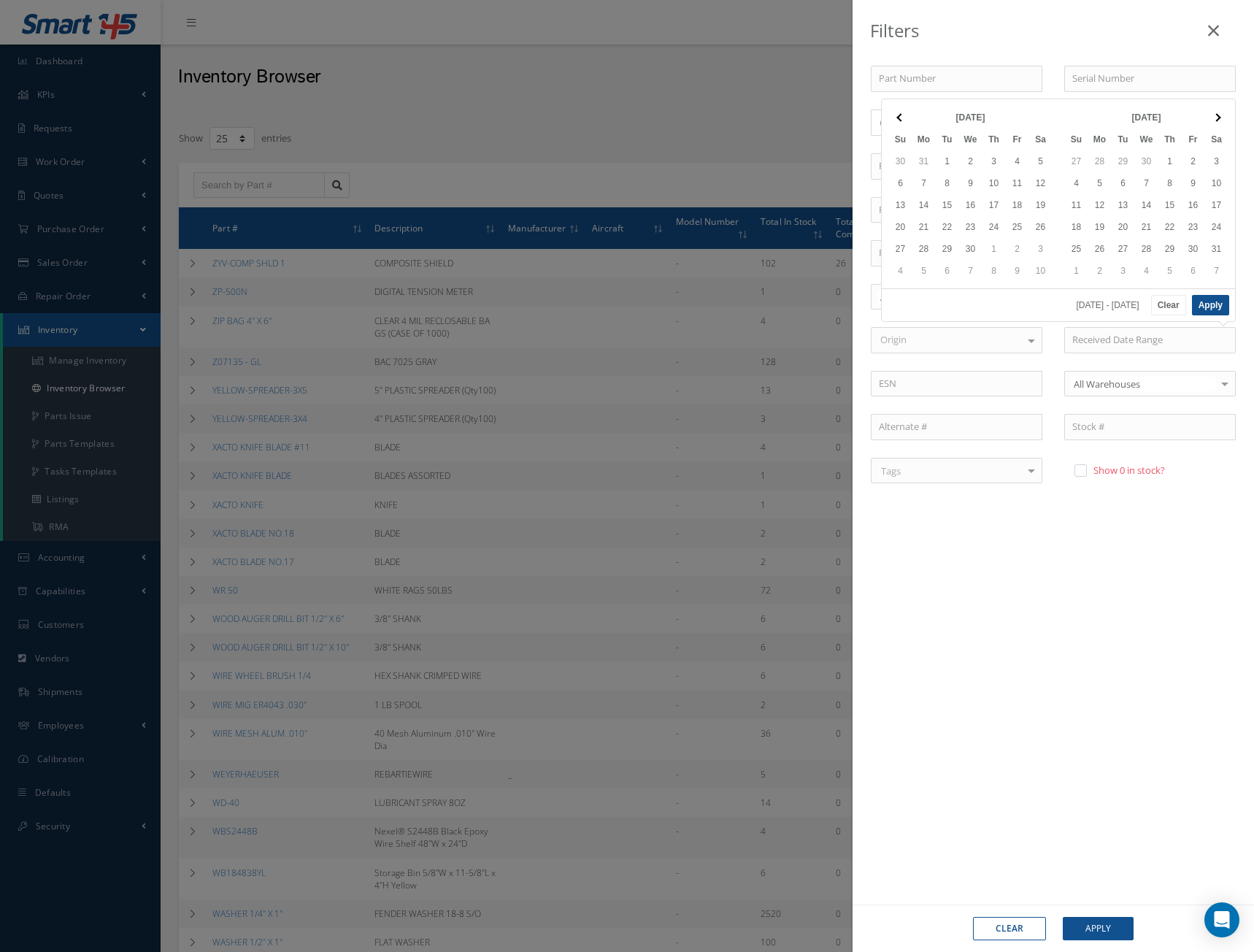
click at [904, 122] on th at bounding box center [901, 117] width 23 height 22
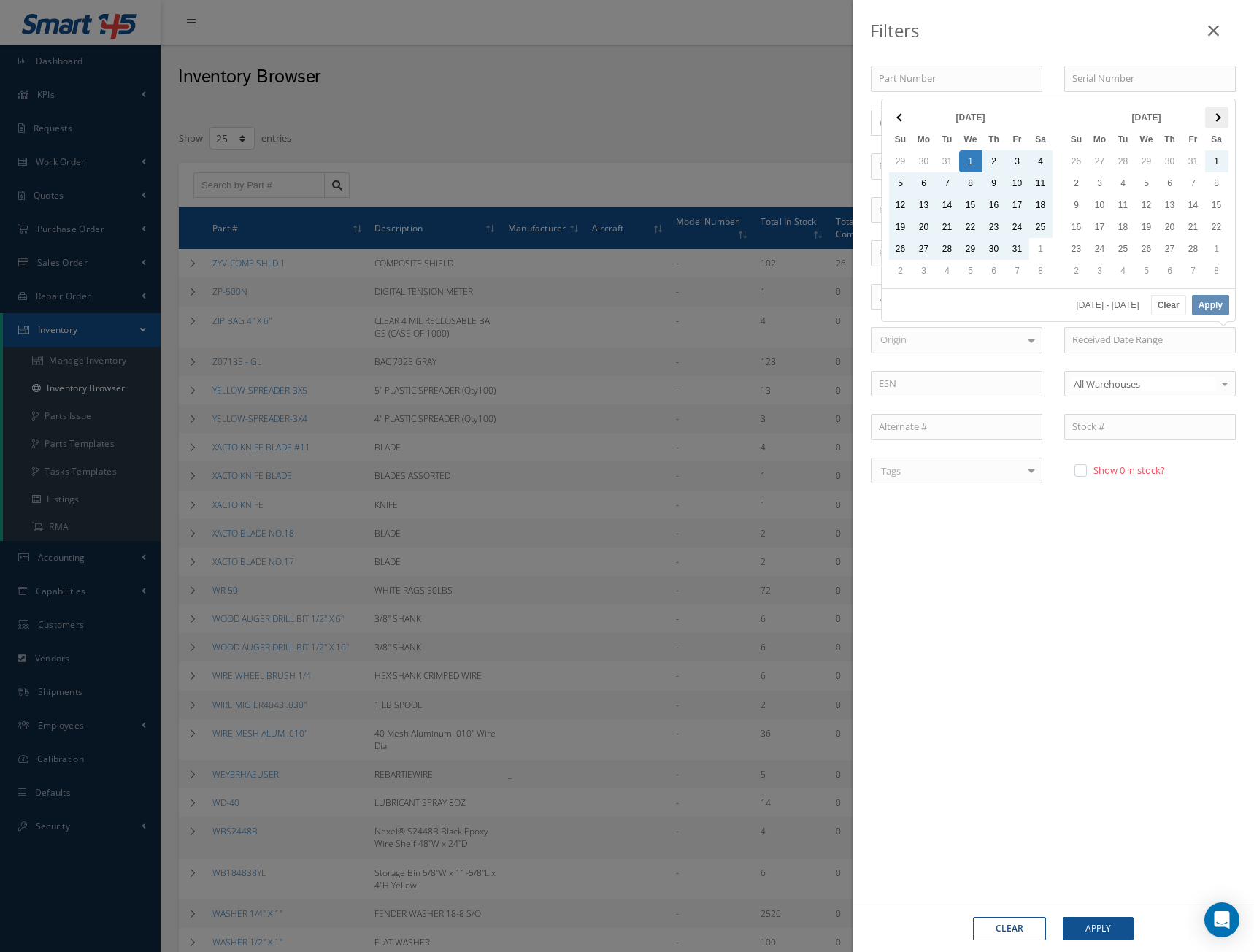
click at [1212, 117] on span at bounding box center [1216, 117] width 8 height 8
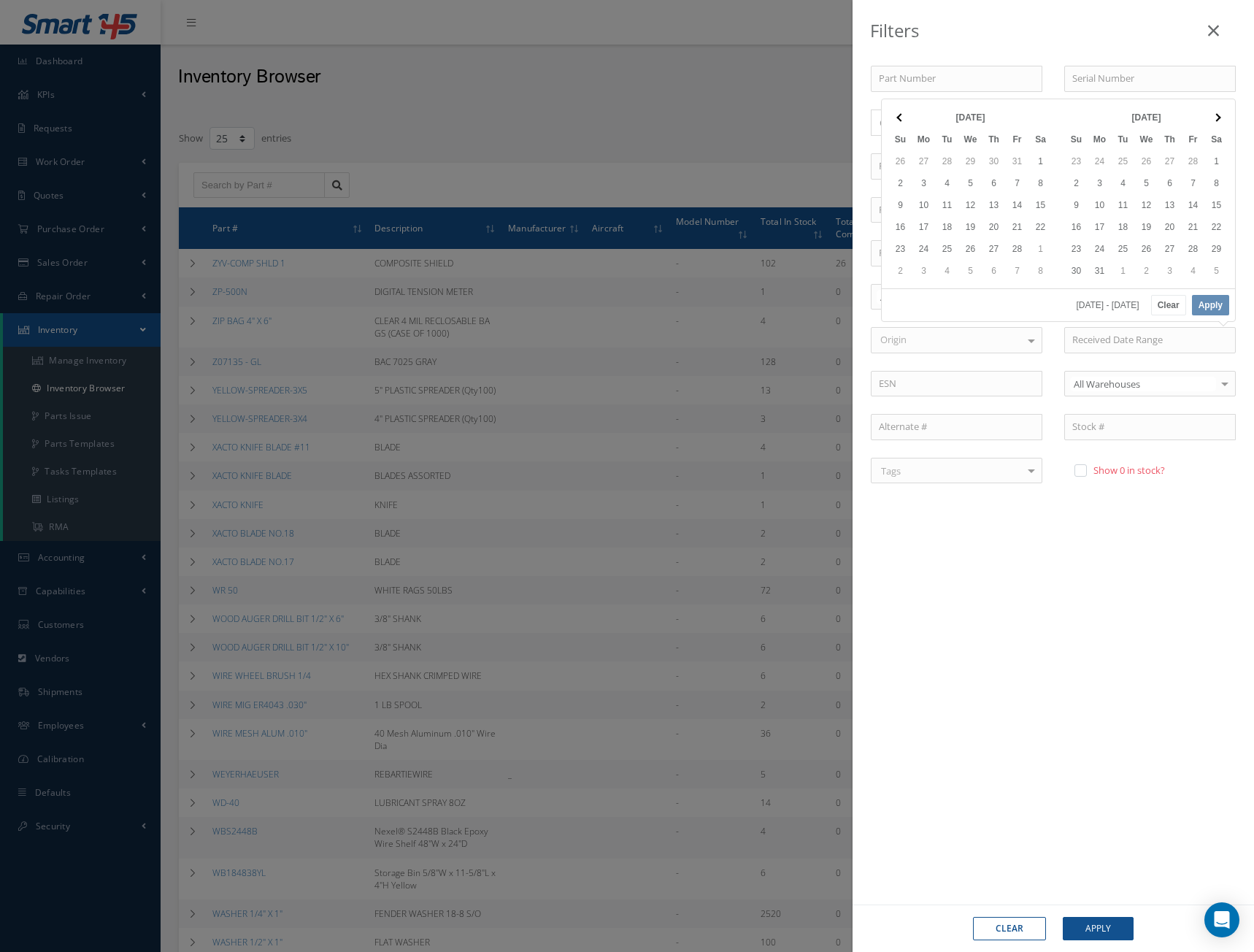
click at [1212, 117] on span at bounding box center [1216, 117] width 8 height 8
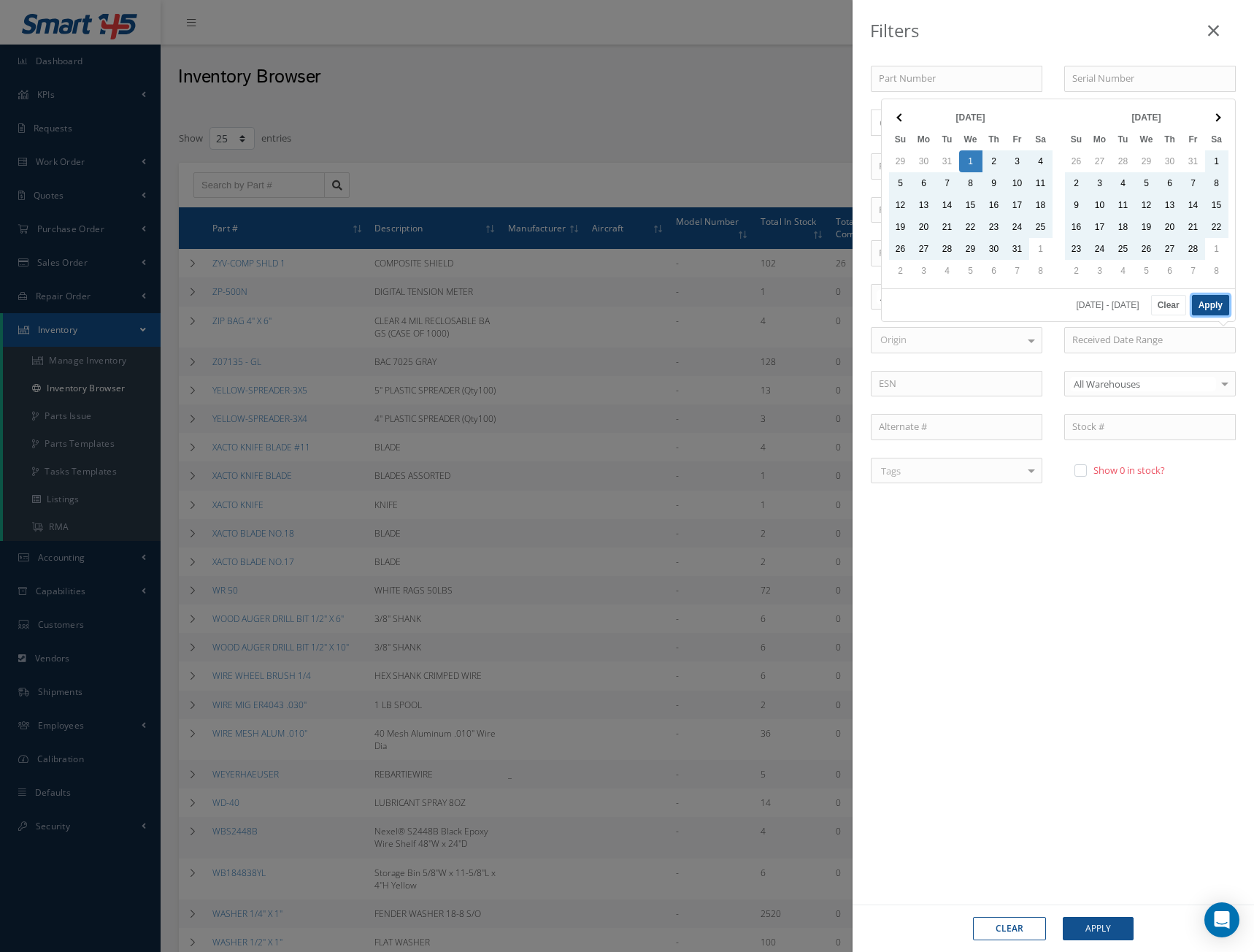
click at [1209, 295] on button "Apply" at bounding box center [1210, 305] width 37 height 21
type input "01/01/2025 - 08/31/2025"
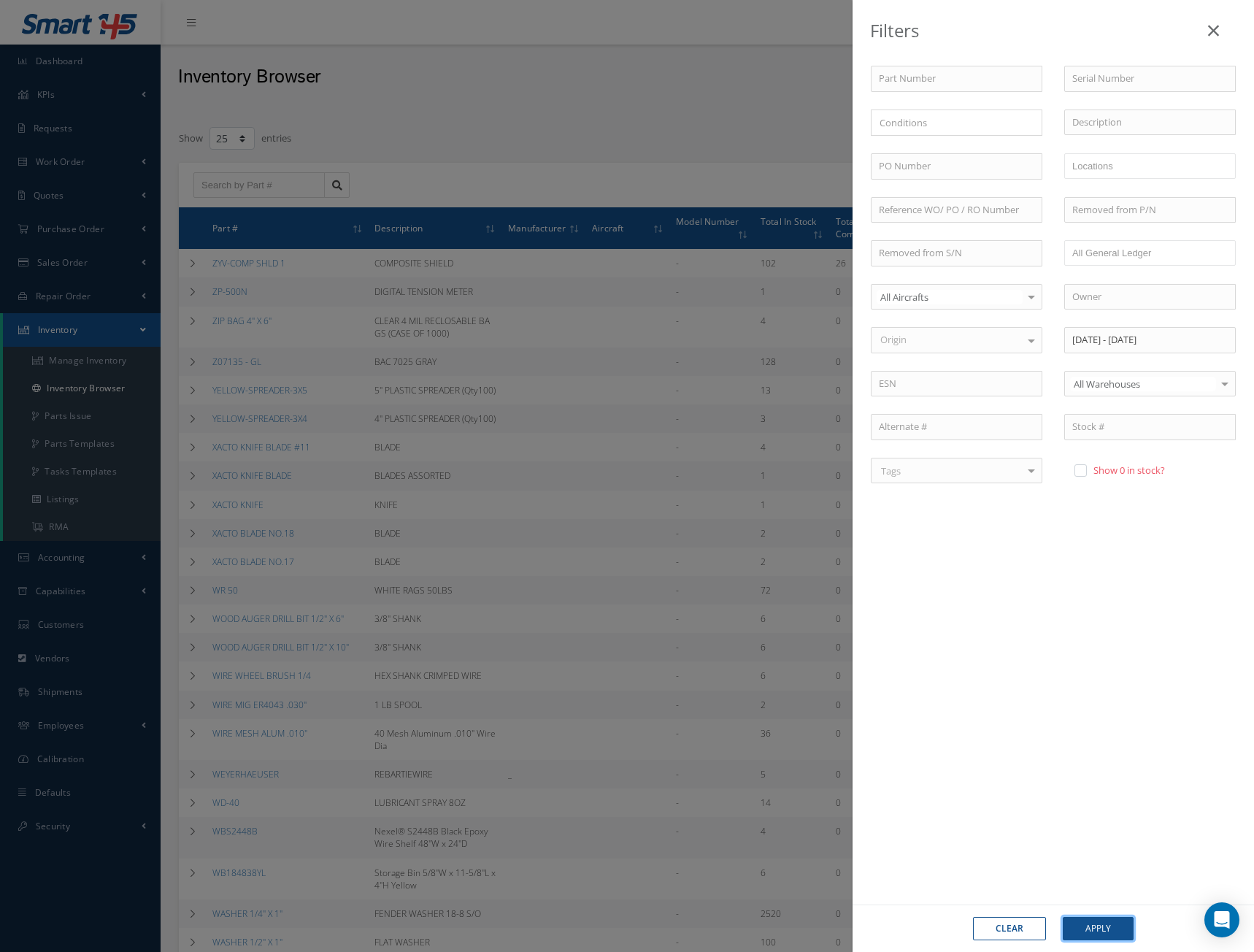
click at [1112, 930] on button "Apply" at bounding box center [1098, 928] width 71 height 23
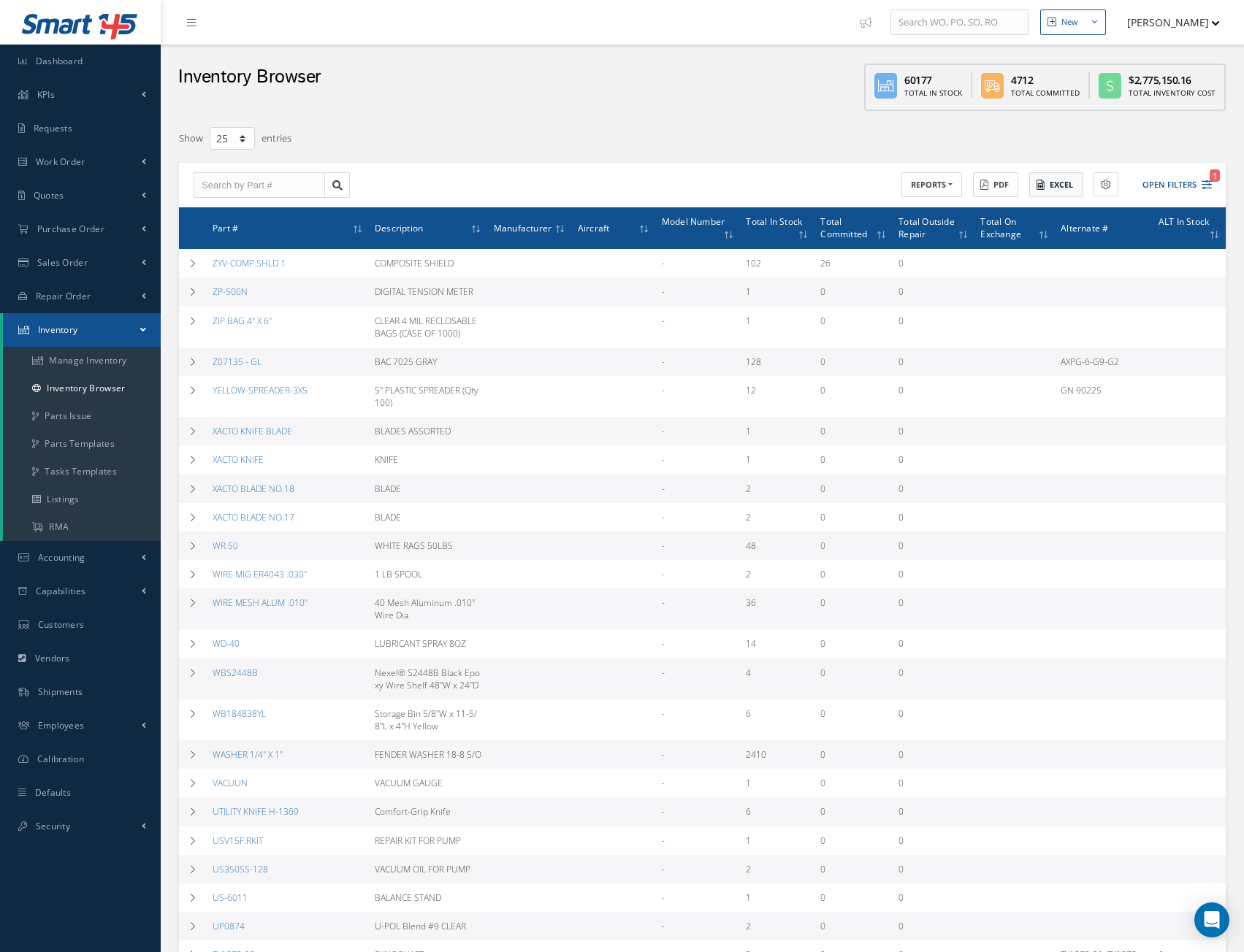
click at [1068, 177] on button "Excel" at bounding box center [1055, 185] width 53 height 25
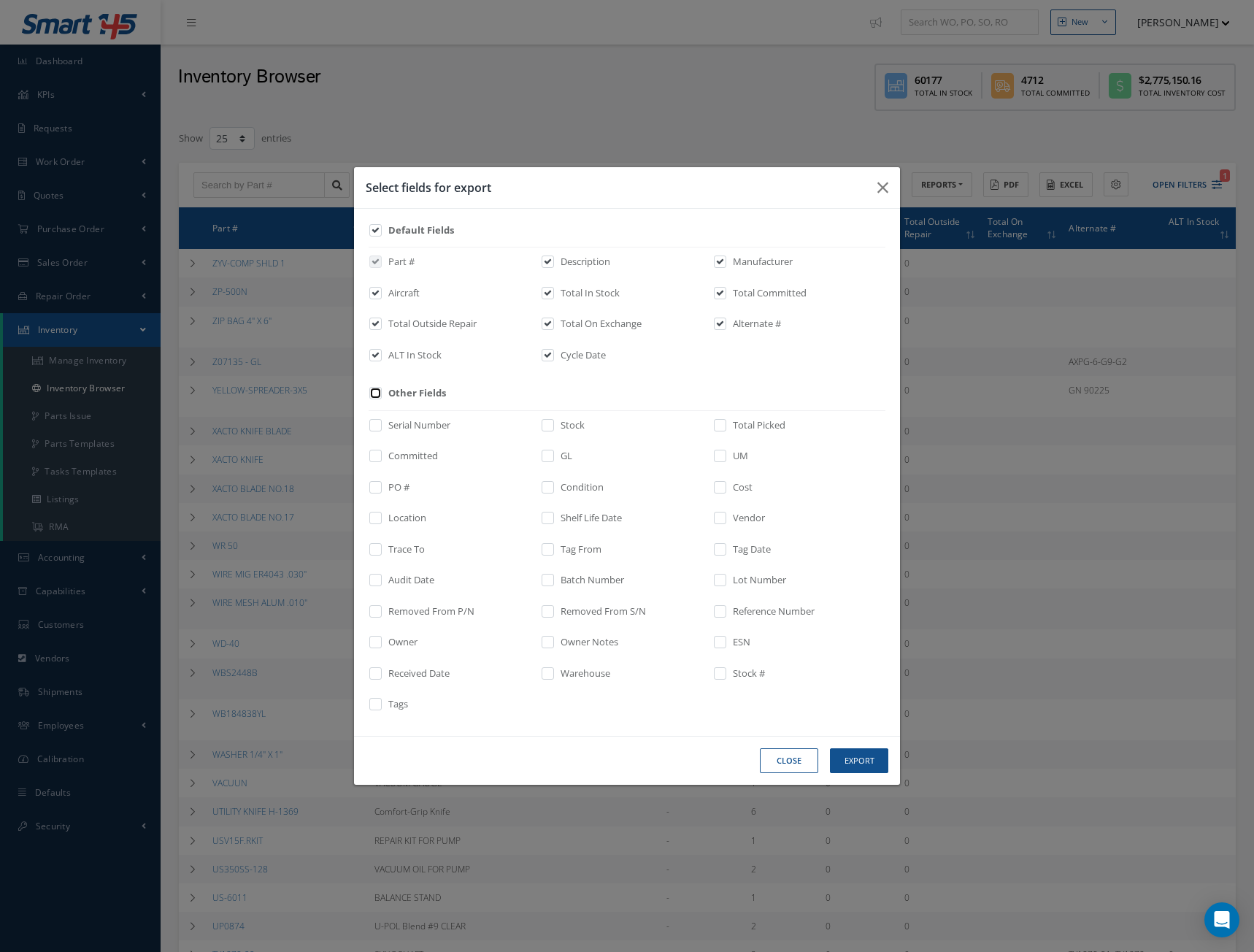
click at [376, 396] on input "checkbox" at bounding box center [376, 398] width 10 height 16
checkbox input "true"
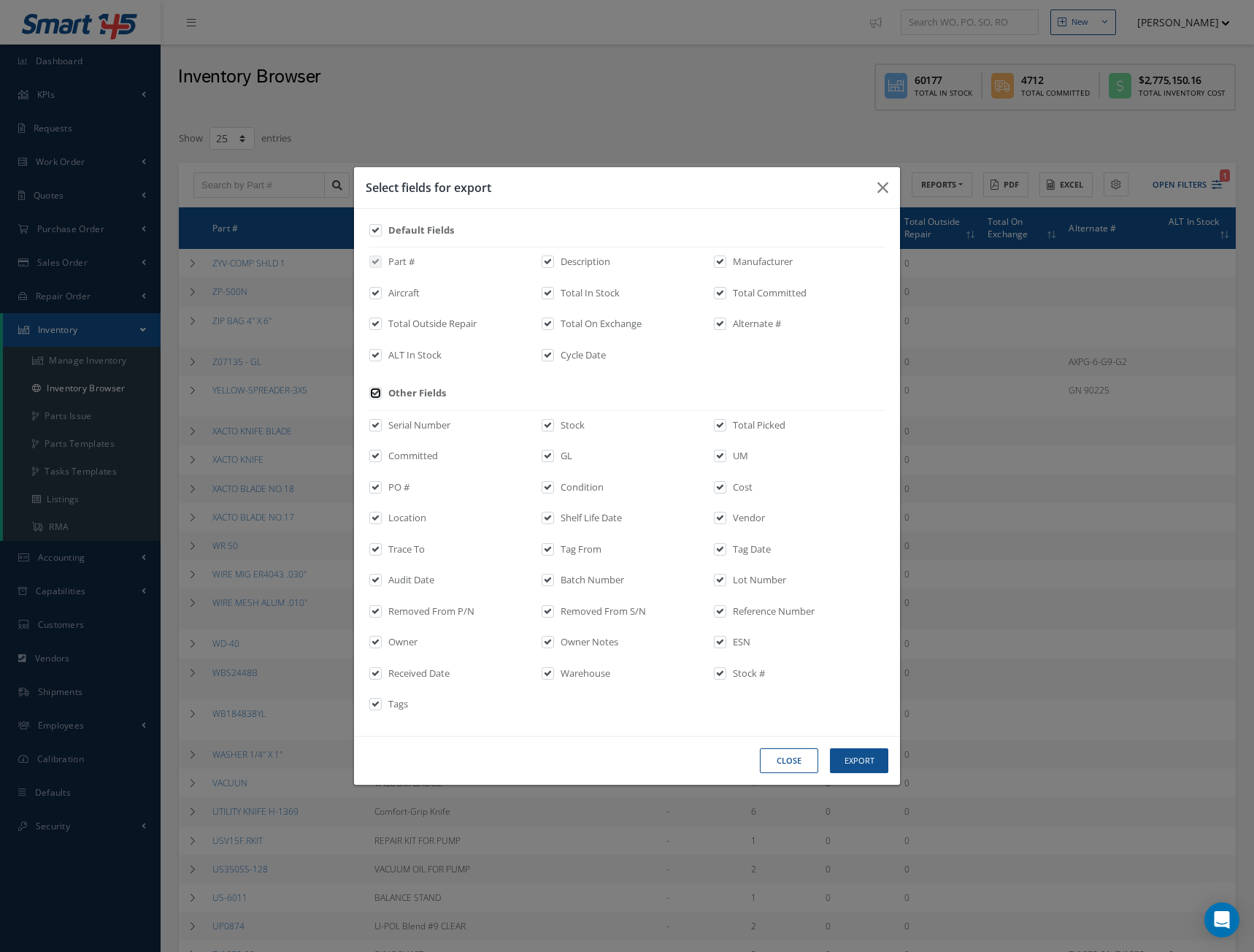
checkbox input "true"
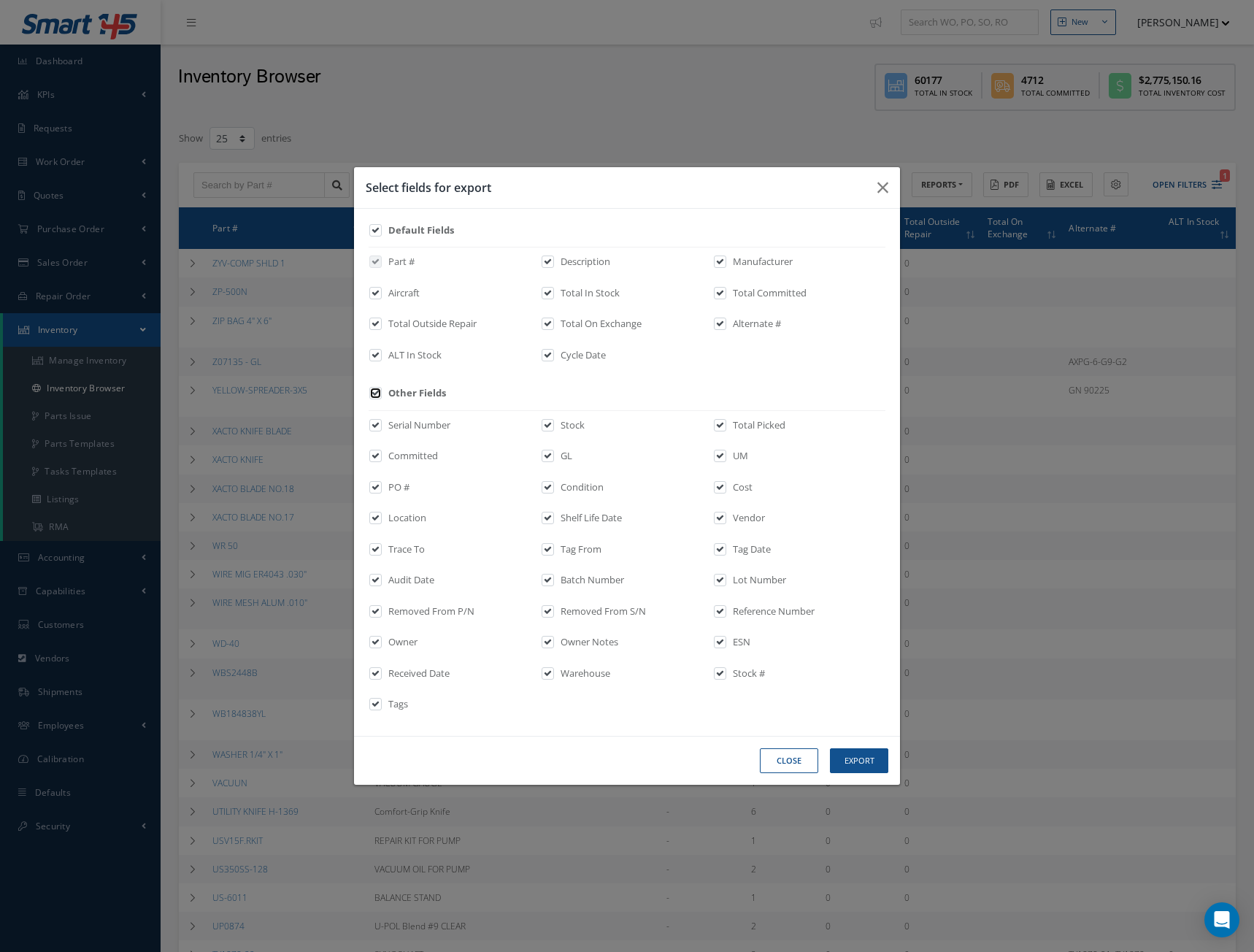
checkbox input "true"
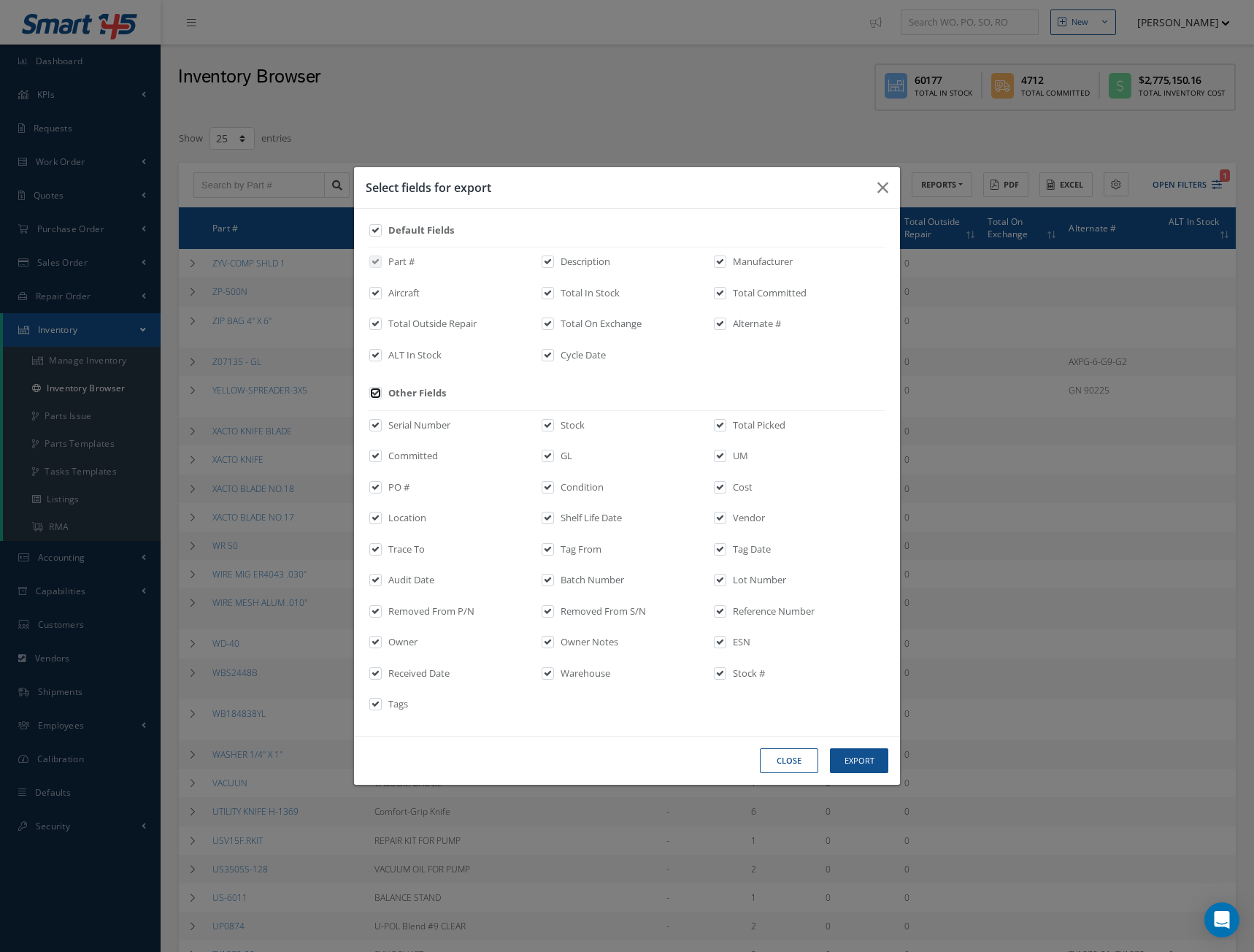
checkbox input "true"
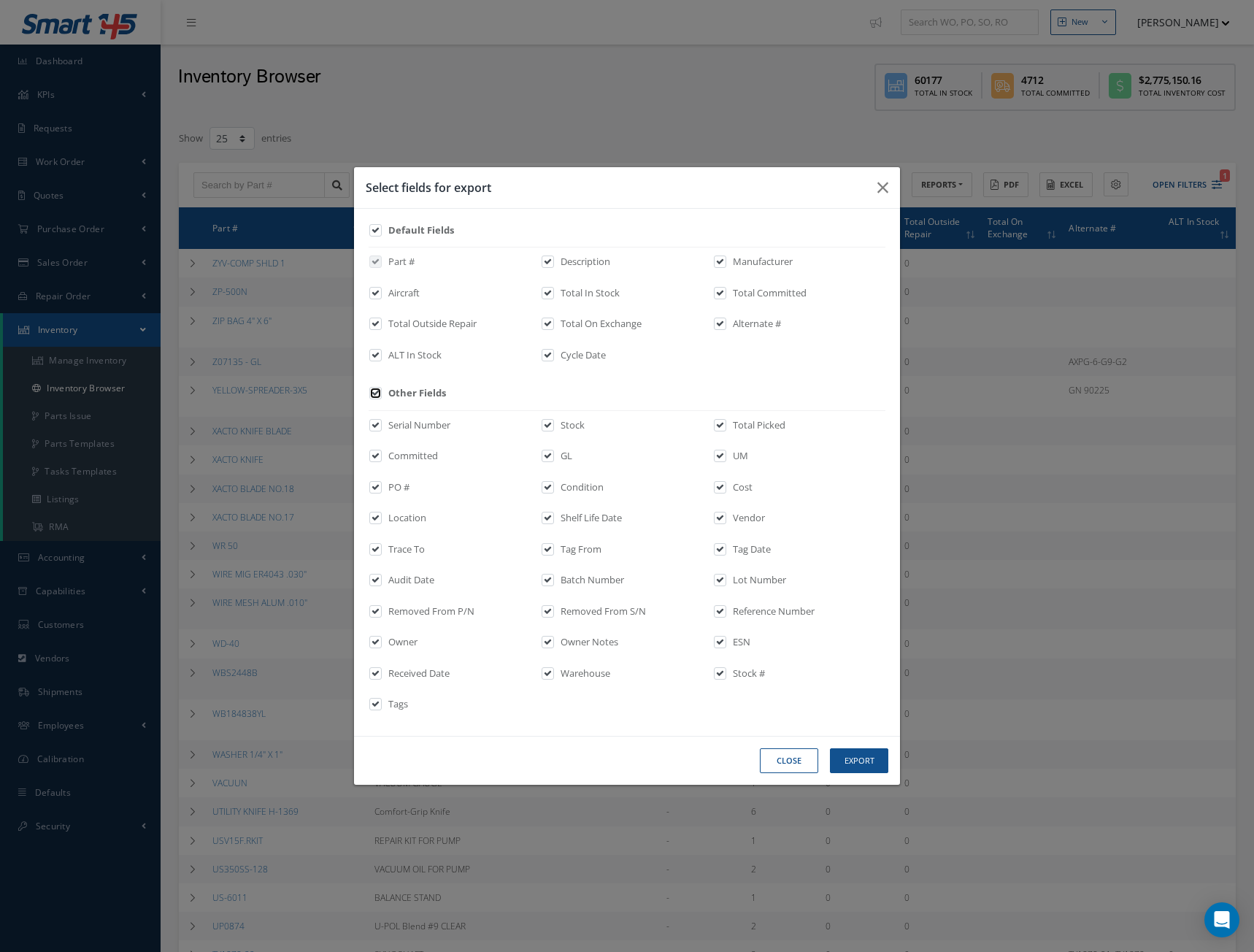
checkbox input "true"
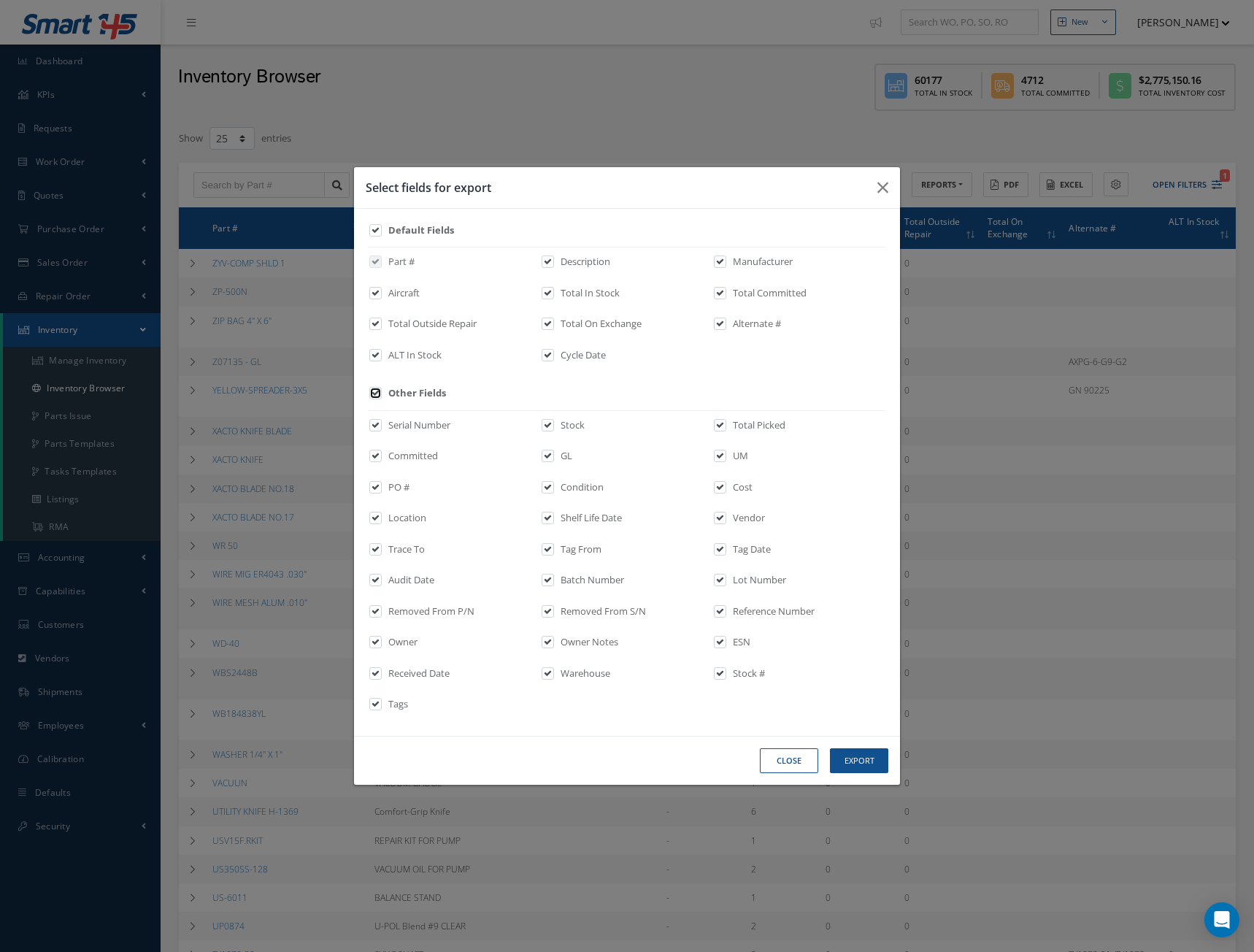
checkbox input "true"
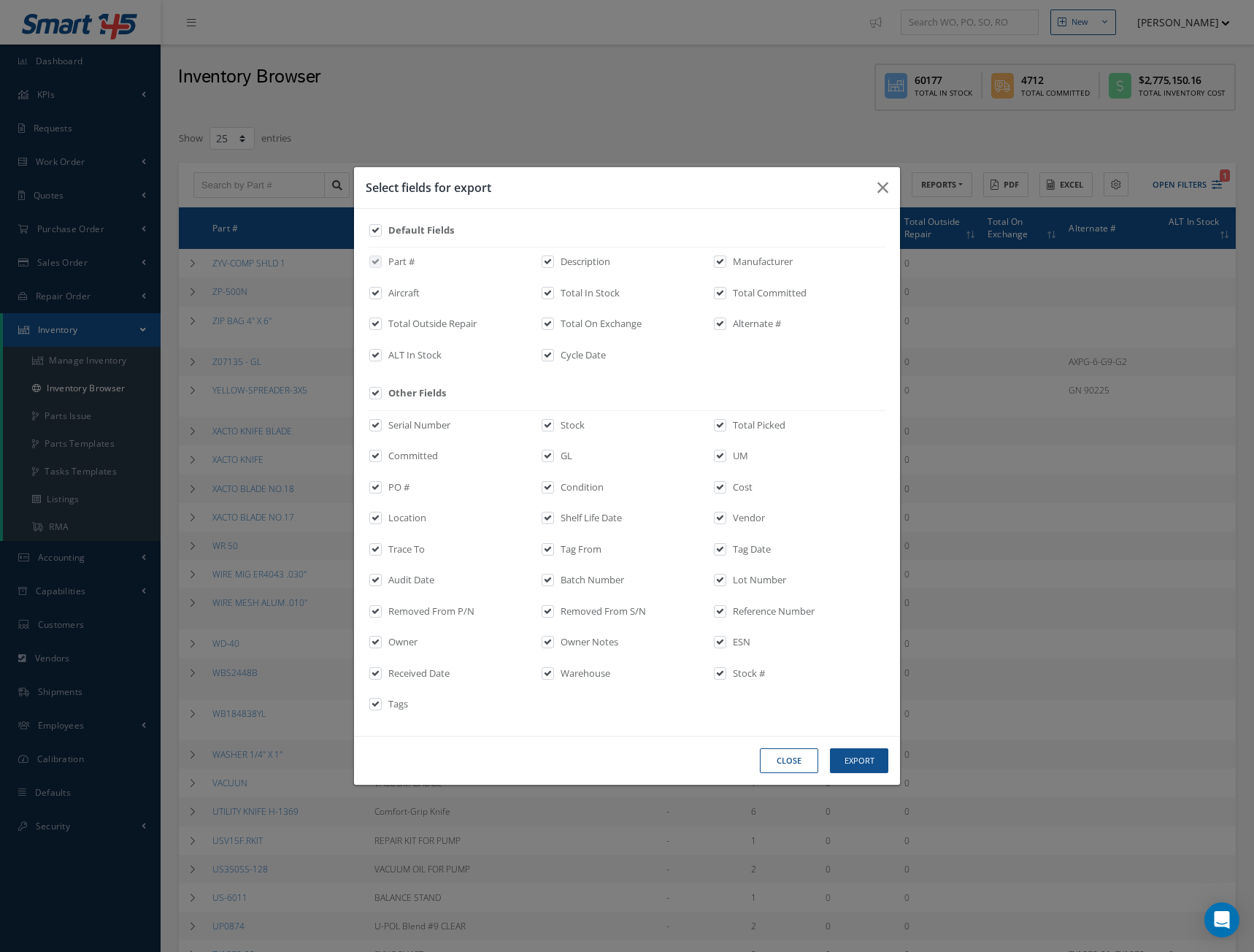
click at [393, 427] on label "Serial Number" at bounding box center [417, 425] width 66 height 15
click at [381, 427] on input "checkbox" at bounding box center [376, 430] width 10 height 16
checkbox input "false"
click at [381, 450] on label at bounding box center [383, 459] width 3 height 21
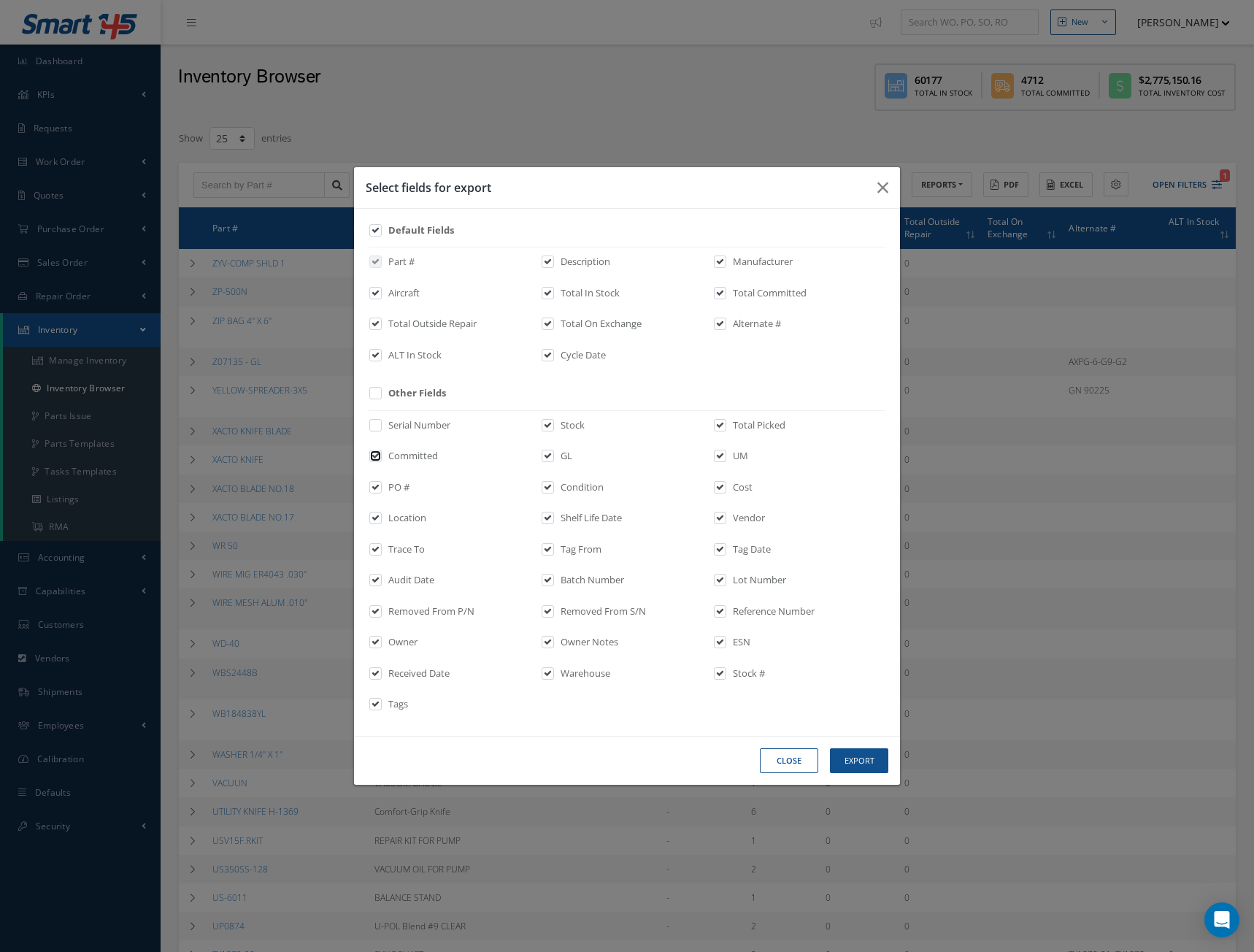
click at [374, 453] on input "checkbox" at bounding box center [376, 461] width 10 height 16
checkbox input "false"
click at [381, 545] on label at bounding box center [383, 552] width 3 height 21
click at [374, 546] on input "checkbox" at bounding box center [376, 554] width 10 height 16
checkbox input "false"
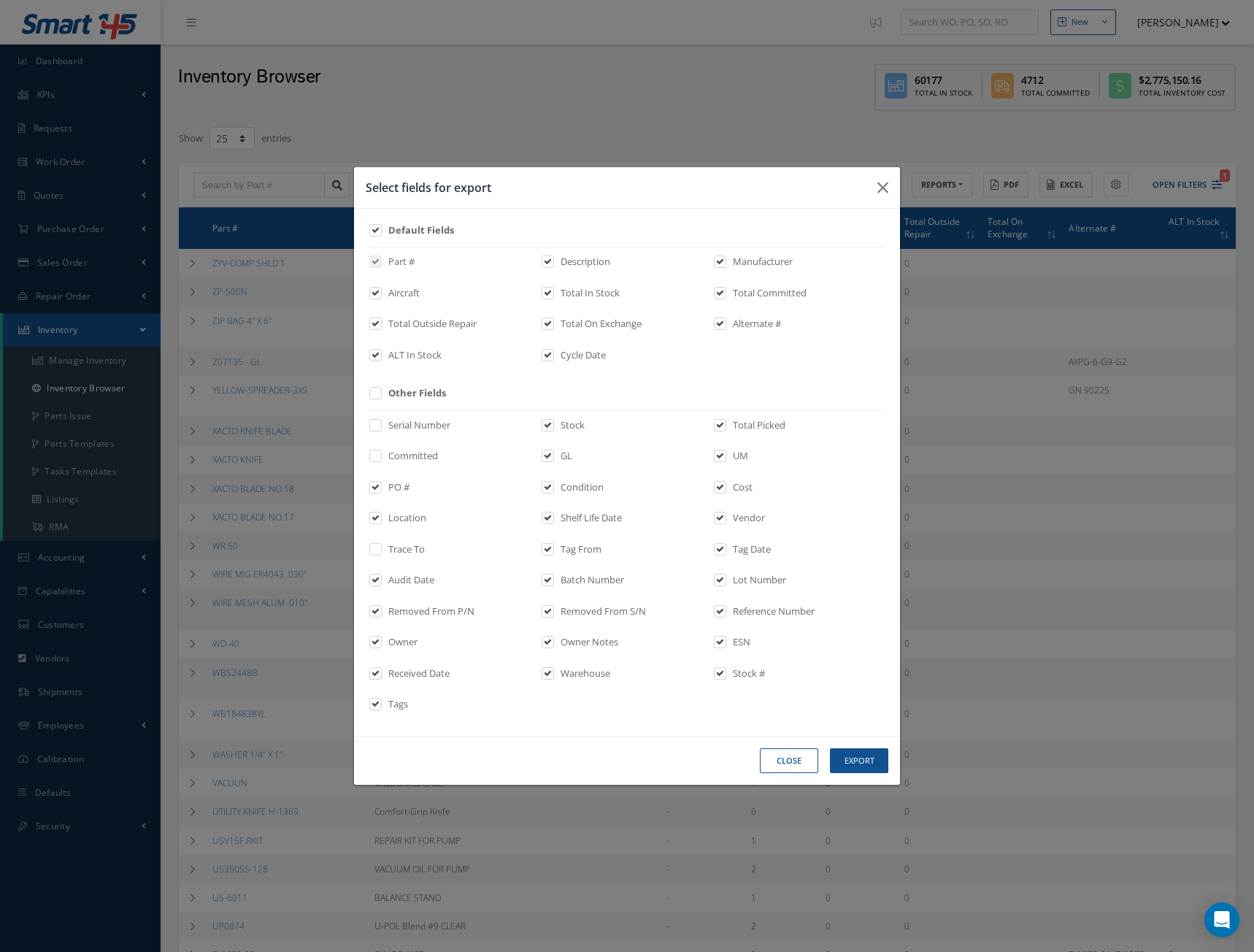
click at [382, 578] on label at bounding box center [383, 583] width 3 height 21
click at [381, 578] on input "checkbox" at bounding box center [376, 585] width 10 height 16
checkbox input "false"
click at [378, 610] on input "checkbox" at bounding box center [376, 616] width 10 height 16
checkbox input "false"
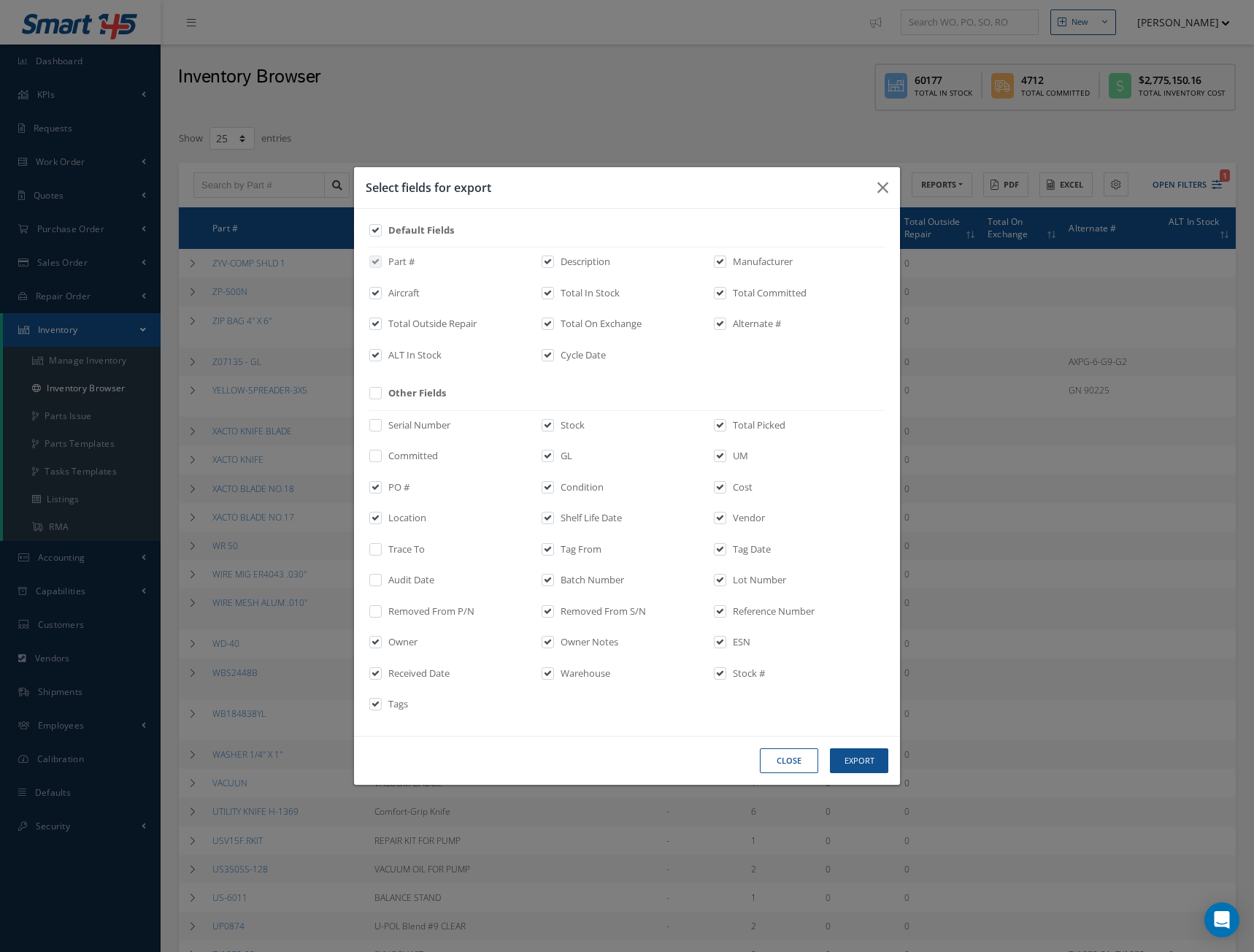
click at [381, 636] on label at bounding box center [383, 645] width 3 height 21
click at [375, 639] on input "checkbox" at bounding box center [376, 647] width 10 height 16
checkbox input "false"
click at [388, 700] on label "Tags" at bounding box center [396, 705] width 23 height 15
click at [381, 701] on input "checkbox" at bounding box center [376, 709] width 10 height 16
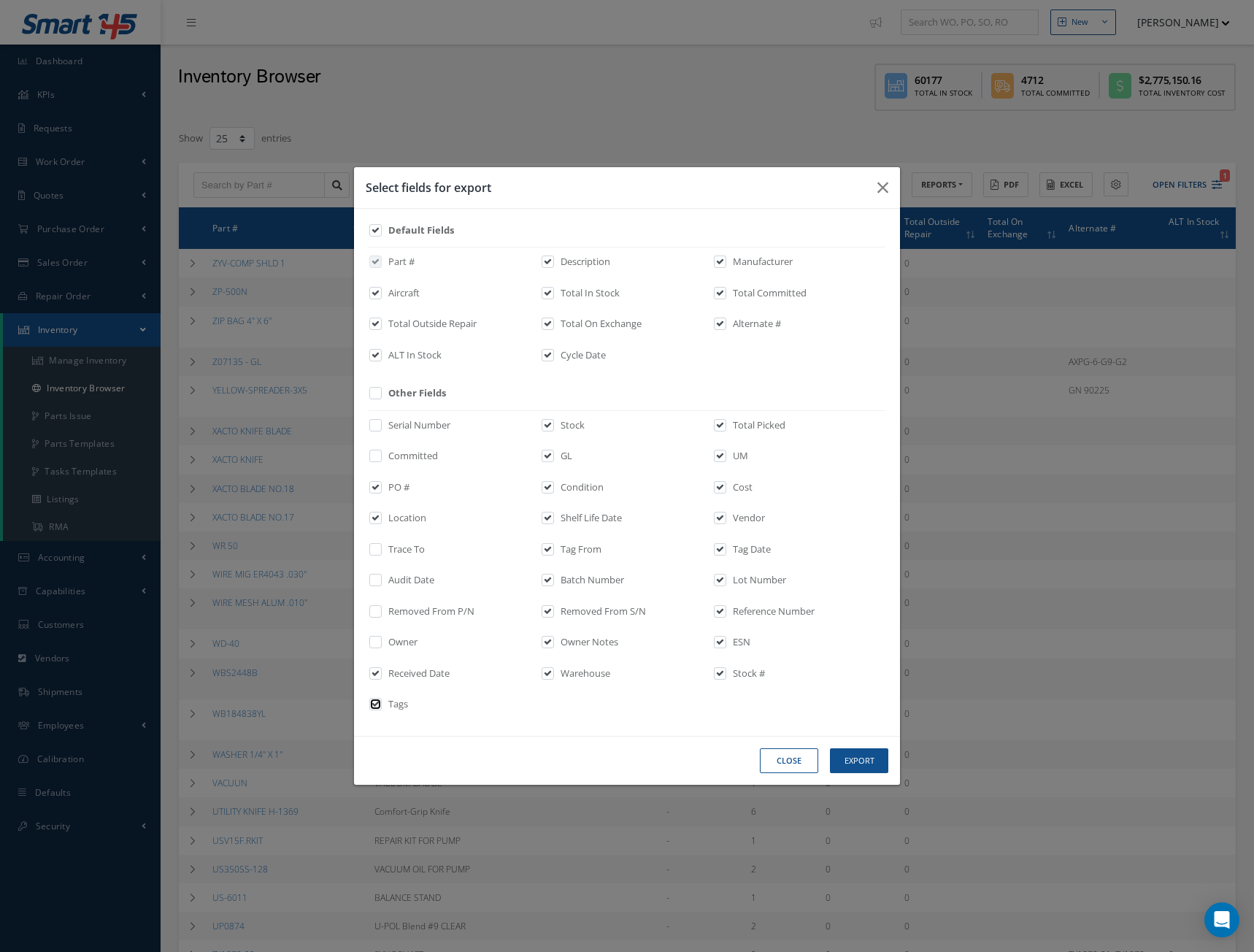
checkbox input "false"
click at [560, 548] on label "Tag From" at bounding box center [579, 550] width 44 height 15
click at [554, 548] on input "checkbox" at bounding box center [549, 554] width 10 height 16
checkbox input "false"
click at [556, 575] on label at bounding box center [555, 583] width 3 height 21
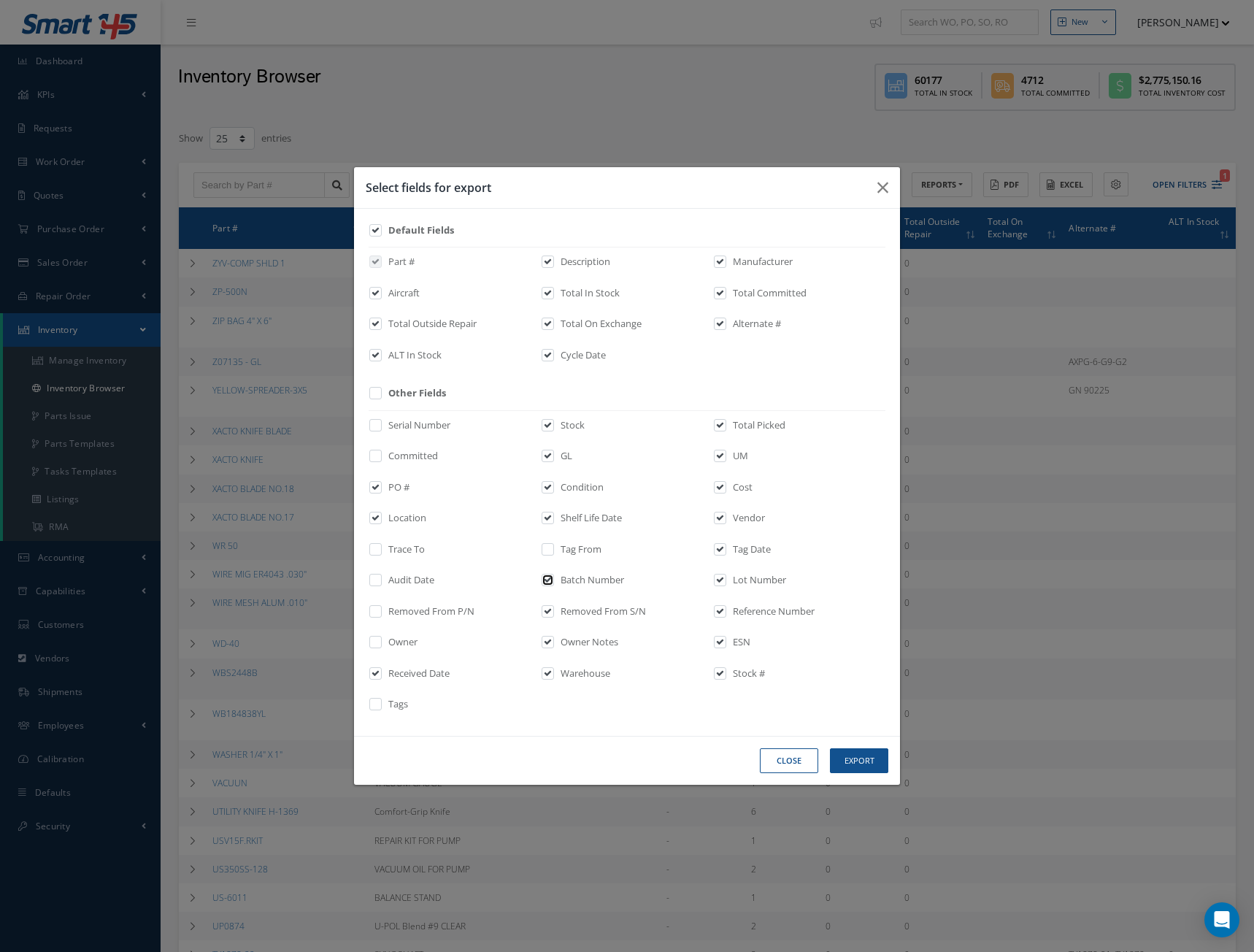
click at [554, 577] on input "checkbox" at bounding box center [549, 585] width 10 height 16
checkbox input "false"
click at [551, 610] on div "Serial Number Stock Total Picked Committed GL UM PO # Condition Cost Location S…" at bounding box center [627, 566] width 517 height 311
click at [544, 614] on input "checkbox" at bounding box center [549, 616] width 10 height 16
checkbox input "false"
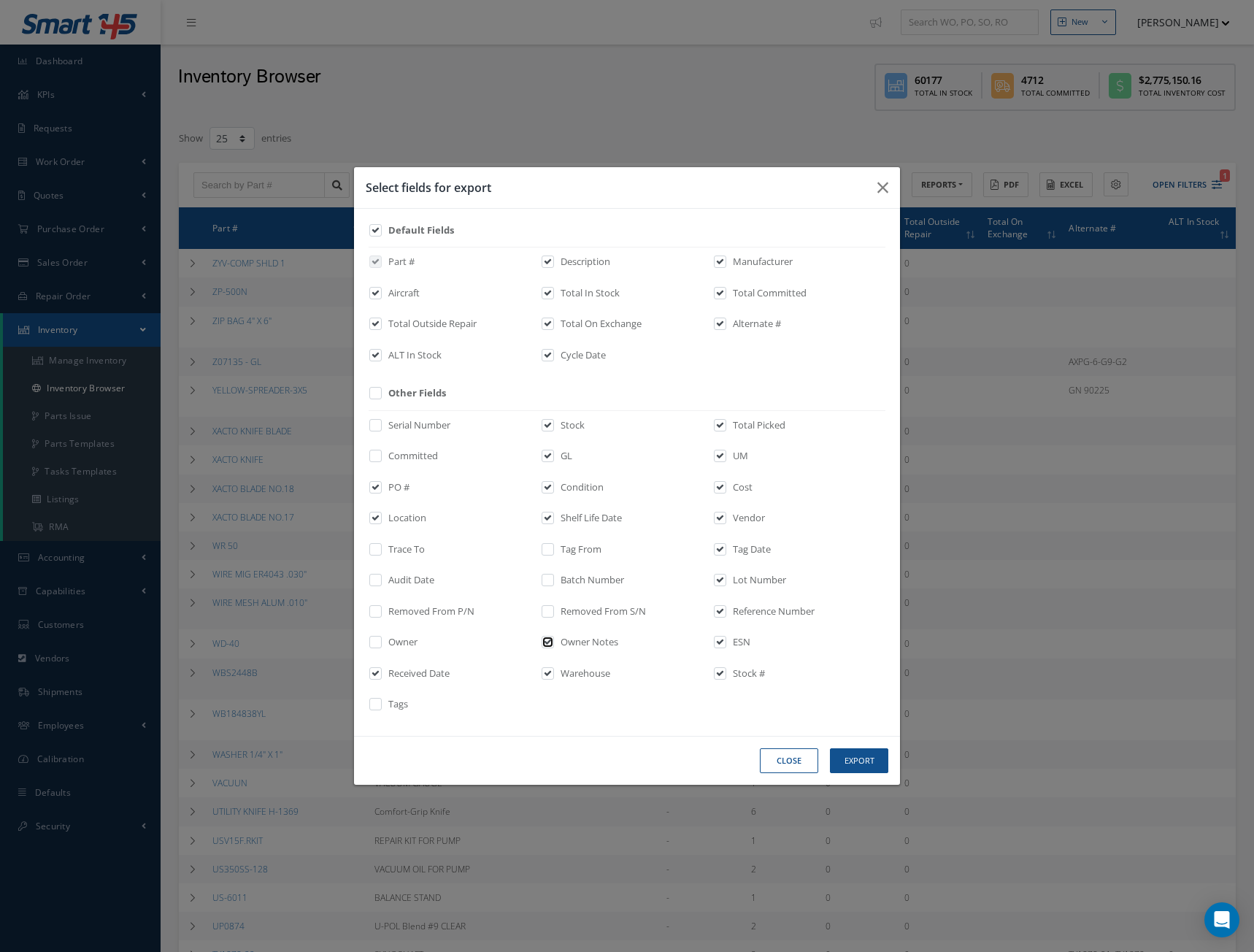
click at [545, 640] on input "checkbox" at bounding box center [549, 647] width 10 height 16
checkbox input "false"
click at [549, 674] on input "checkbox" at bounding box center [549, 678] width 10 height 16
checkbox input "false"
click at [720, 430] on input "checkbox" at bounding box center [721, 430] width 10 height 16
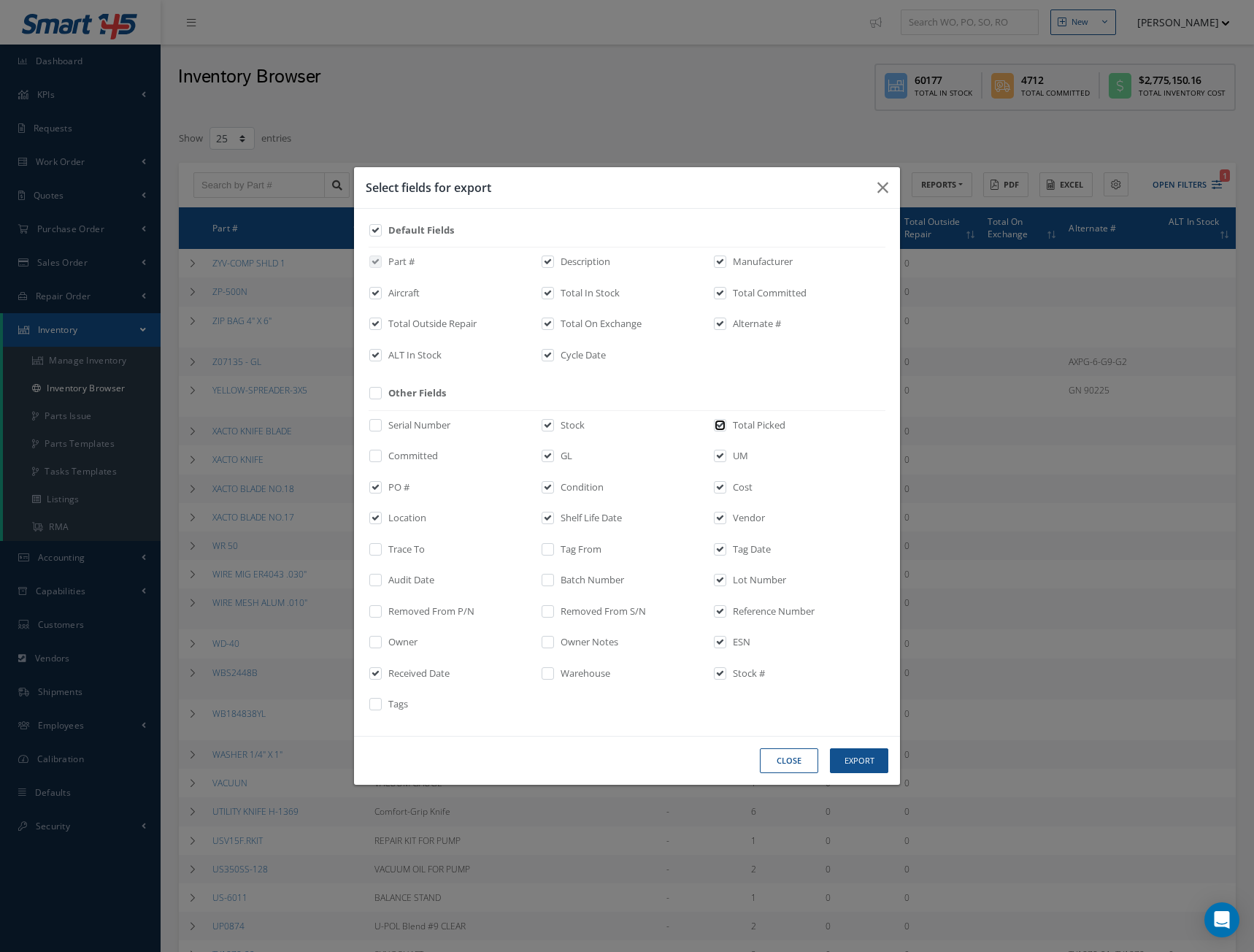
checkbox input "false"
click at [722, 457] on input "checkbox" at bounding box center [721, 461] width 10 height 16
checkbox input "false"
click at [718, 521] on input "checkbox" at bounding box center [721, 523] width 10 height 16
checkbox input "false"
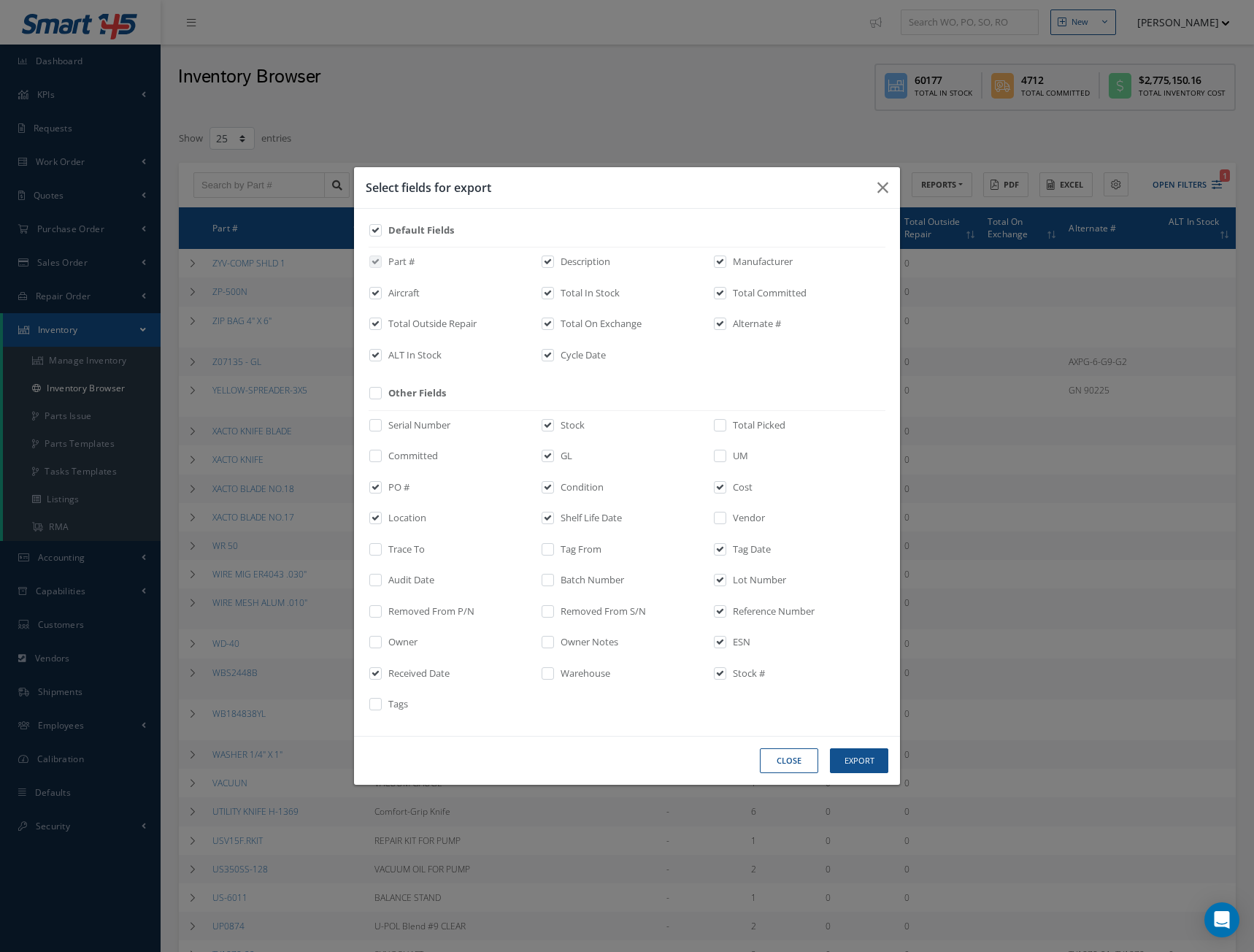
click at [726, 543] on label at bounding box center [728, 552] width 3 height 21
click at [719, 546] on input "checkbox" at bounding box center [721, 554] width 10 height 16
checkbox input "false"
click at [718, 579] on input "checkbox" at bounding box center [721, 585] width 10 height 16
checkbox input "false"
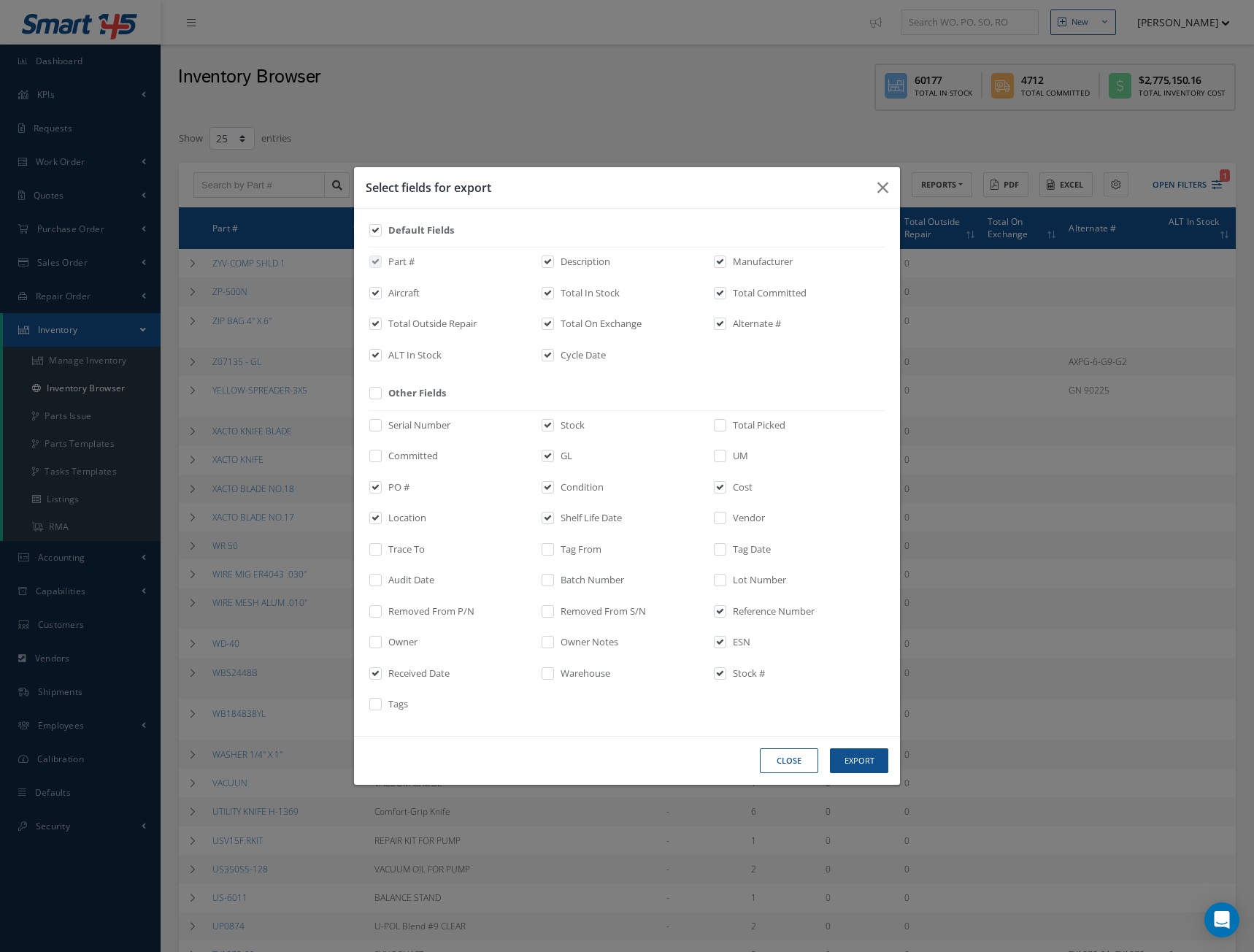
click at [726, 609] on label at bounding box center [728, 614] width 3 height 21
click at [716, 609] on input "checkbox" at bounding box center [721, 616] width 10 height 16
checkbox input "false"
click at [726, 642] on label at bounding box center [728, 645] width 3 height 21
click at [716, 642] on input "checkbox" at bounding box center [721, 647] width 10 height 16
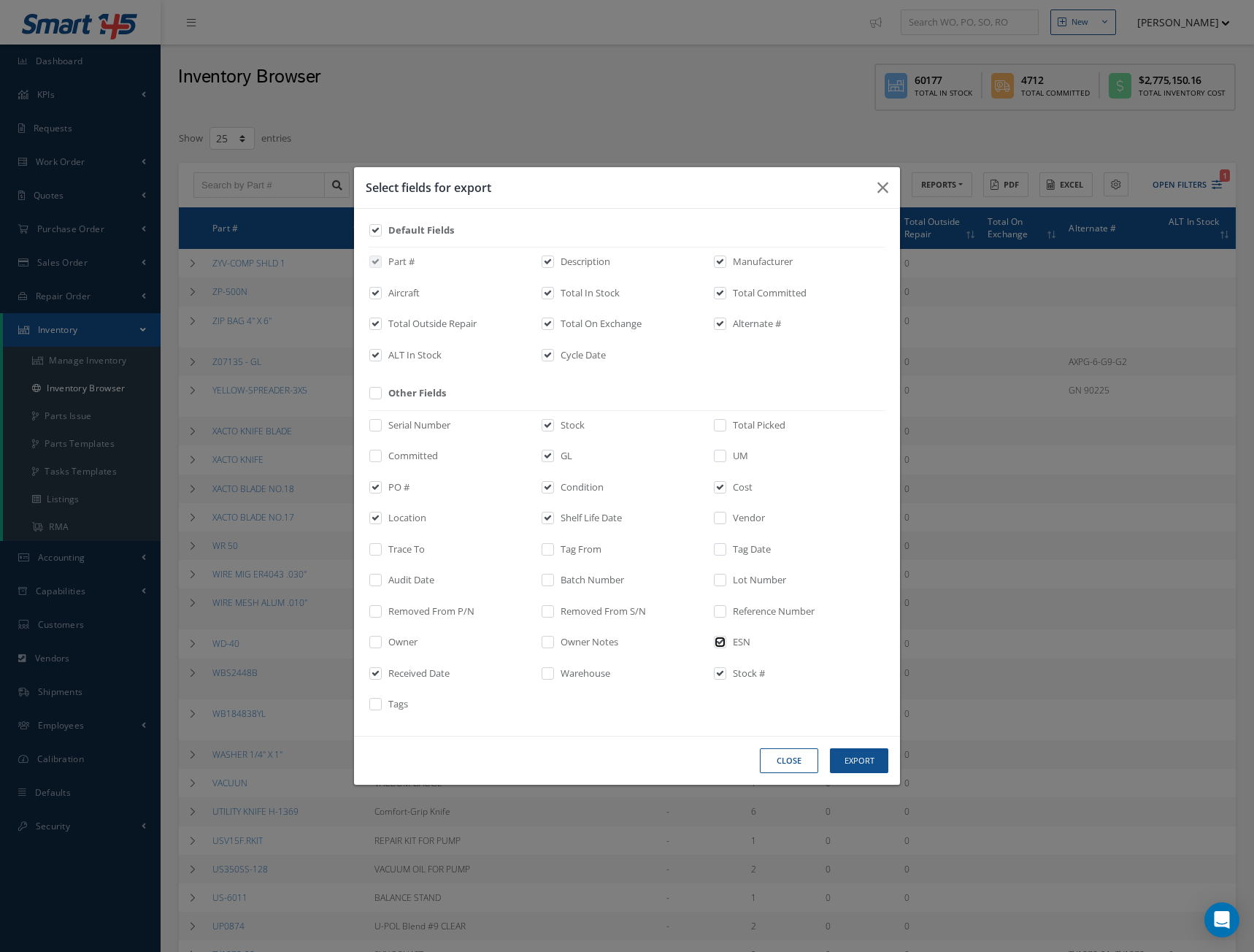
checkbox input "false"
click at [723, 674] on input "checkbox" at bounding box center [721, 678] width 10 height 16
click at [726, 660] on div "Serial Number Stock Total Picked Committed GL UM PO # Condition Cost Location S…" at bounding box center [627, 566] width 517 height 311
click at [724, 673] on input "checkbox" at bounding box center [721, 678] width 10 height 16
checkbox input "true"
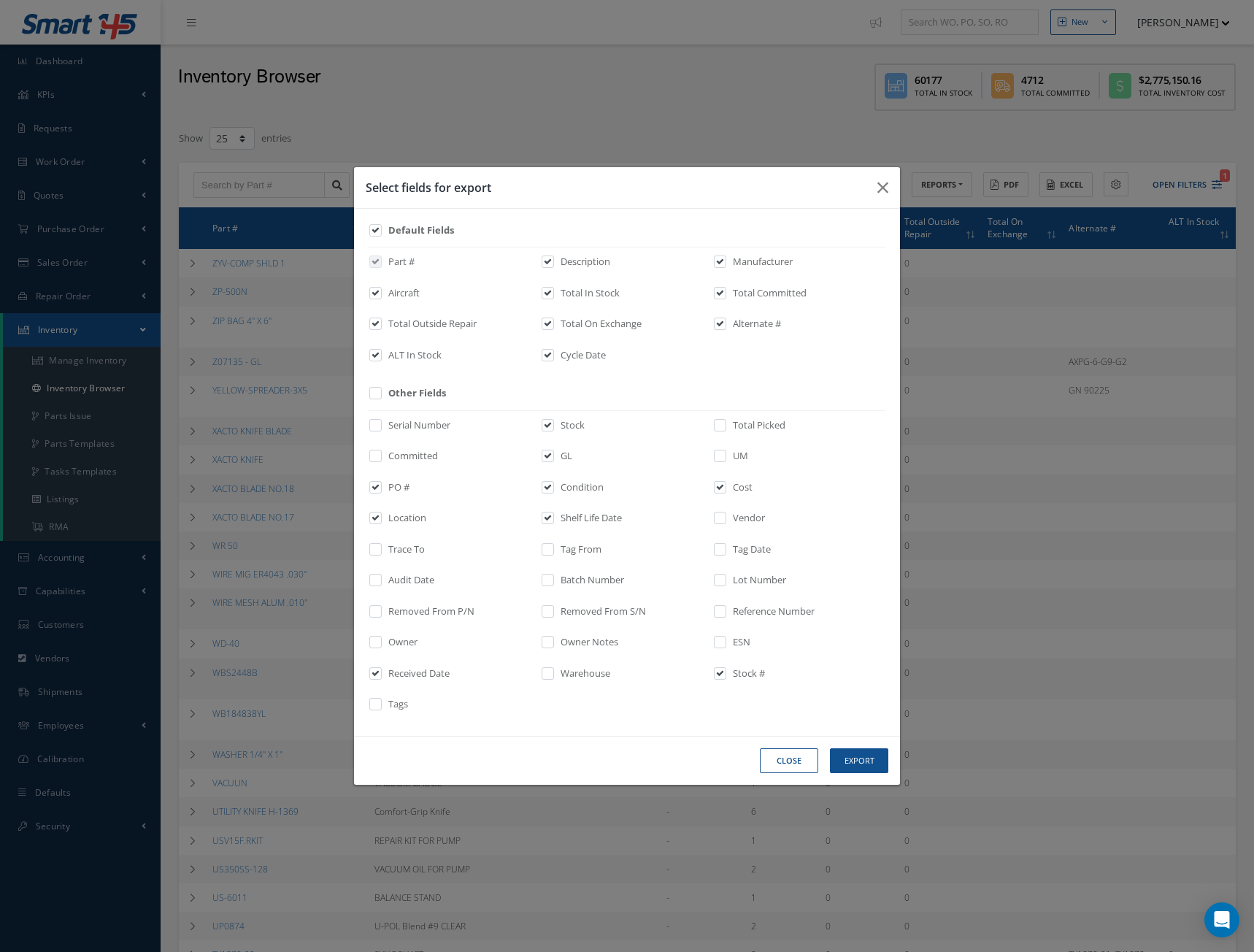
click at [833, 662] on div "Serial Number Stock Total Picked Committed GL UM PO # Condition Cost Location S…" at bounding box center [627, 566] width 517 height 311
click at [401, 322] on label "Total Outside Repair" at bounding box center [430, 324] width 92 height 15
click at [381, 322] on input "checkbox" at bounding box center [376, 329] width 10 height 16
checkbox input "false"
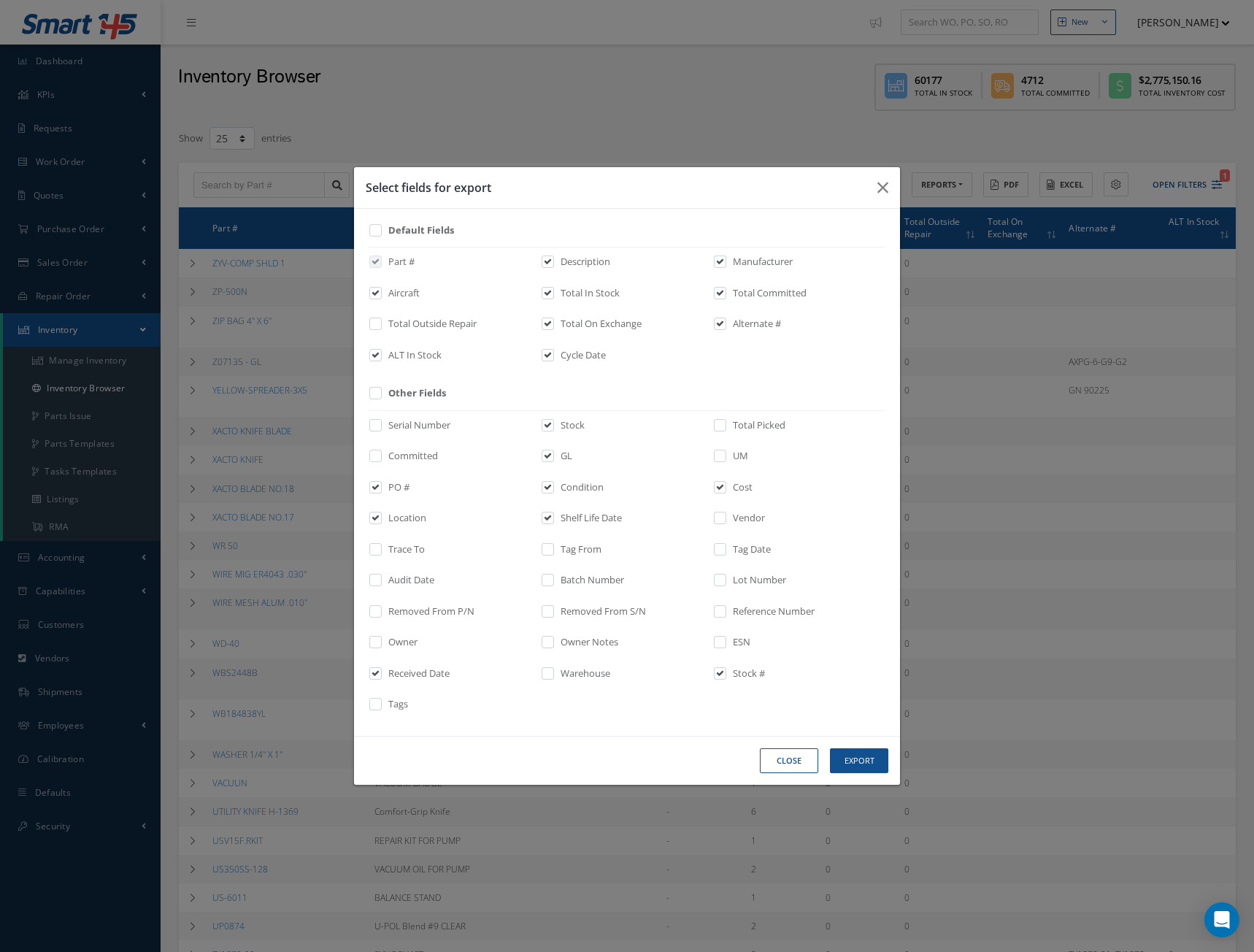
click at [406, 348] on label "ALT In Stock" at bounding box center [412, 356] width 57 height 15
click at [381, 352] on input "checkbox" at bounding box center [376, 360] width 10 height 16
checkbox input "false"
click at [606, 292] on label "Total In Stock" at bounding box center [588, 293] width 62 height 15
click at [554, 292] on input "checkbox" at bounding box center [549, 298] width 10 height 16
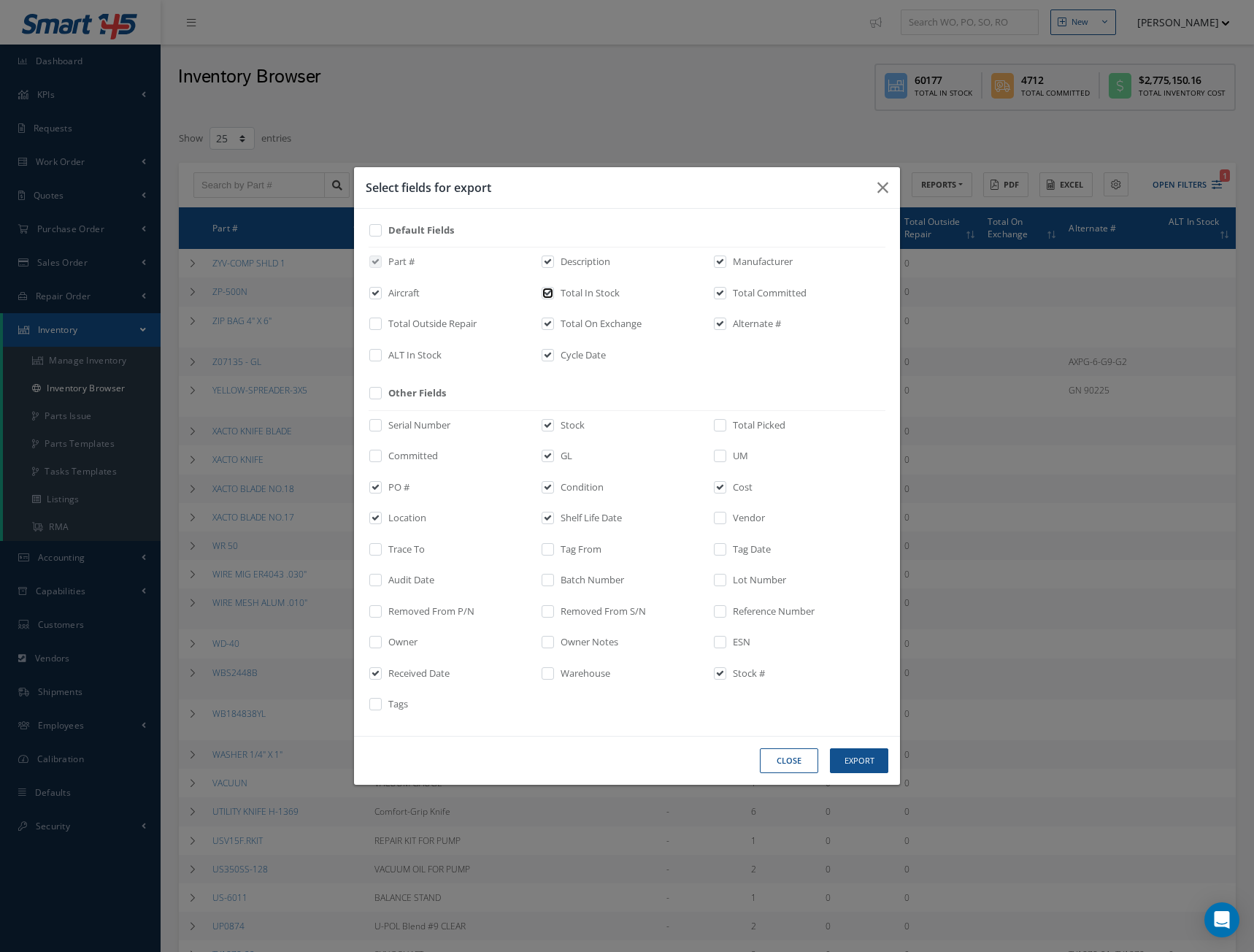
checkbox input "false"
click at [590, 331] on label "Total On Exchange" at bounding box center [599, 324] width 85 height 15
click at [554, 331] on input "checkbox" at bounding box center [549, 329] width 10 height 16
checkbox input "false"
click at [577, 361] on label "Cycle Date" at bounding box center [581, 356] width 49 height 15
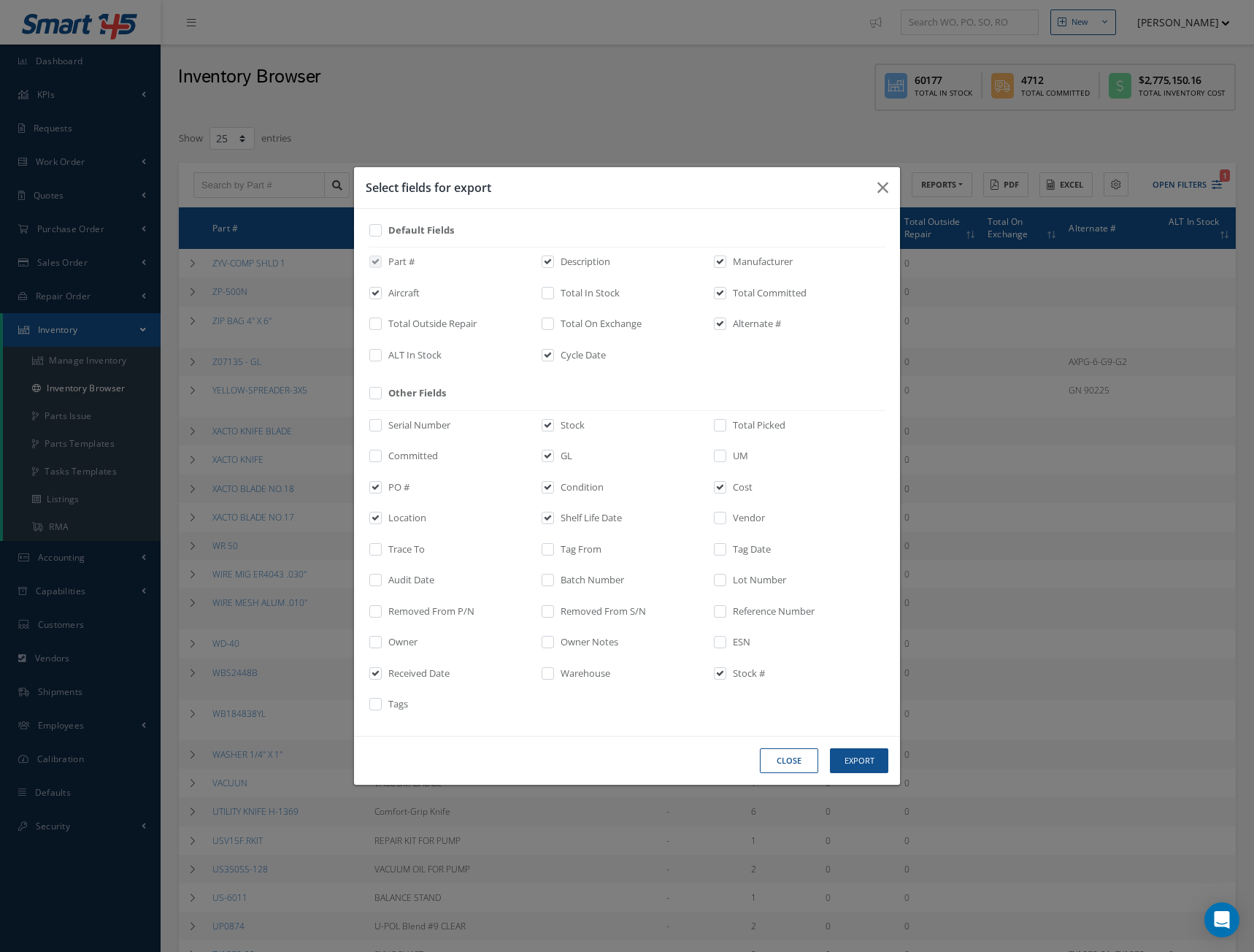
click at [554, 361] on input "checkbox" at bounding box center [549, 360] width 10 height 16
checkbox input "false"
click at [753, 286] on label "Total Committed" at bounding box center [768, 293] width 77 height 15
click at [726, 290] on input "checkbox" at bounding box center [721, 298] width 10 height 16
checkbox input "false"
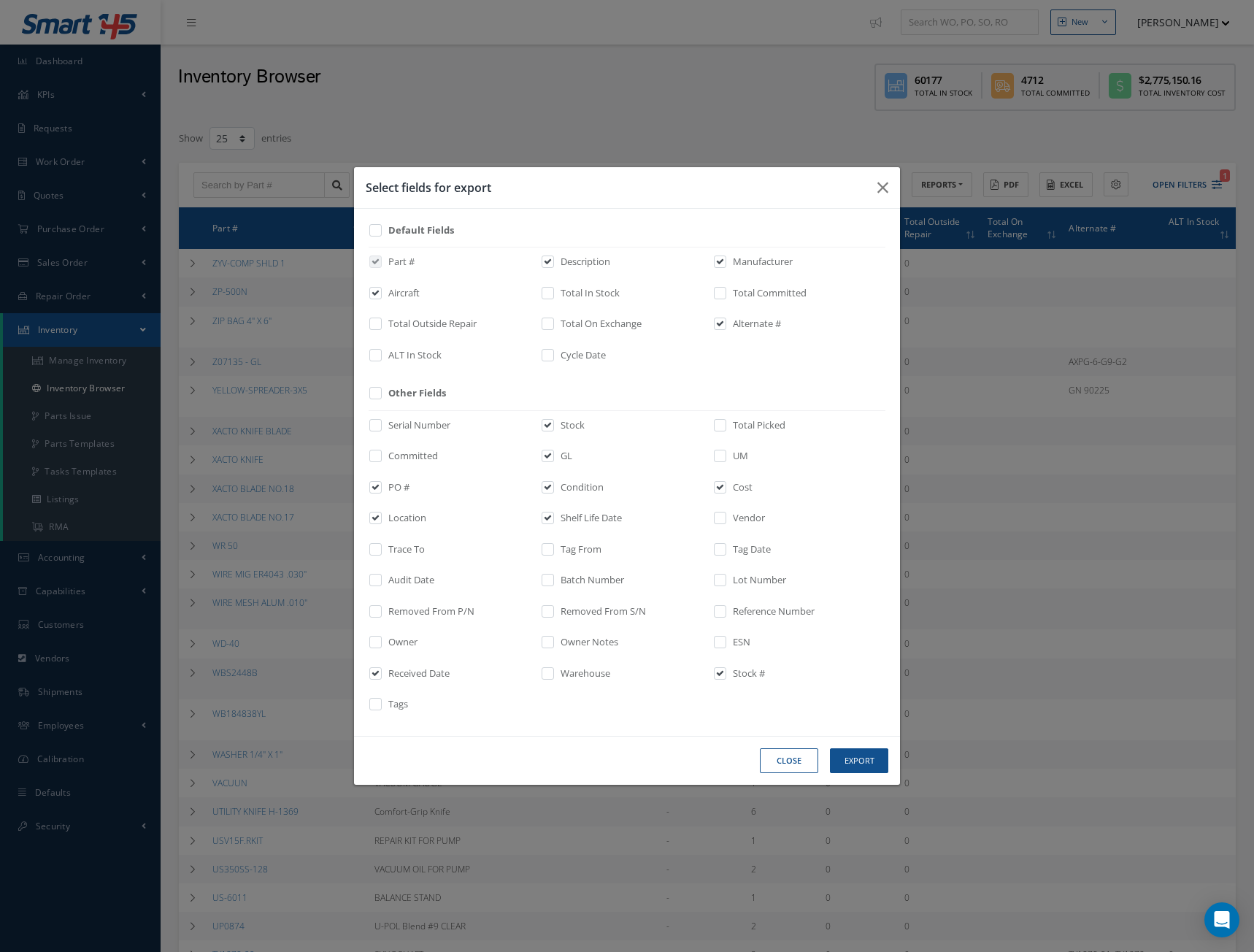
click at [740, 313] on div "Part # Description Manufacturer Aircraft Total In Stock Total Committed Total O…" at bounding box center [627, 309] width 517 height 125
click at [738, 324] on label "Alternate #" at bounding box center [755, 324] width 52 height 15
click at [726, 324] on input "checkbox" at bounding box center [721, 329] width 10 height 16
checkbox input "false"
click at [844, 755] on button "Export" at bounding box center [859, 761] width 58 height 25
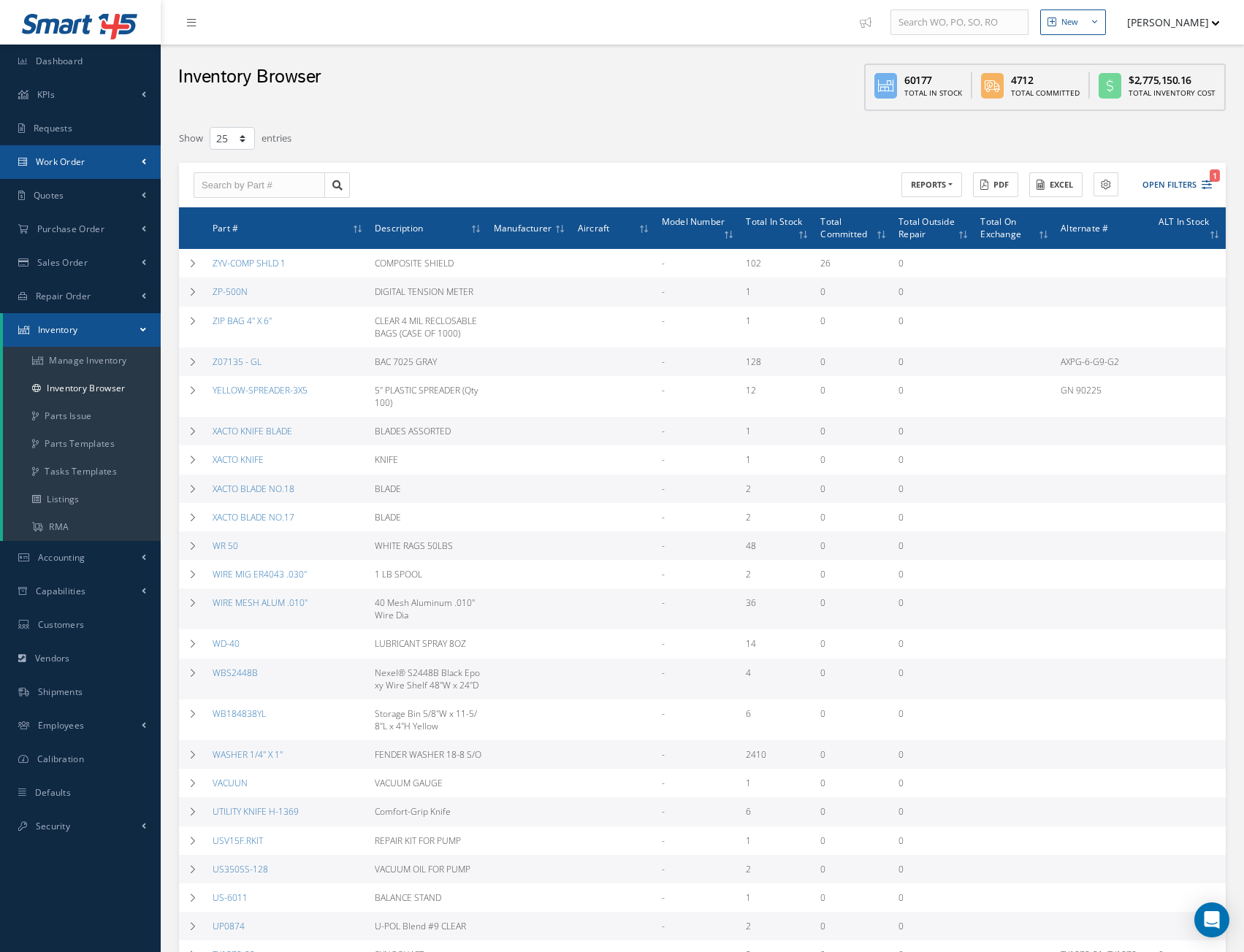
click at [78, 154] on link "Work Order" at bounding box center [81, 162] width 161 height 34
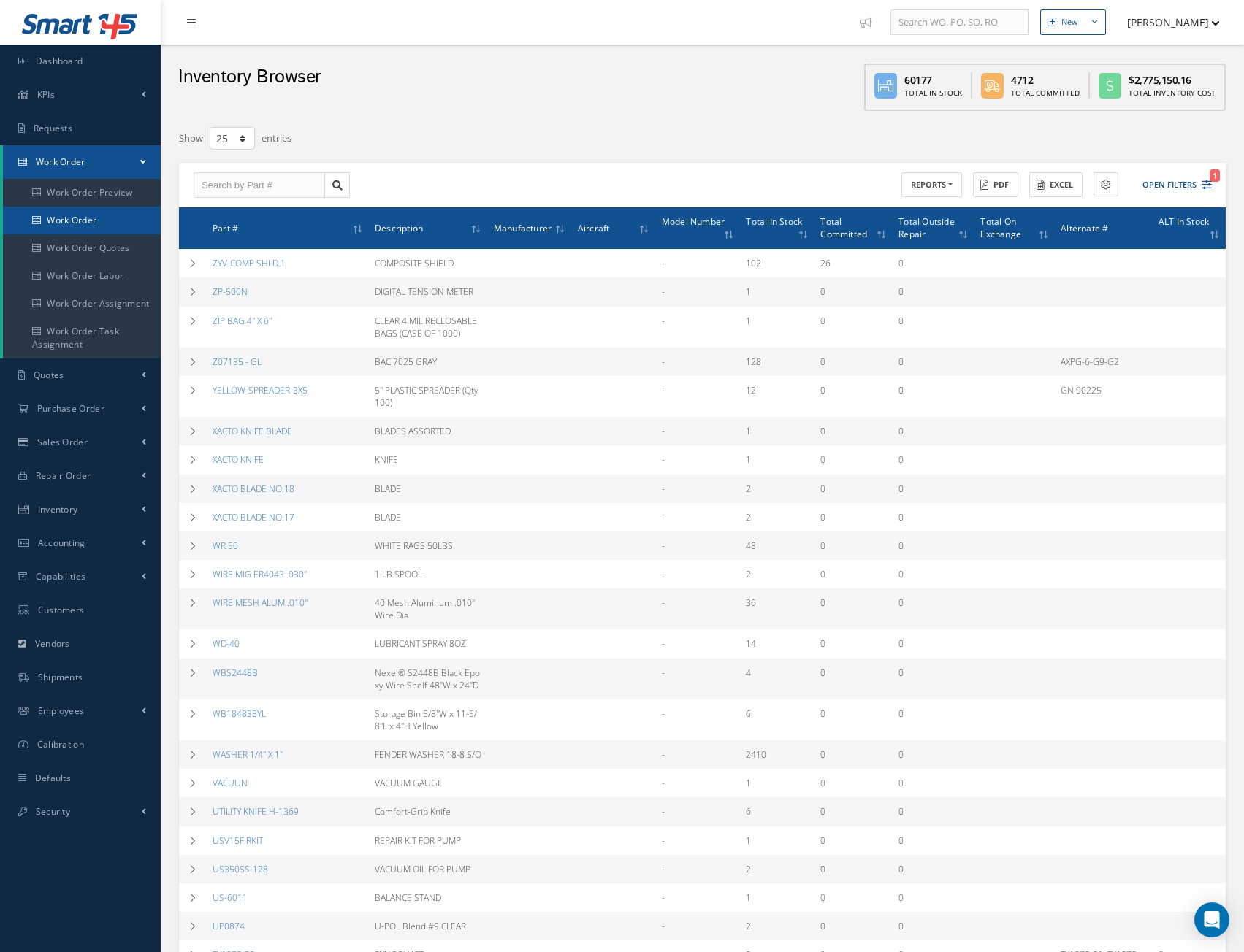
click at [95, 214] on link "Work Order" at bounding box center [82, 221] width 158 height 28
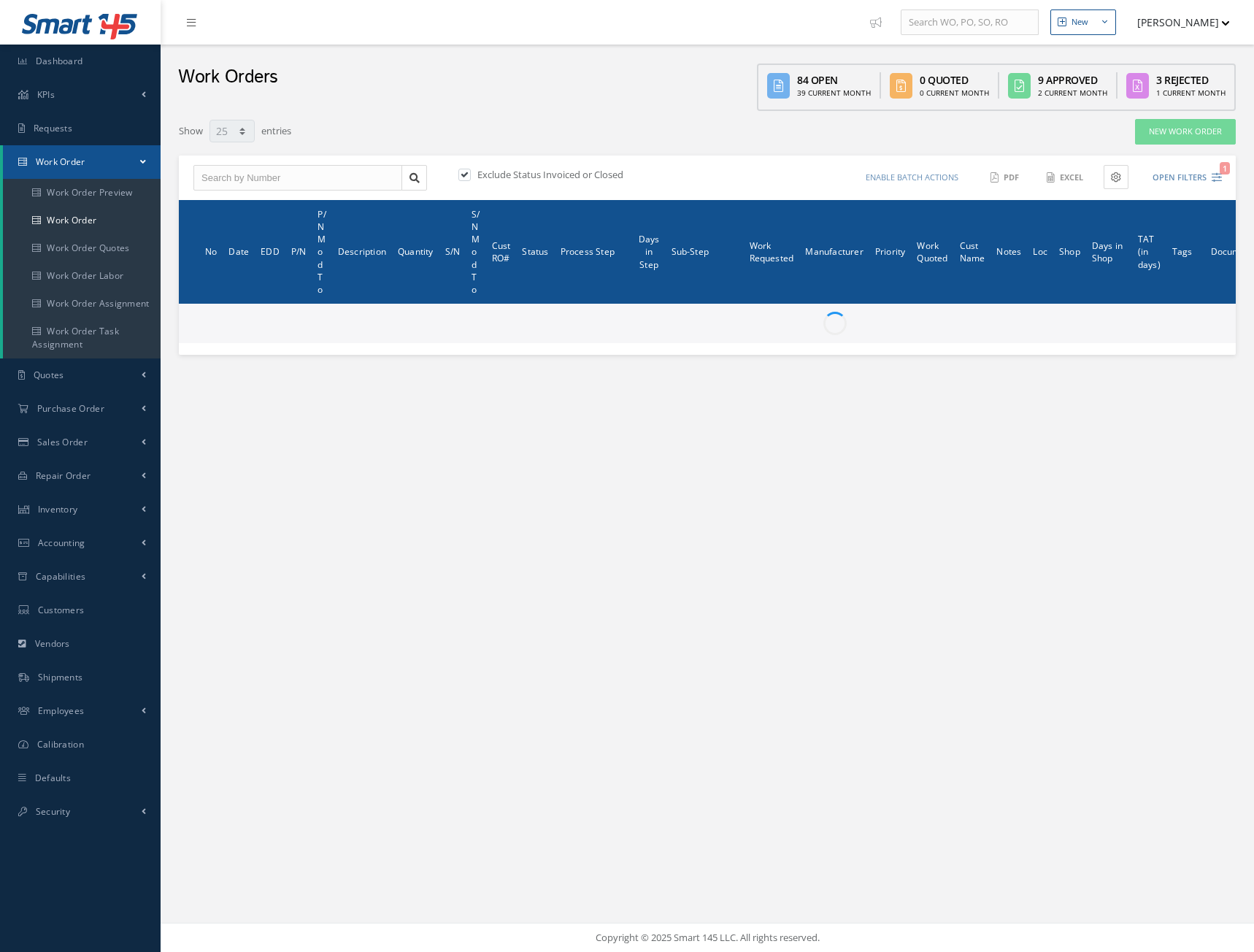
select select "25"
click at [281, 182] on input "text" at bounding box center [298, 178] width 209 height 26
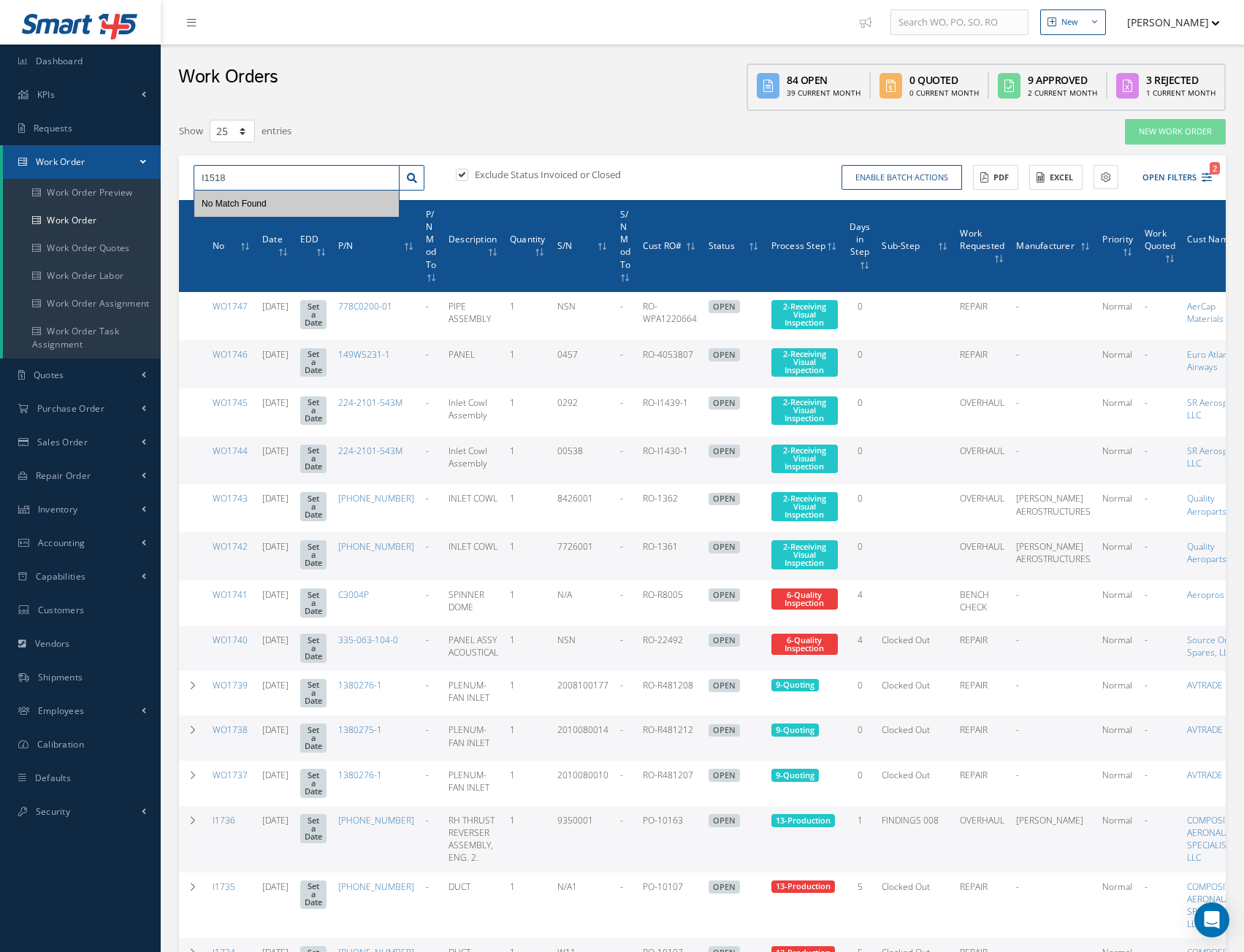
type input "I1518"
click at [468, 176] on label at bounding box center [469, 174] width 3 height 13
click at [465, 176] on input "checkbox" at bounding box center [461, 176] width 10 height 10
checkbox input "false"
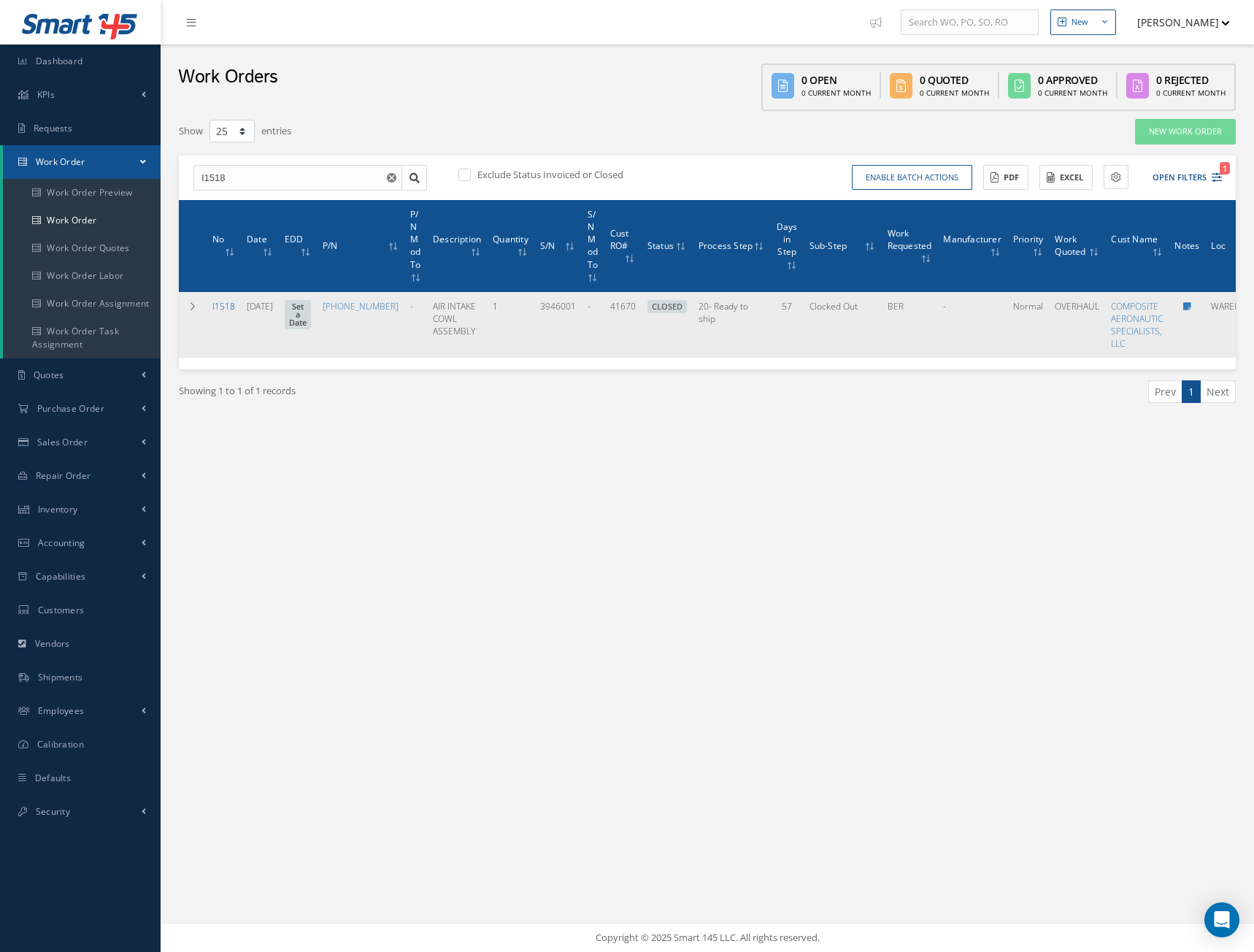
click at [222, 305] on link "I1518" at bounding box center [224, 306] width 23 height 12
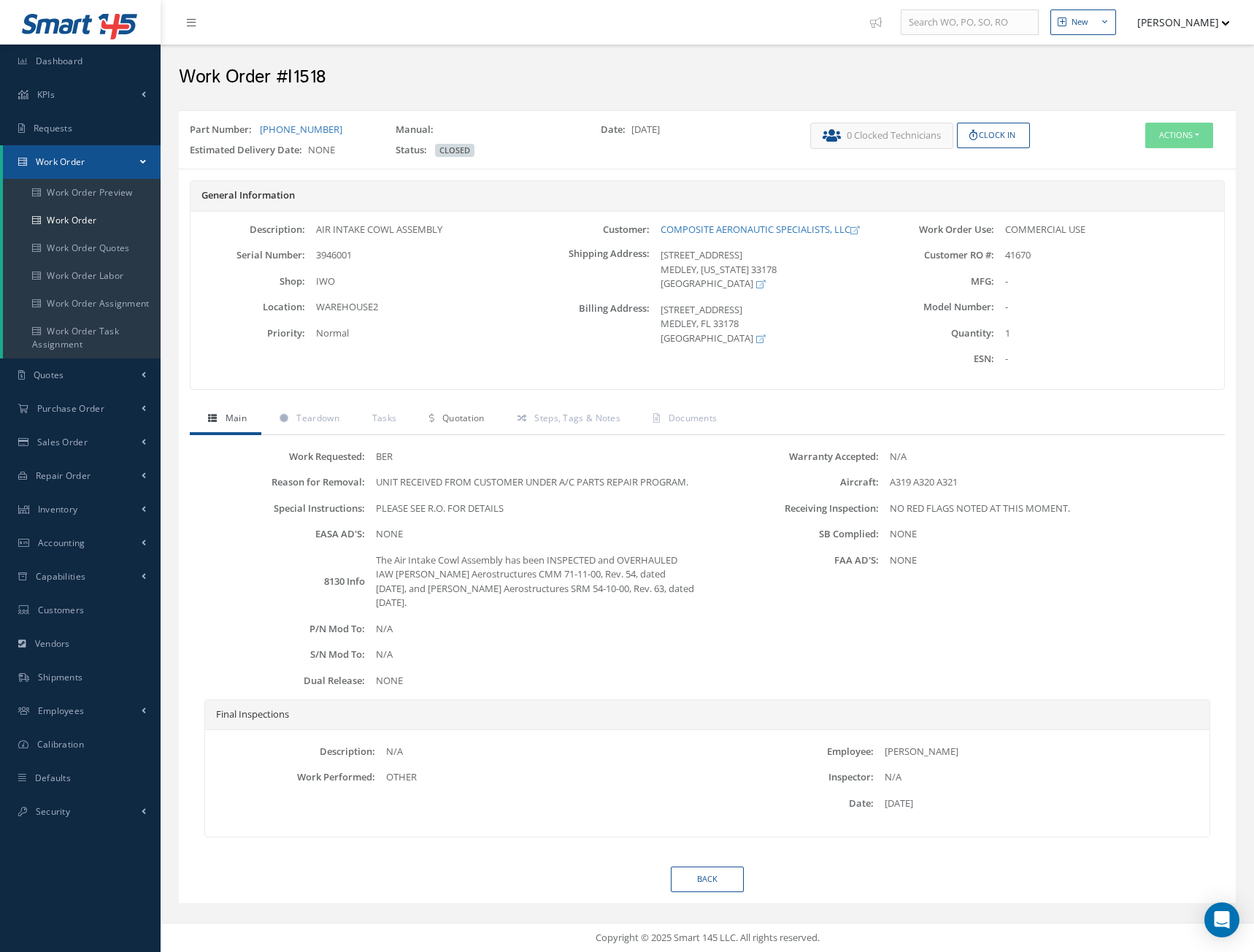
click at [469, 419] on span "Quotation" at bounding box center [464, 417] width 43 height 12
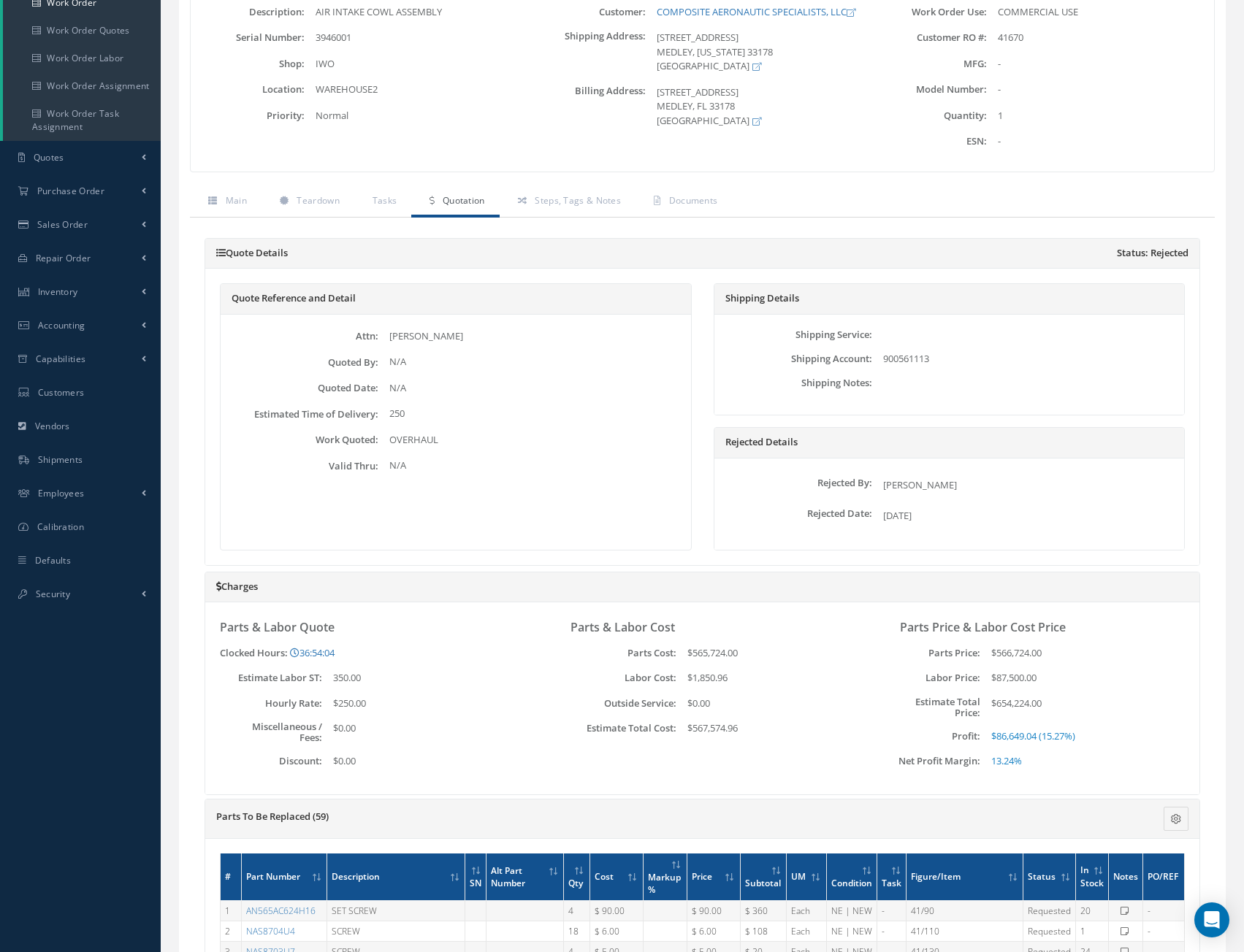
scroll to position [165, 0]
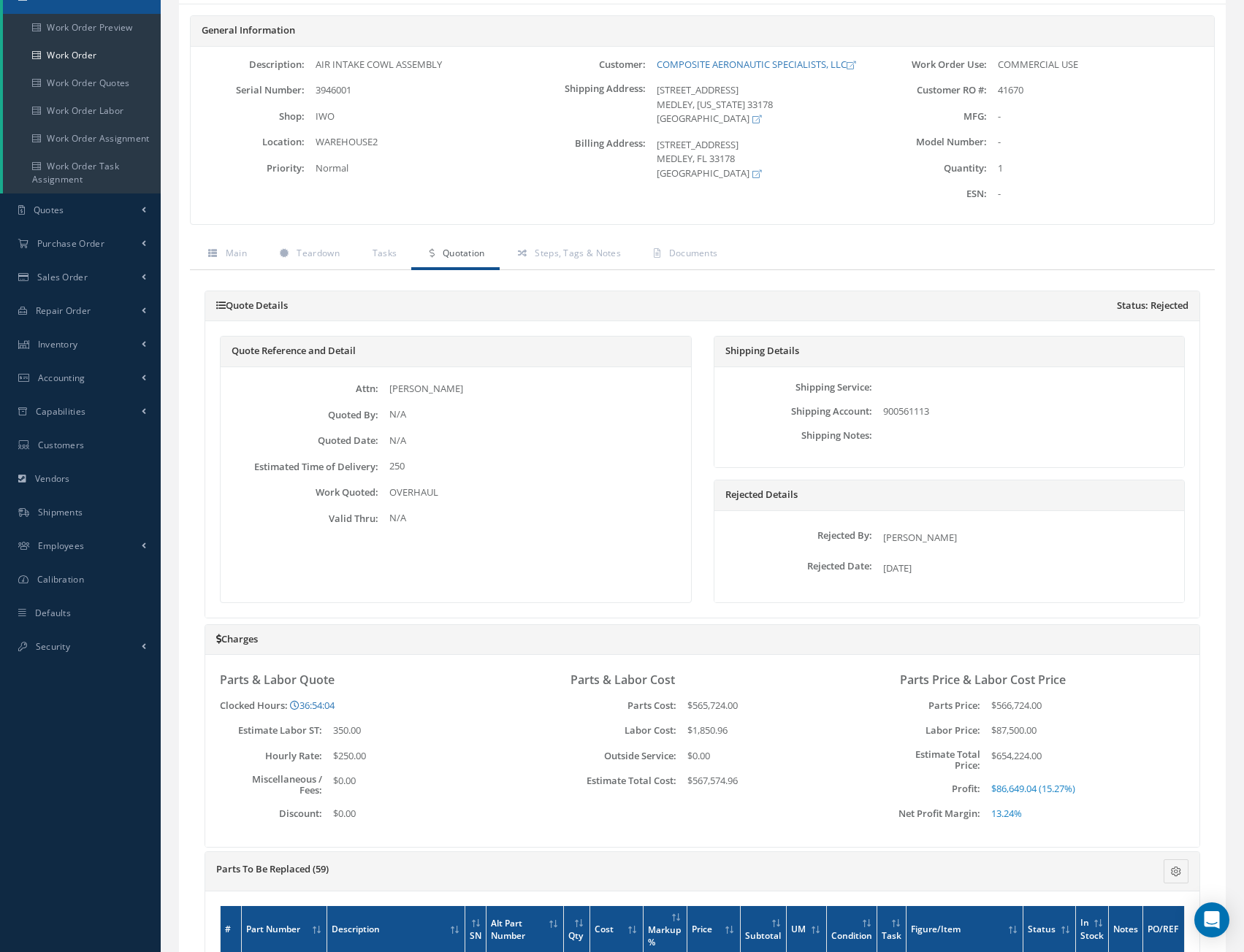
click at [905, 537] on span "[PERSON_NAME]" at bounding box center [920, 537] width 74 height 13
click at [1071, 553] on div "Rejected By: [PERSON_NAME] Rejected Date: [DATE]" at bounding box center [949, 556] width 470 height 91
drag, startPoint x: 890, startPoint y: 571, endPoint x: 839, endPoint y: 571, distance: 51.0
click at [839, 571] on div "Rejected Date: [DATE]" at bounding box center [950, 566] width 463 height 20
click at [1091, 591] on div "Rejected By: [PERSON_NAME] Rejected Date: [DATE]" at bounding box center [949, 556] width 470 height 91
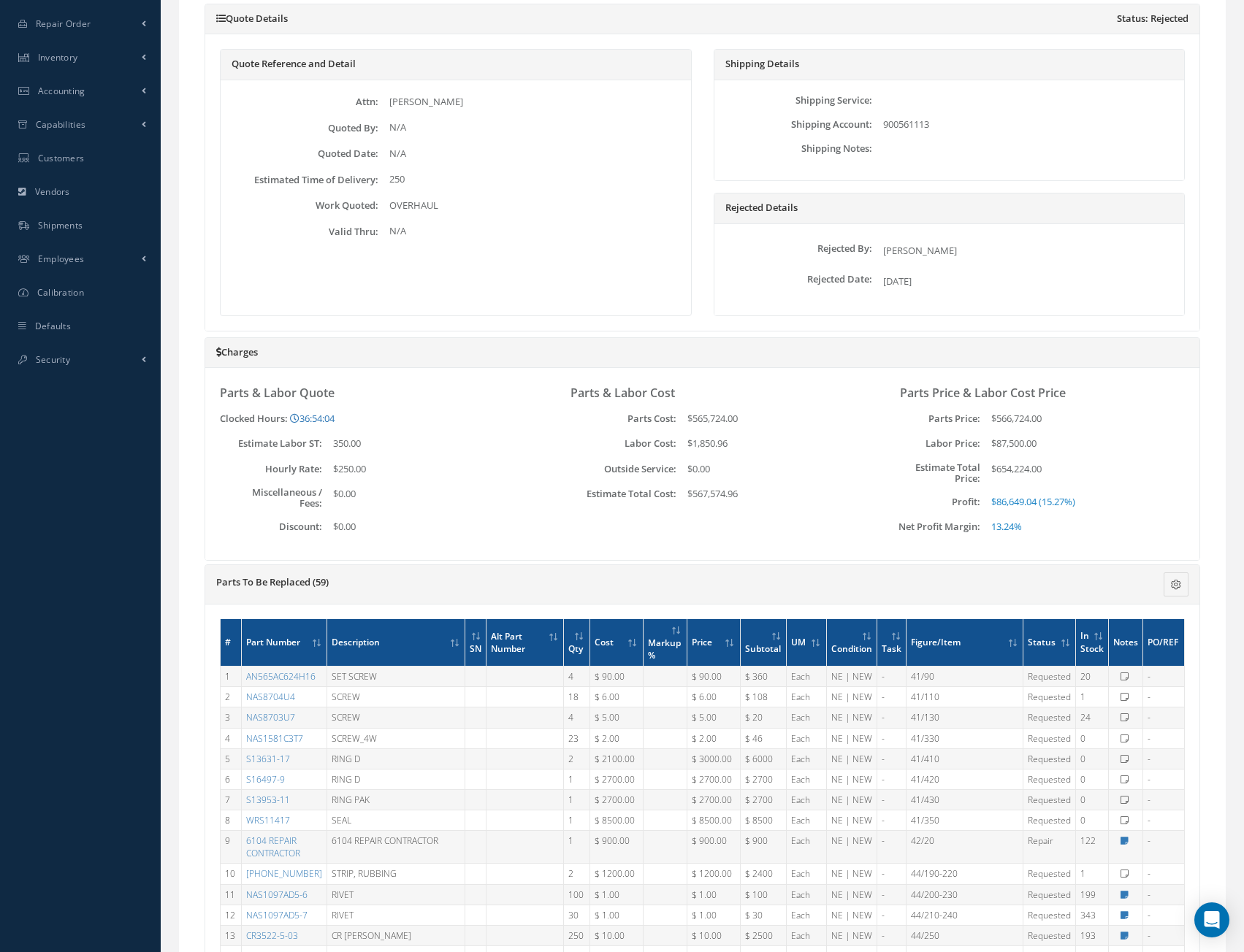
scroll to position [457, 0]
